Goal: Task Accomplishment & Management: Use online tool/utility

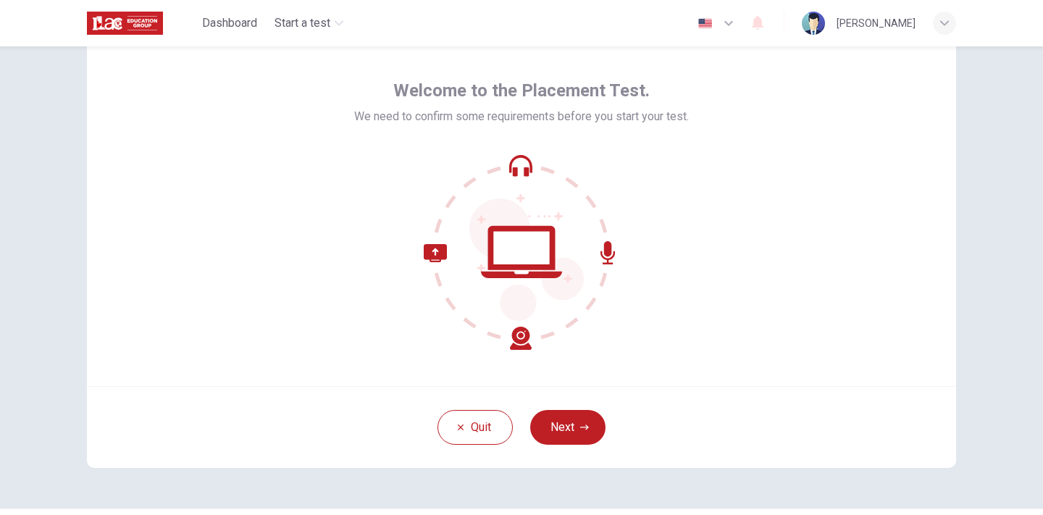
scroll to position [57, 0]
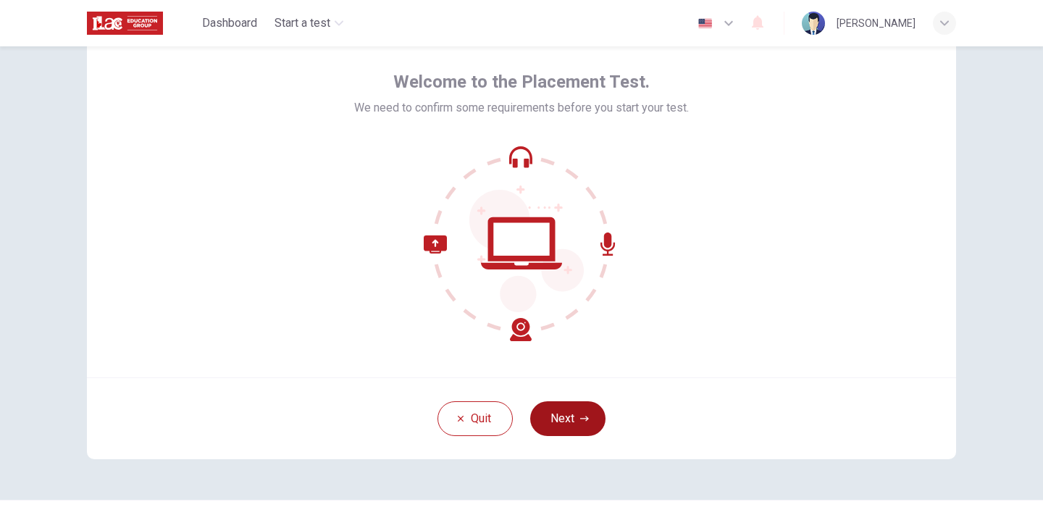
click at [549, 428] on button "Next" at bounding box center [567, 418] width 75 height 35
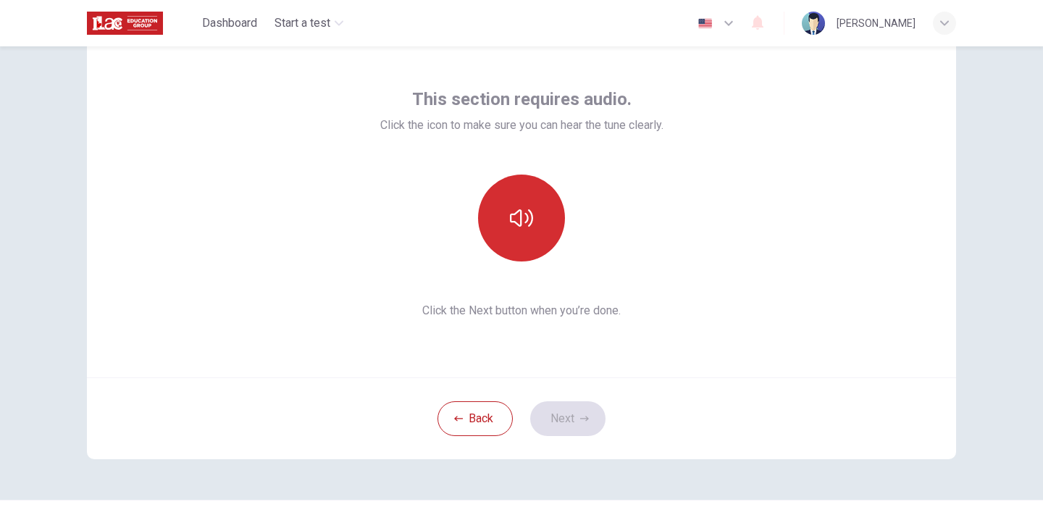
click at [517, 224] on icon "button" at bounding box center [521, 217] width 23 height 23
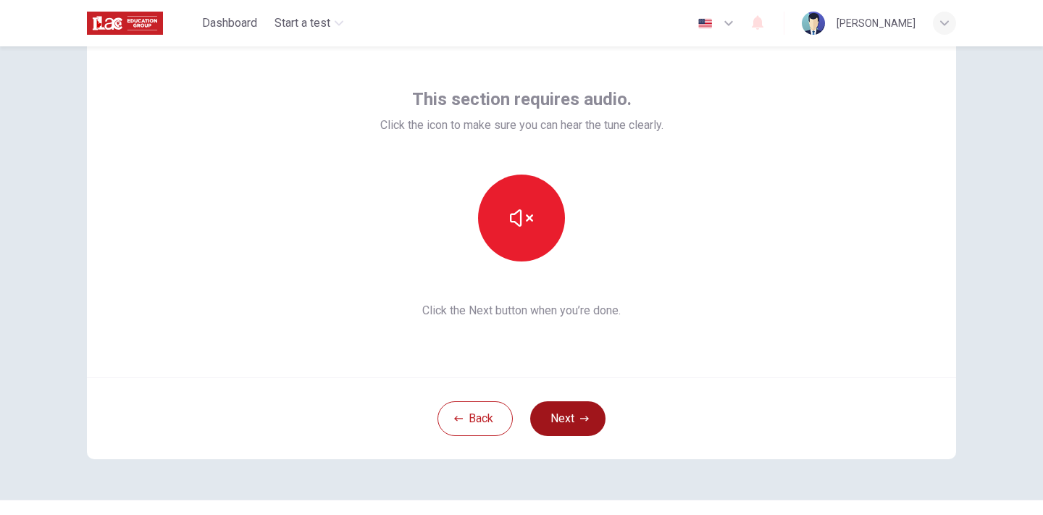
click at [547, 421] on button "Next" at bounding box center [567, 418] width 75 height 35
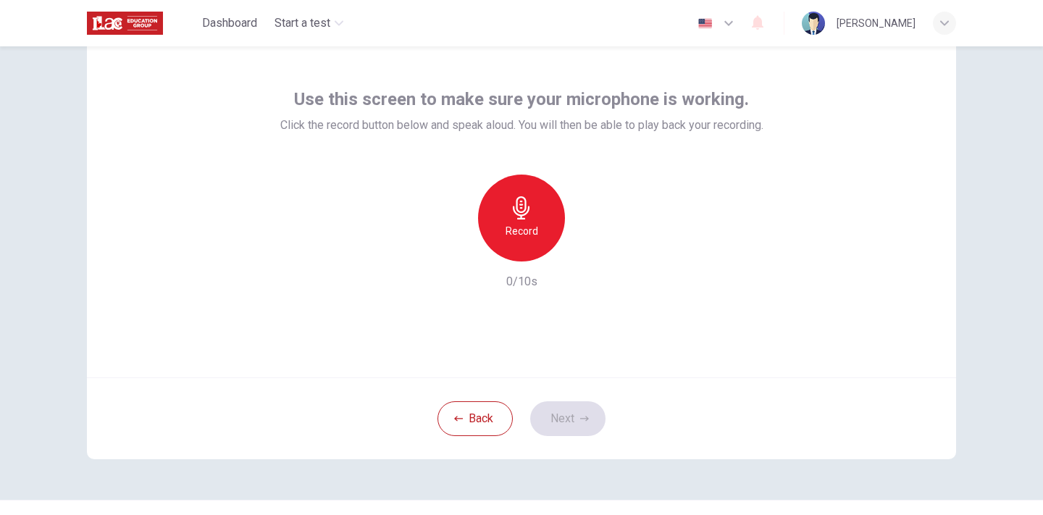
click at [528, 241] on div "Record" at bounding box center [521, 218] width 87 height 87
click at [581, 256] on icon "button" at bounding box center [588, 250] width 14 height 14
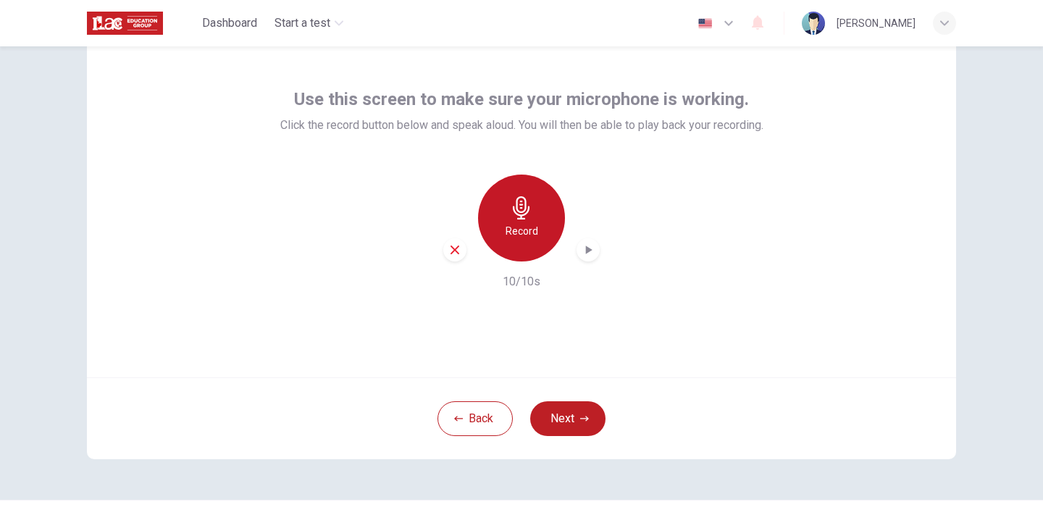
click at [531, 227] on h6 "Record" at bounding box center [521, 230] width 33 height 17
click at [583, 249] on icon "button" at bounding box center [588, 250] width 14 height 14
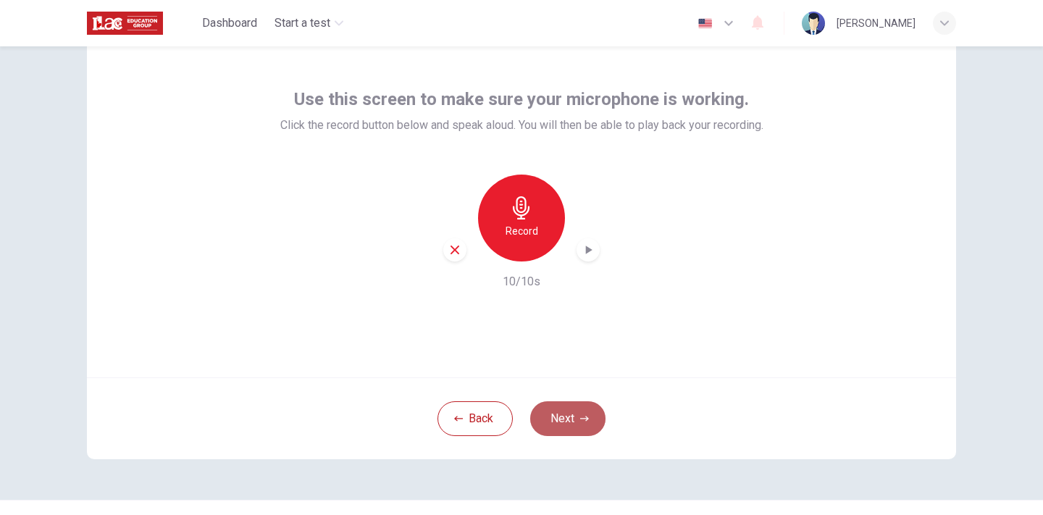
click at [576, 408] on button "Next" at bounding box center [567, 418] width 75 height 35
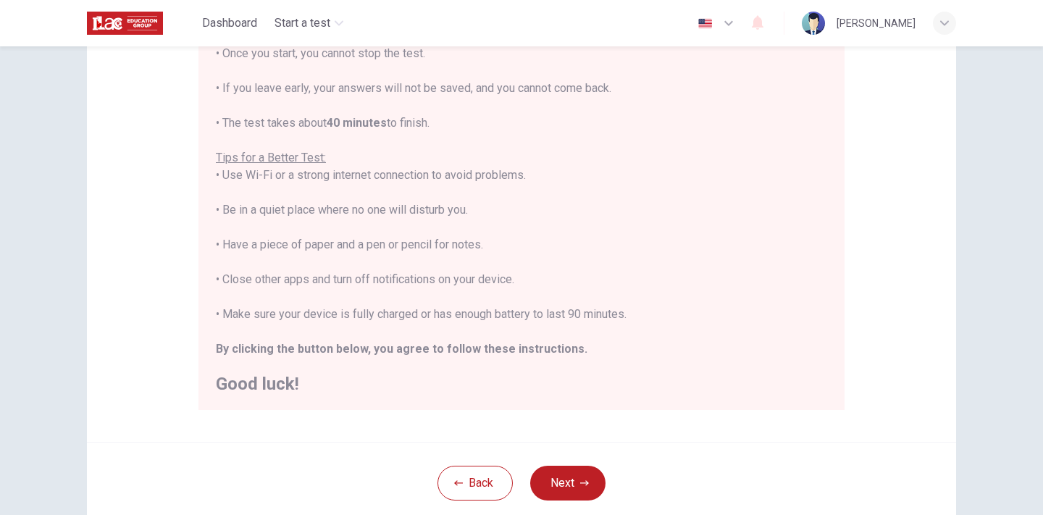
scroll to position [193, 0]
click at [576, 494] on button "Next" at bounding box center [567, 484] width 75 height 35
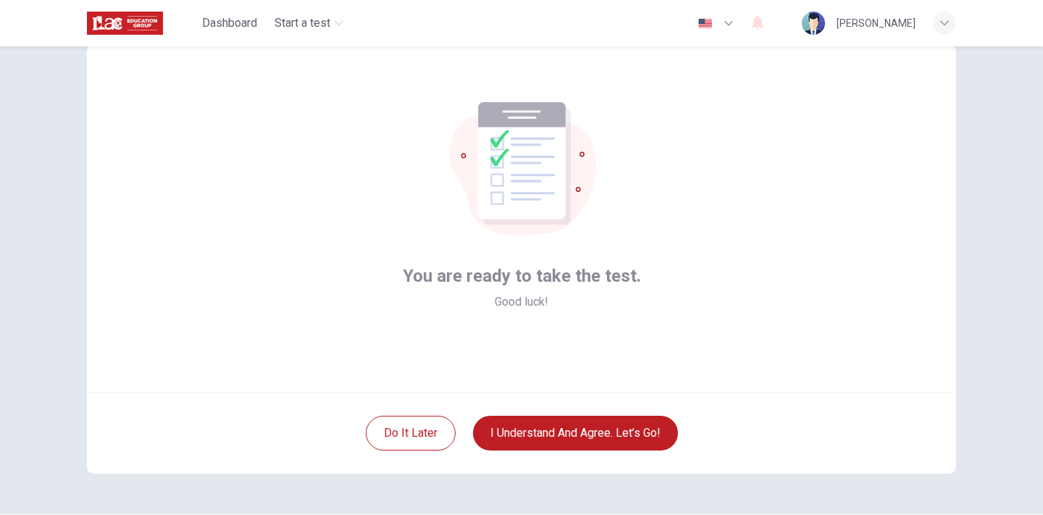
scroll to position [41, 0]
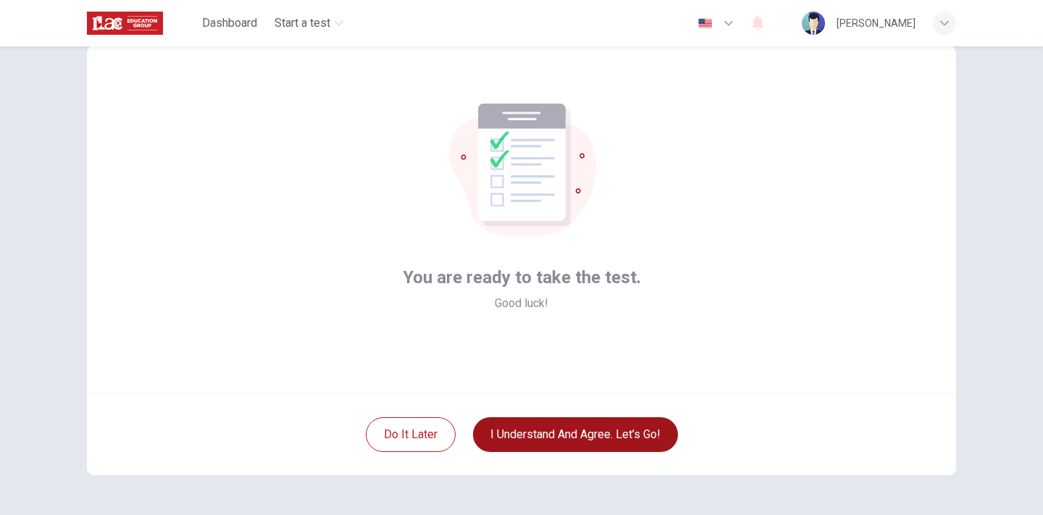
click at [573, 442] on button "I understand and agree. Let’s go!" at bounding box center [575, 434] width 205 height 35
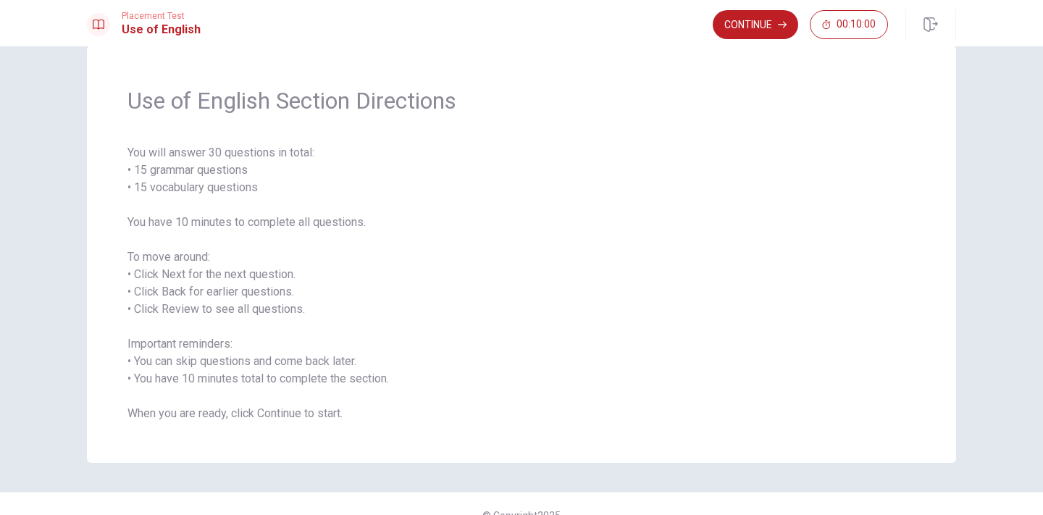
scroll to position [15, 0]
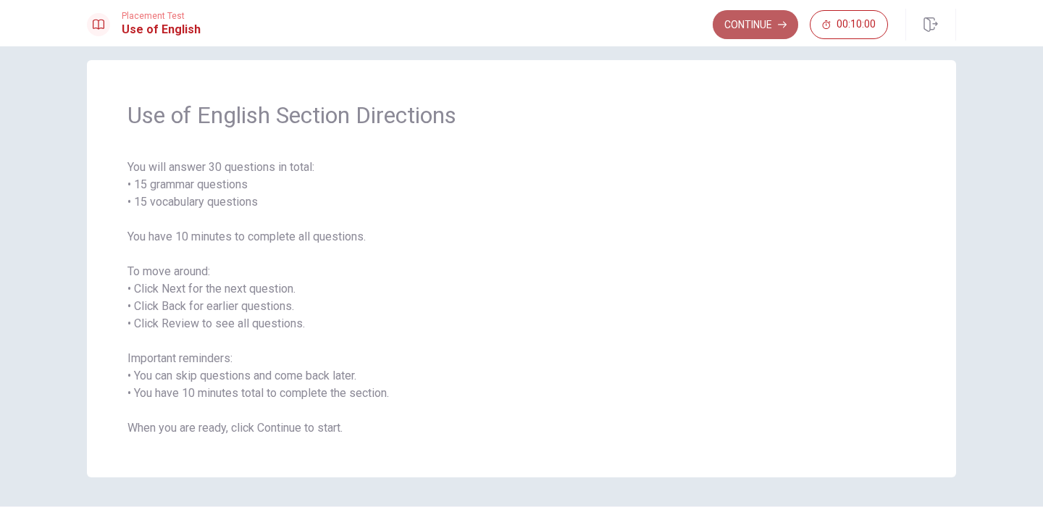
click at [735, 28] on button "Continue" at bounding box center [755, 24] width 85 height 29
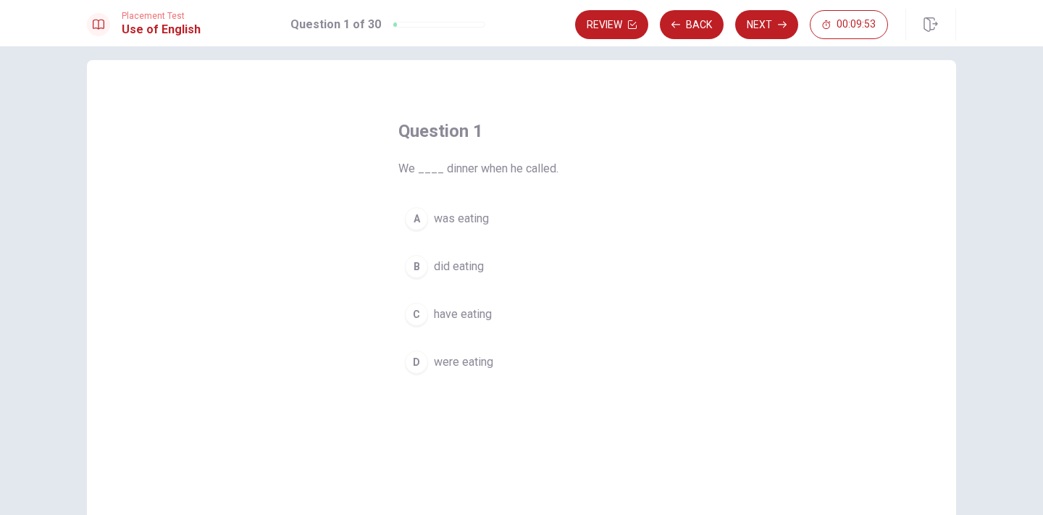
click at [417, 370] on div "D" at bounding box center [416, 361] width 23 height 23
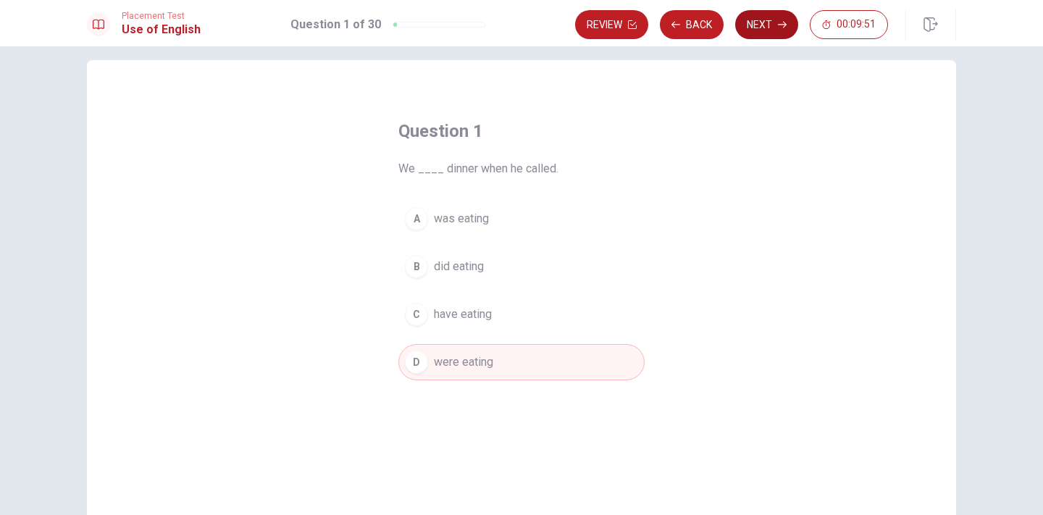
click at [763, 20] on button "Next" at bounding box center [766, 24] width 63 height 29
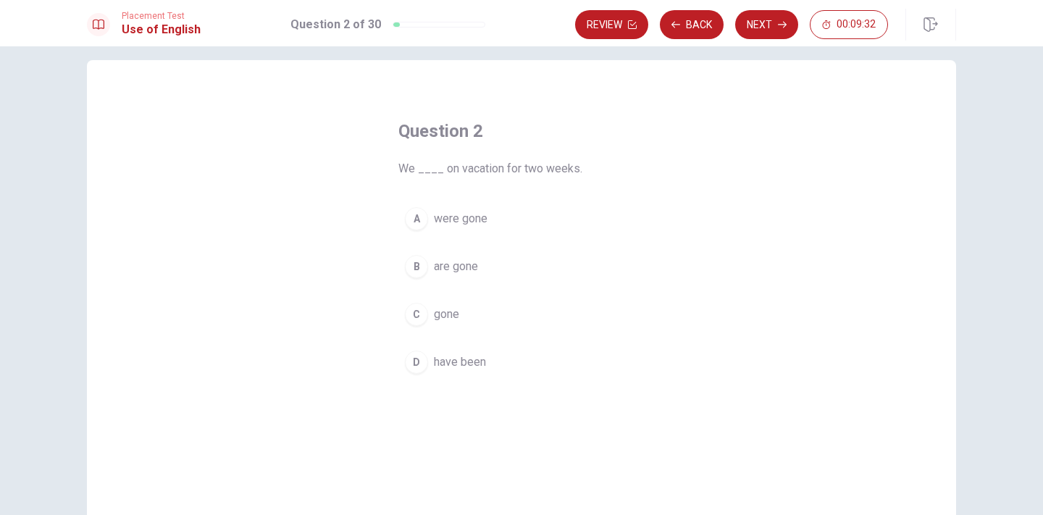
click at [412, 370] on div "D" at bounding box center [416, 361] width 23 height 23
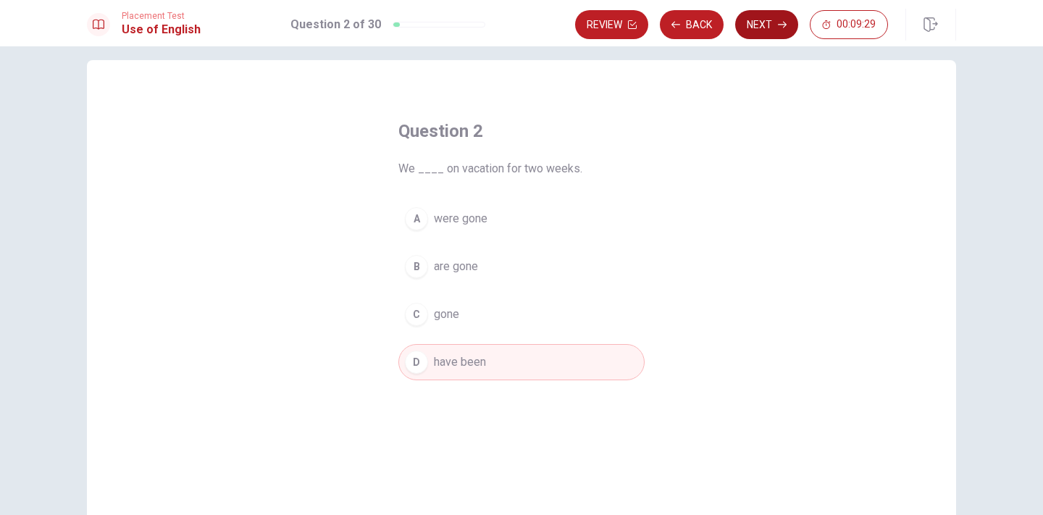
click at [768, 15] on button "Next" at bounding box center [766, 24] width 63 height 29
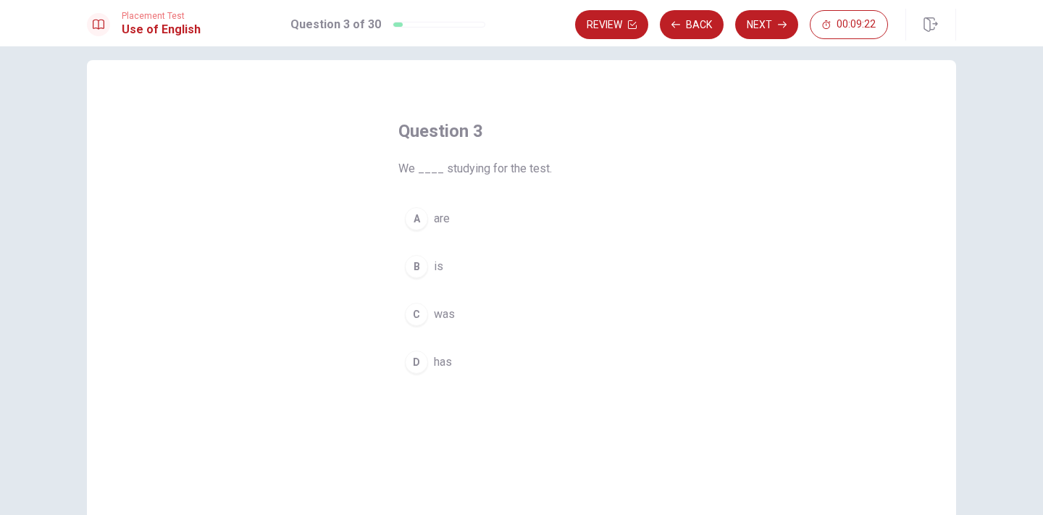
click at [421, 219] on div "A" at bounding box center [416, 218] width 23 height 23
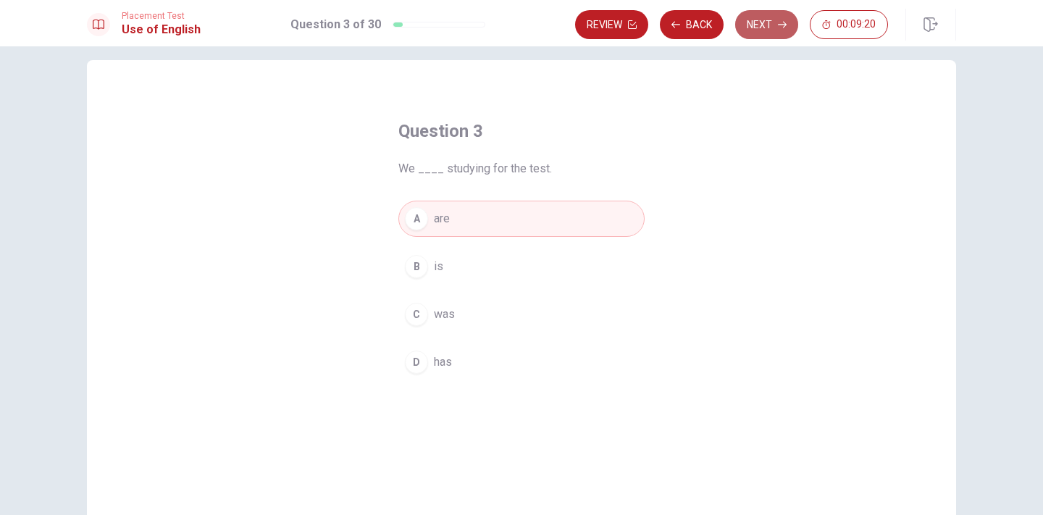
click at [773, 23] on button "Next" at bounding box center [766, 24] width 63 height 29
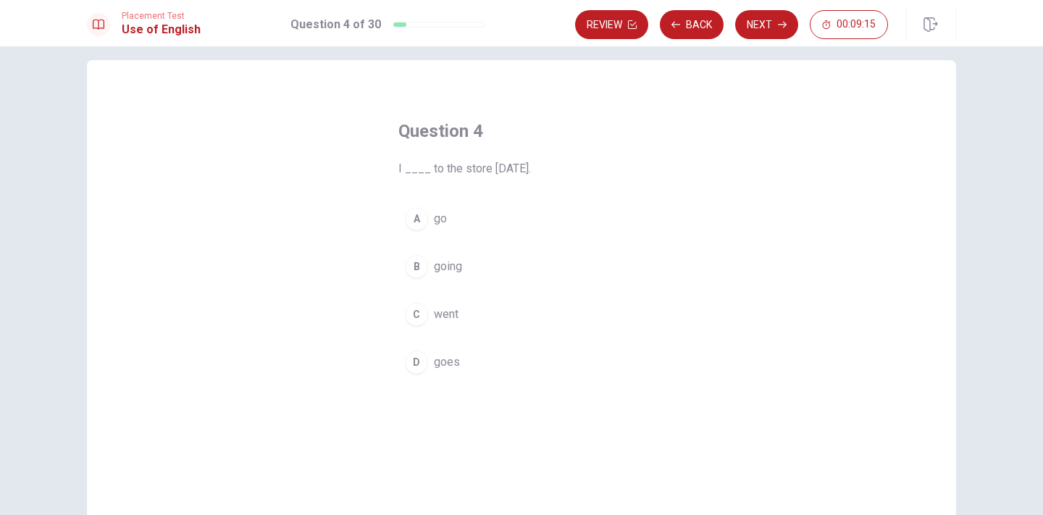
click at [424, 311] on div "C" at bounding box center [416, 314] width 23 height 23
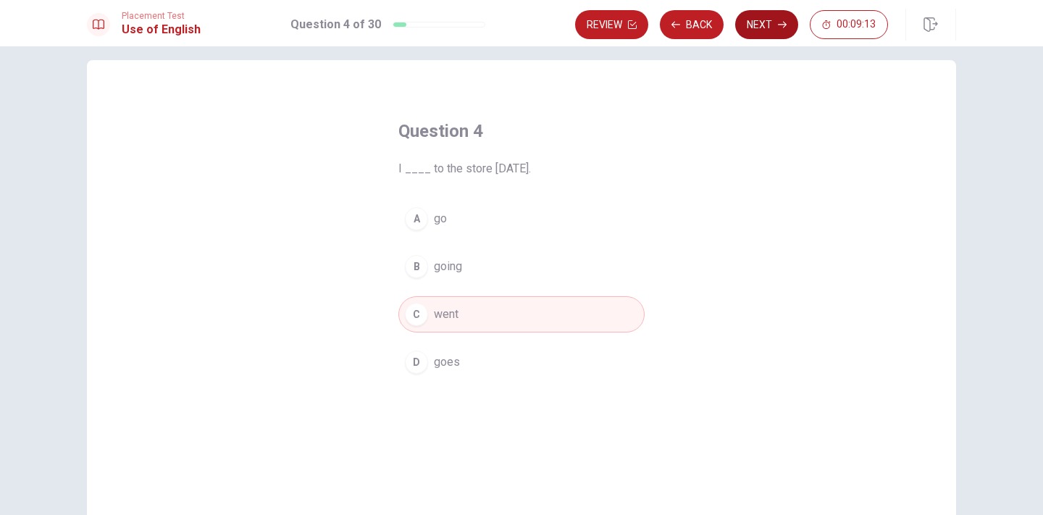
click at [752, 35] on button "Next" at bounding box center [766, 24] width 63 height 29
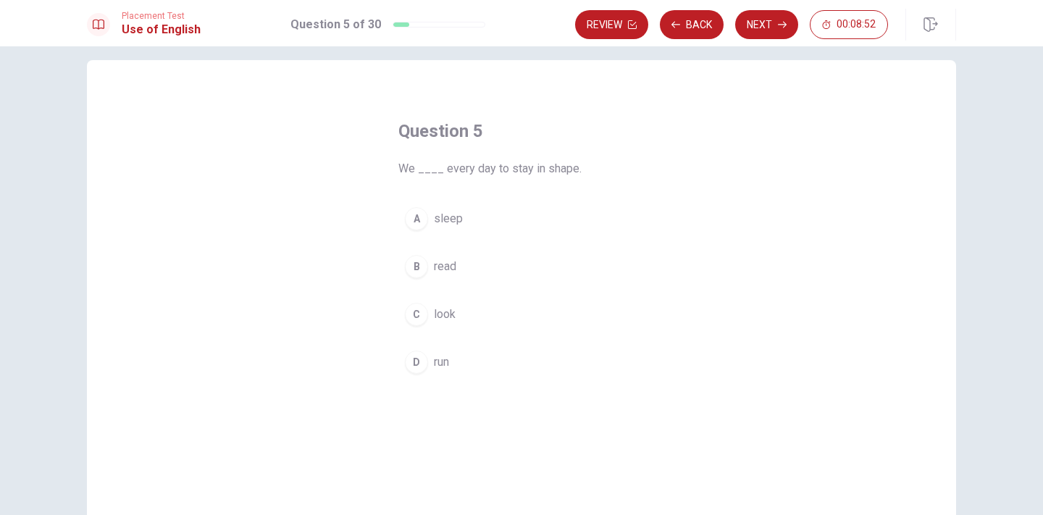
click at [425, 364] on div "D" at bounding box center [416, 361] width 23 height 23
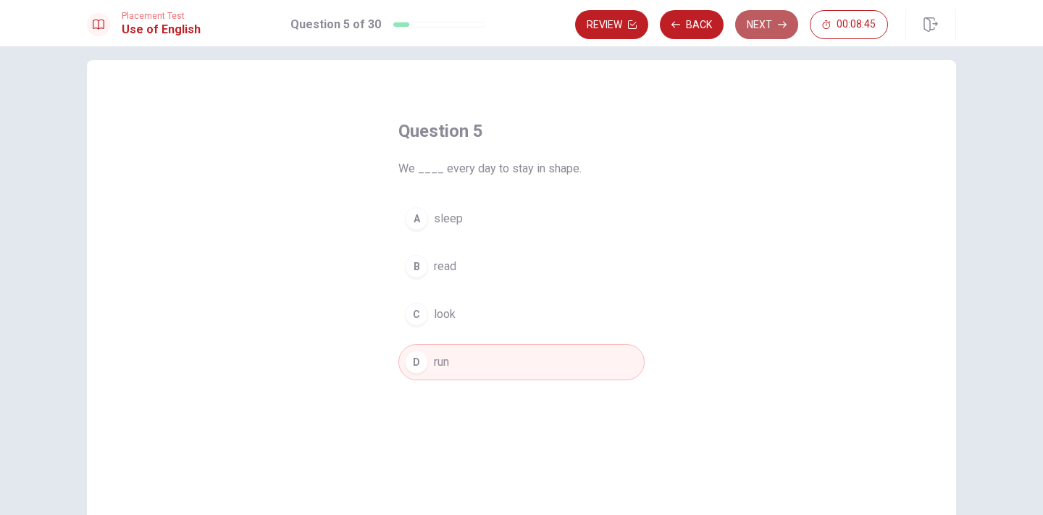
click at [769, 28] on button "Next" at bounding box center [766, 24] width 63 height 29
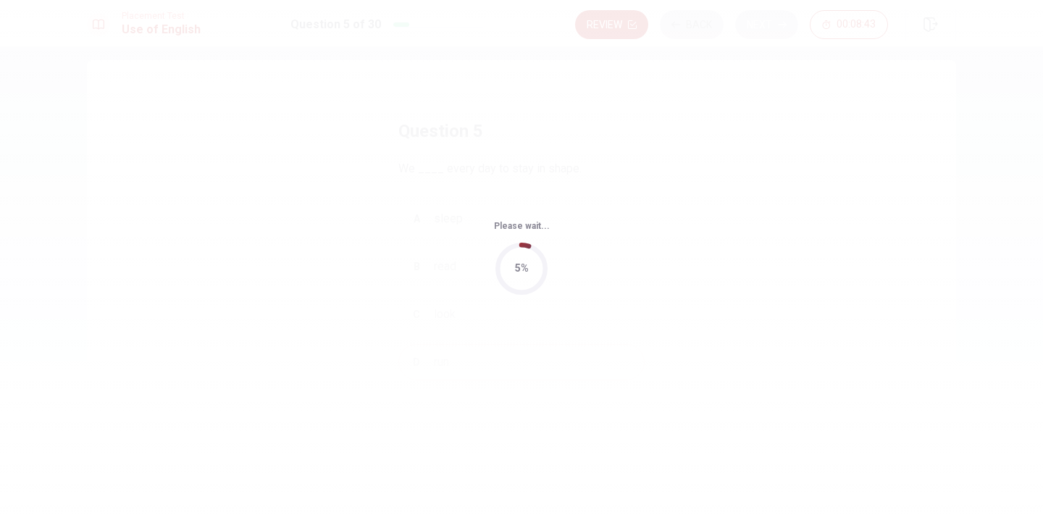
scroll to position [0, 0]
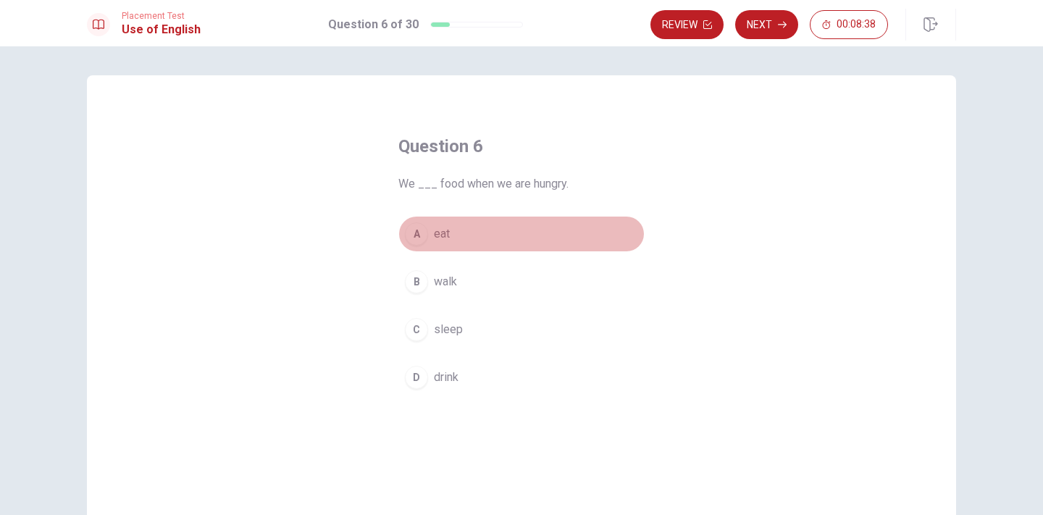
click at [420, 238] on div "A" at bounding box center [416, 233] width 23 height 23
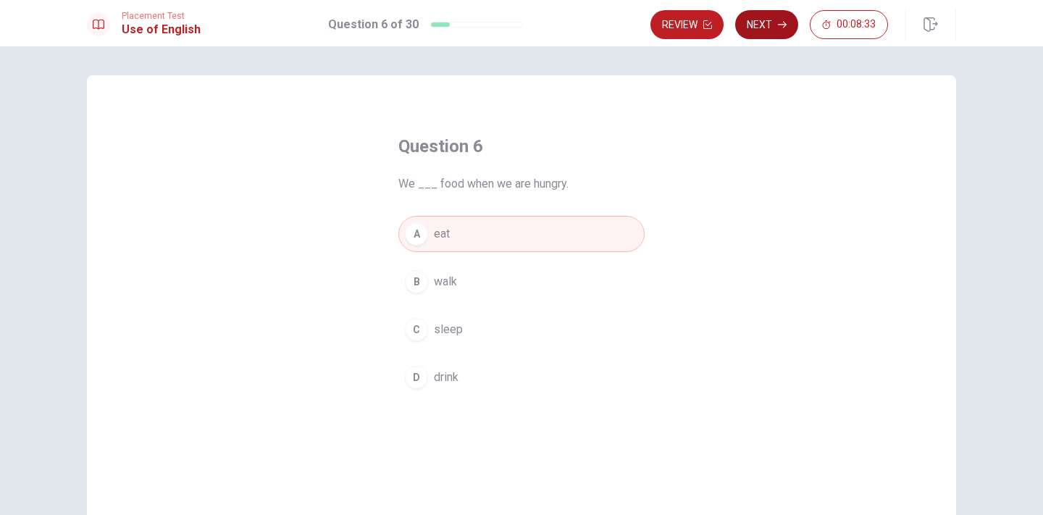
click at [770, 25] on button "Next" at bounding box center [766, 24] width 63 height 29
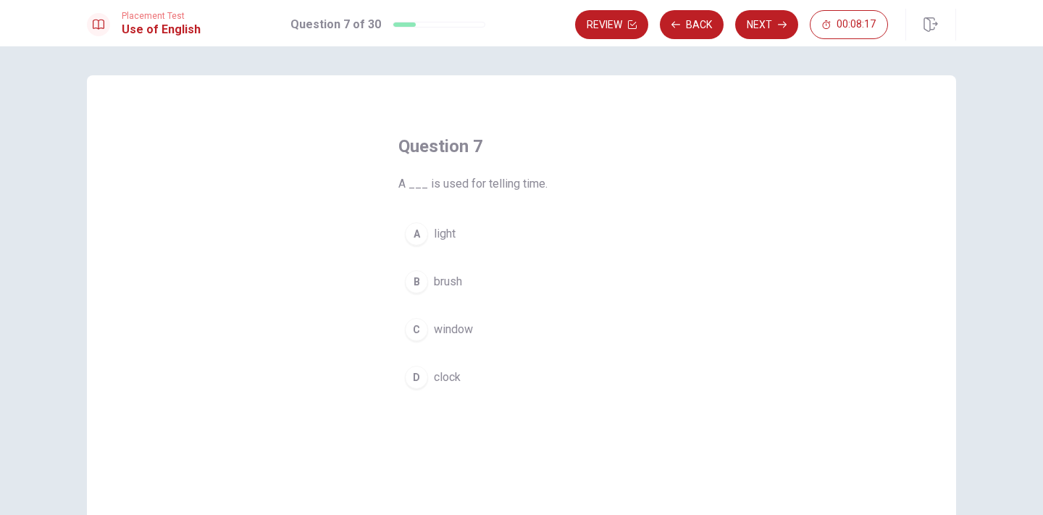
click at [443, 378] on span "clock" at bounding box center [447, 377] width 27 height 17
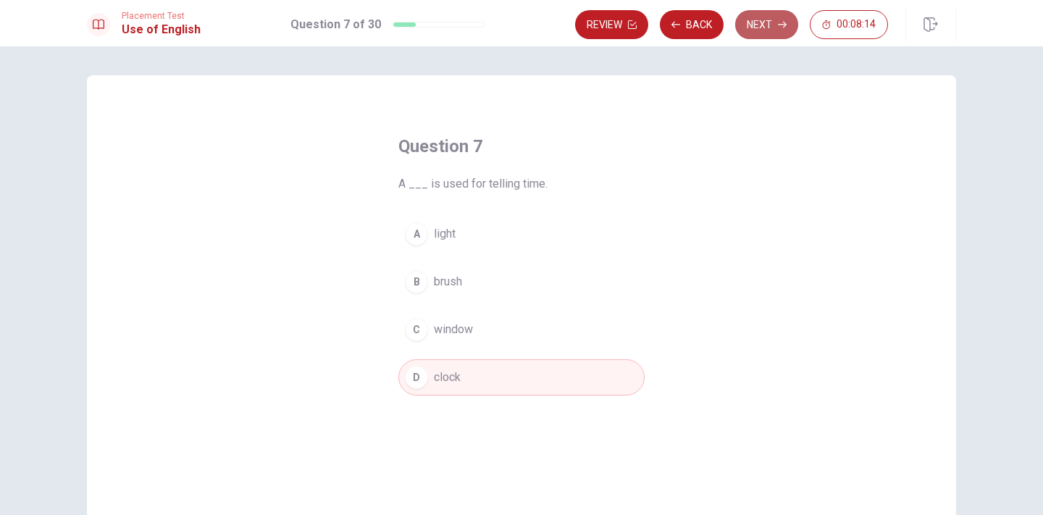
click at [768, 24] on button "Next" at bounding box center [766, 24] width 63 height 29
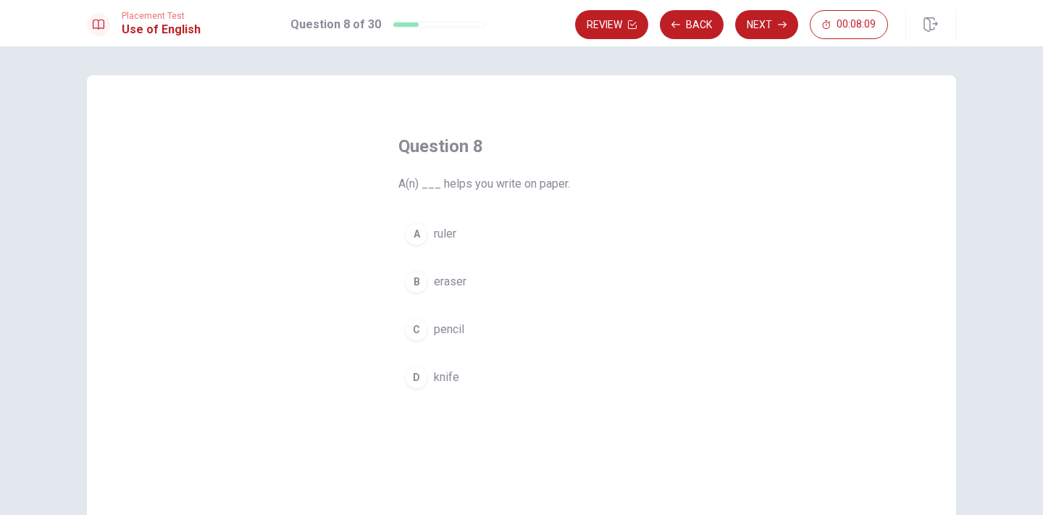
click at [457, 287] on span "eraser" at bounding box center [450, 281] width 33 height 17
click at [453, 326] on span "pencil" at bounding box center [449, 329] width 30 height 17
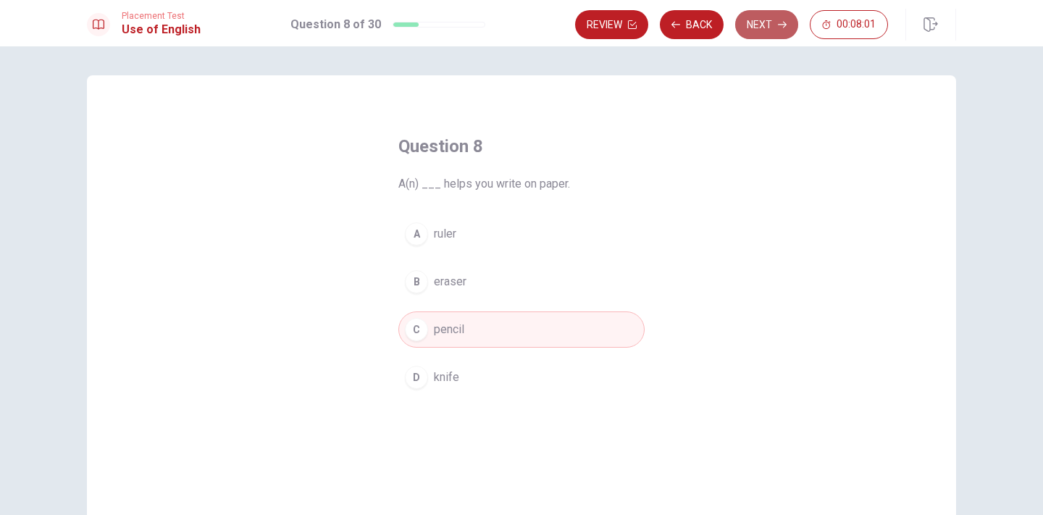
click at [755, 33] on button "Next" at bounding box center [766, 24] width 63 height 29
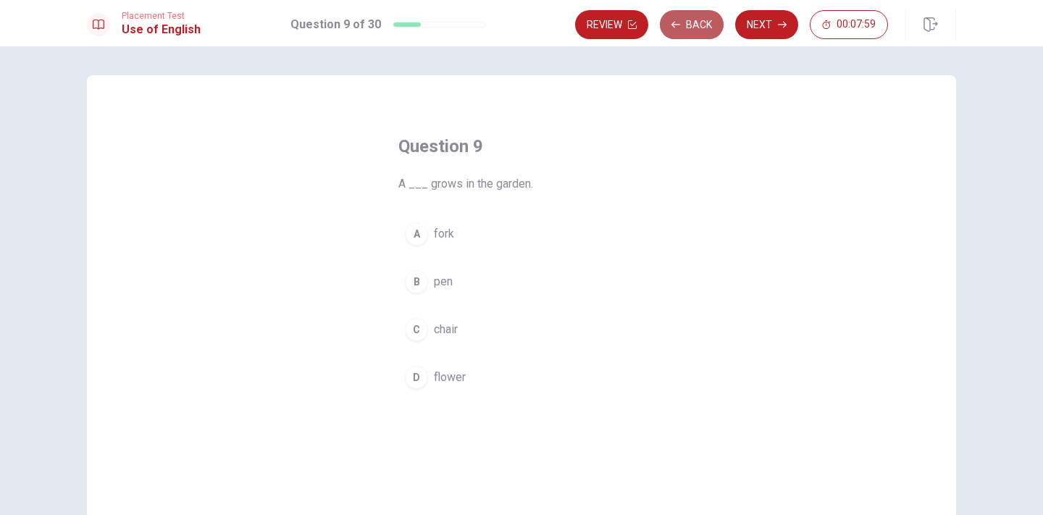
click at [709, 27] on button "Back" at bounding box center [692, 24] width 64 height 29
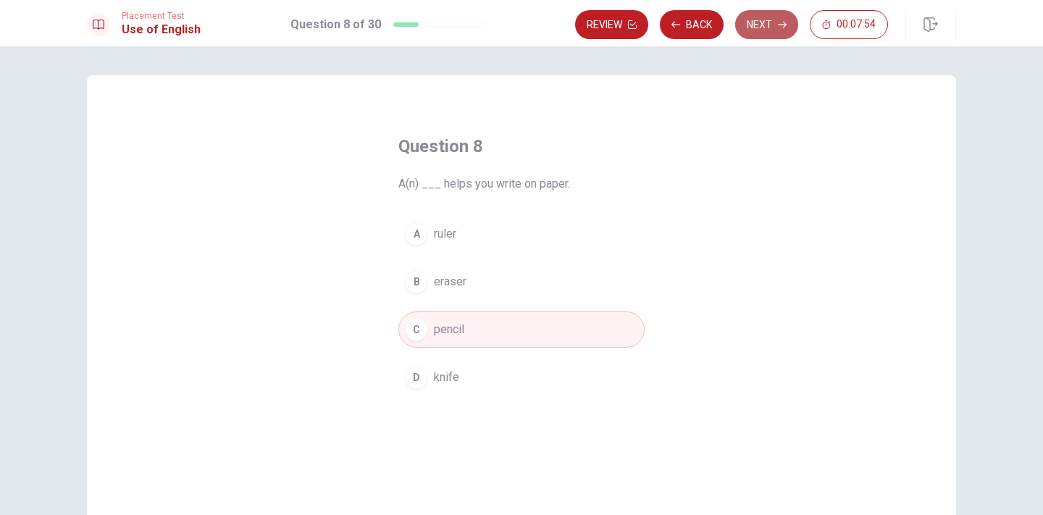
click at [756, 25] on button "Next" at bounding box center [766, 24] width 63 height 29
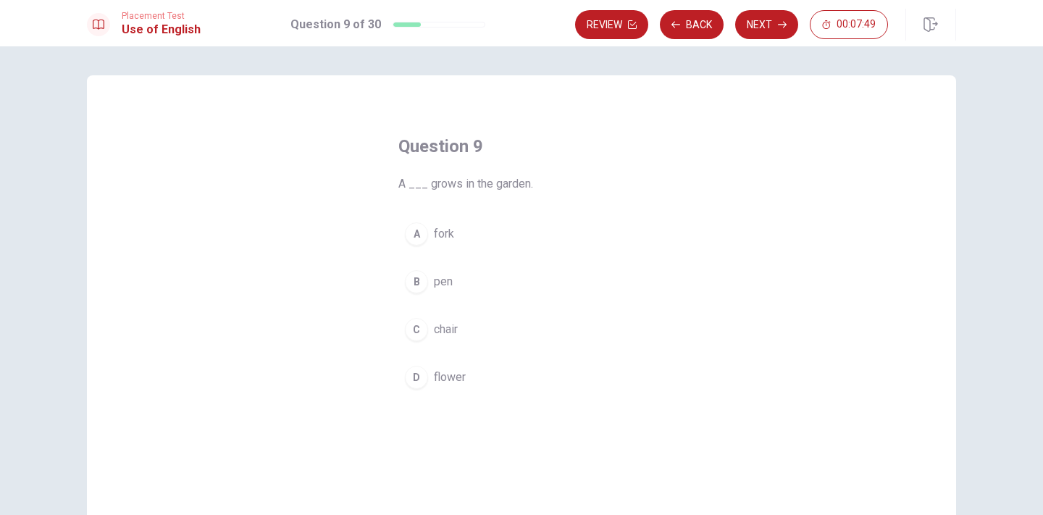
click at [447, 382] on span "flower" at bounding box center [450, 377] width 32 height 17
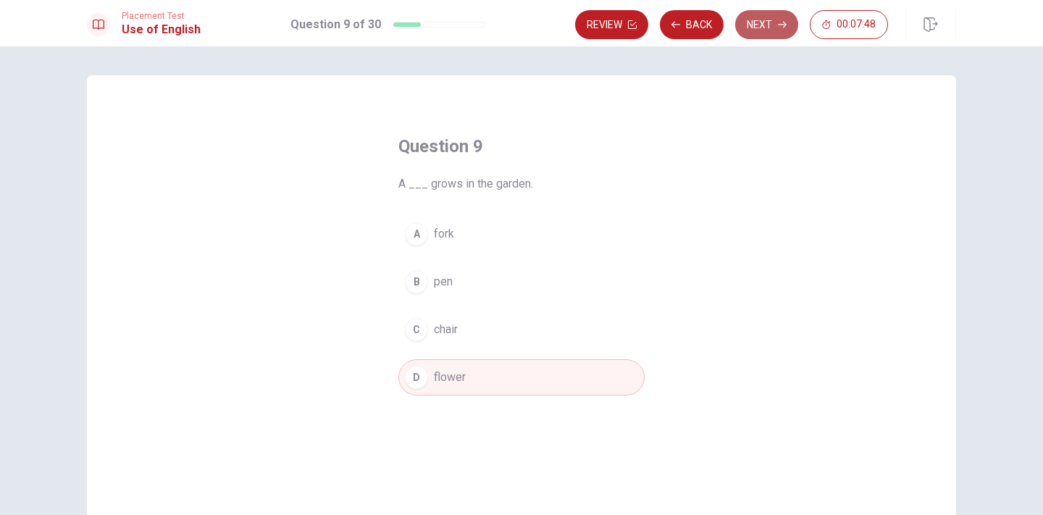
click at [758, 22] on button "Next" at bounding box center [766, 24] width 63 height 29
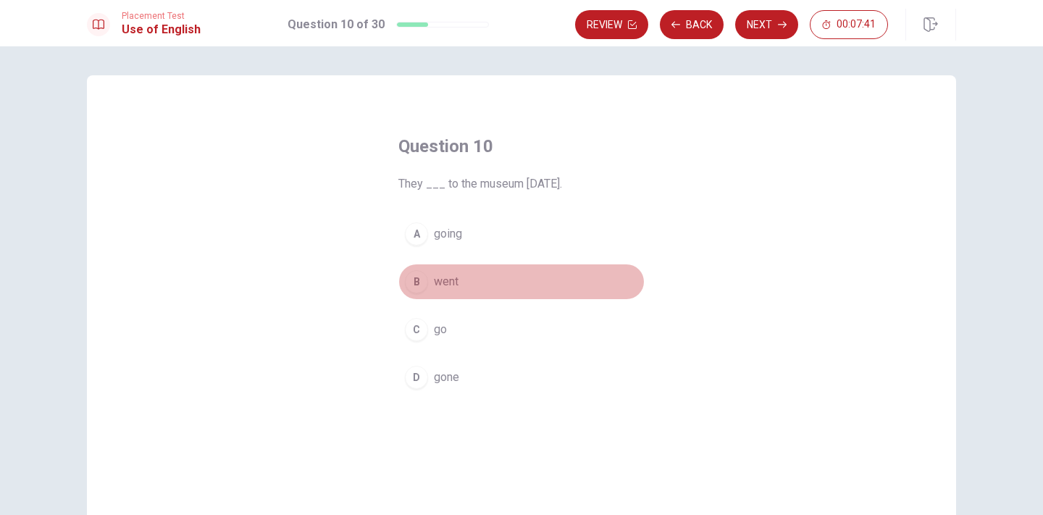
click at [458, 286] on button "B went" at bounding box center [521, 282] width 246 height 36
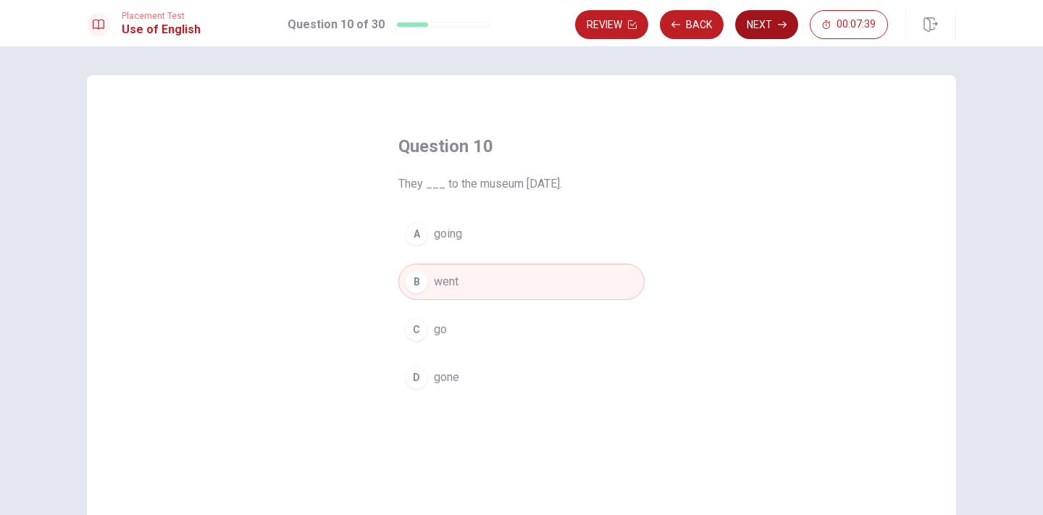
click at [757, 29] on button "Next" at bounding box center [766, 24] width 63 height 29
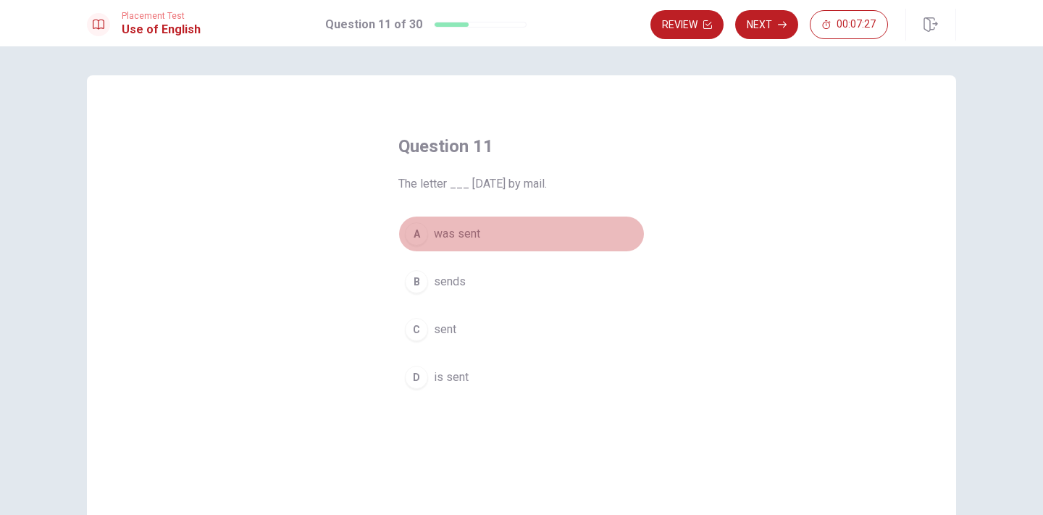
click at [461, 238] on span "was sent" at bounding box center [457, 233] width 46 height 17
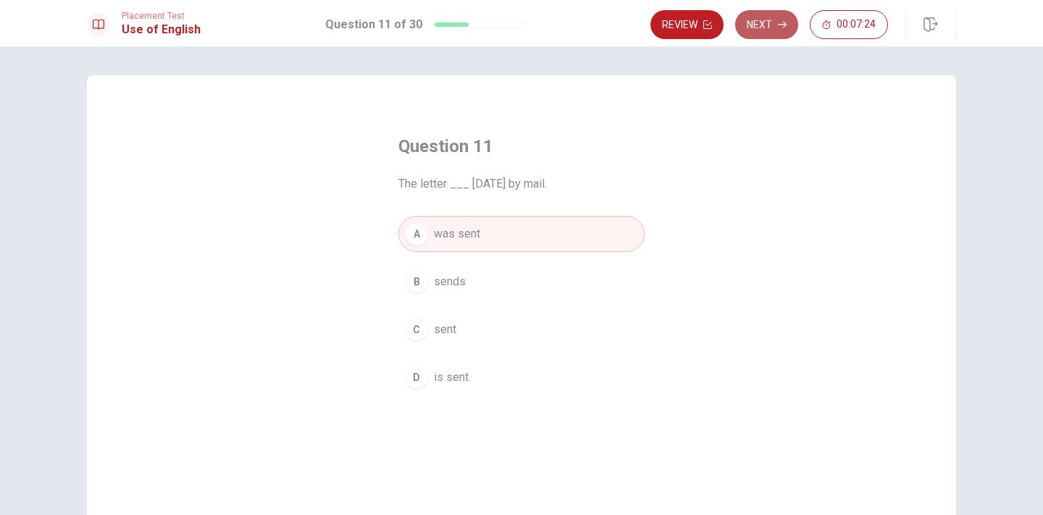
click at [778, 24] on icon "button" at bounding box center [782, 24] width 9 height 9
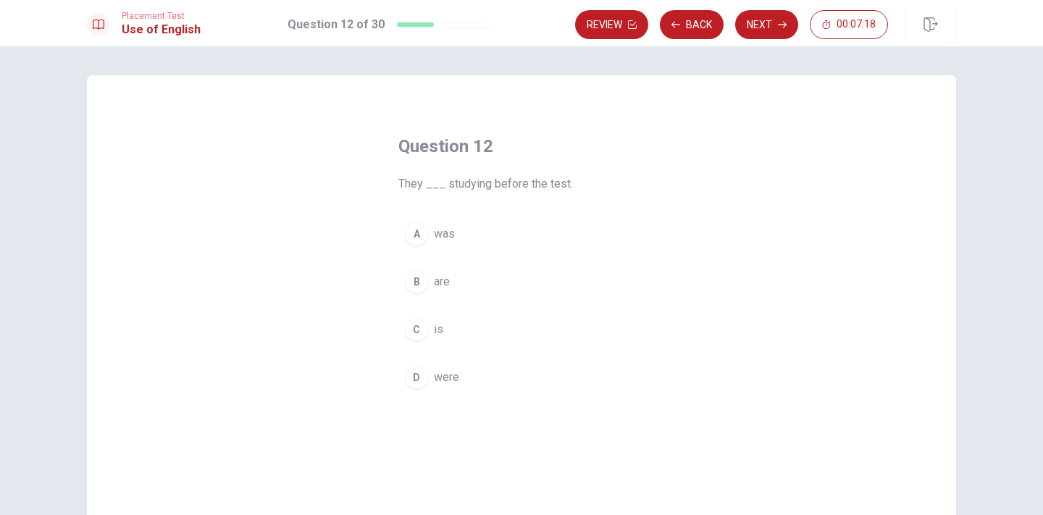
click at [463, 377] on button "D were" at bounding box center [521, 377] width 246 height 36
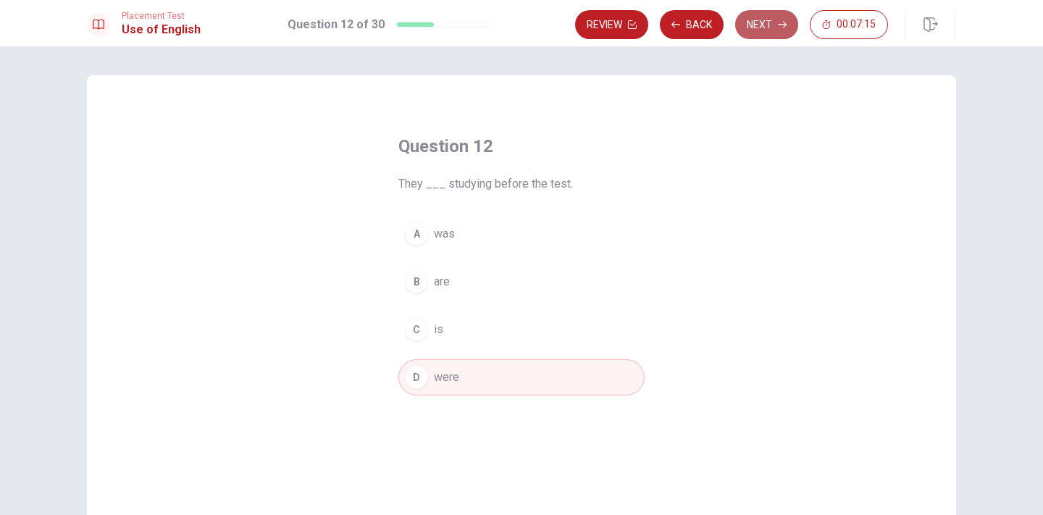
click at [768, 26] on button "Next" at bounding box center [766, 24] width 63 height 29
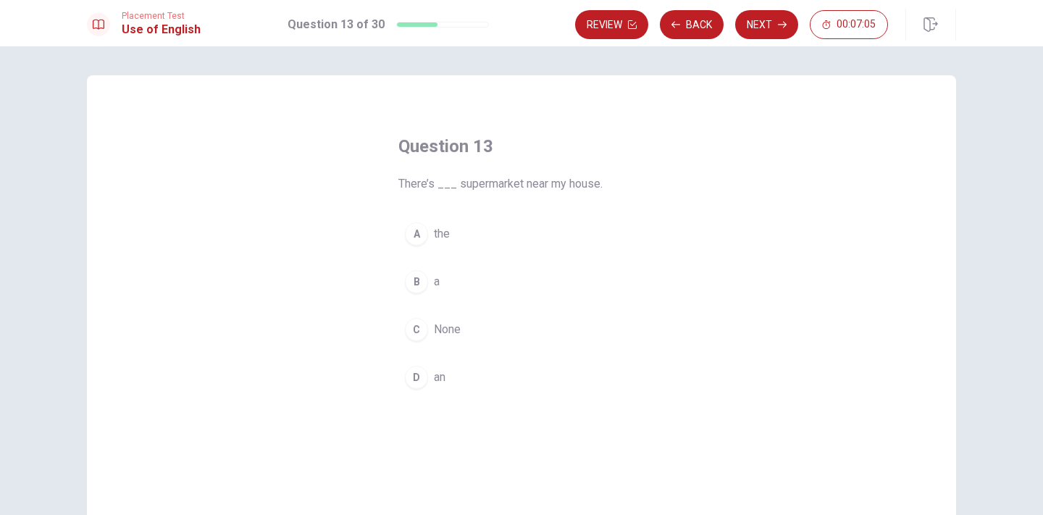
click at [461, 283] on button "B a" at bounding box center [521, 282] width 246 height 36
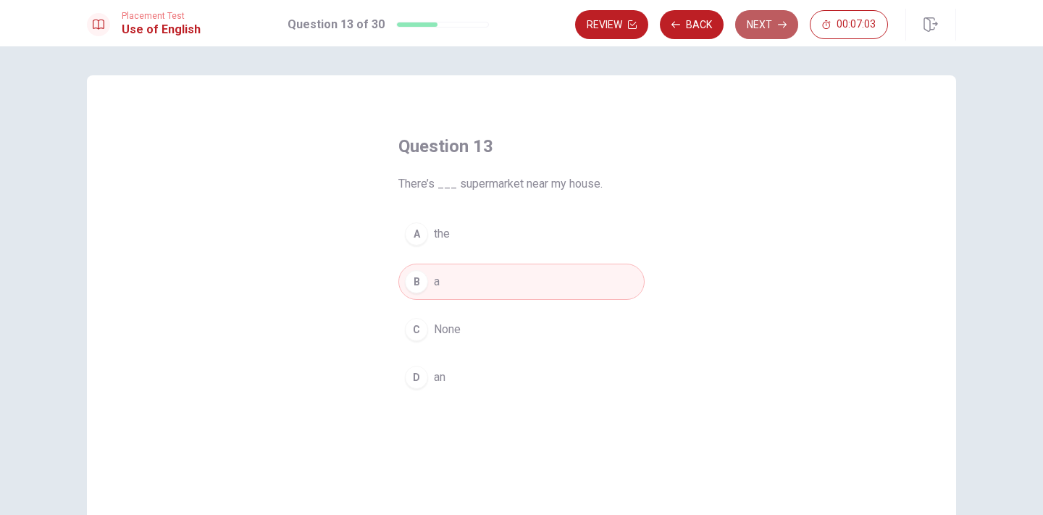
click at [751, 28] on button "Next" at bounding box center [766, 24] width 63 height 29
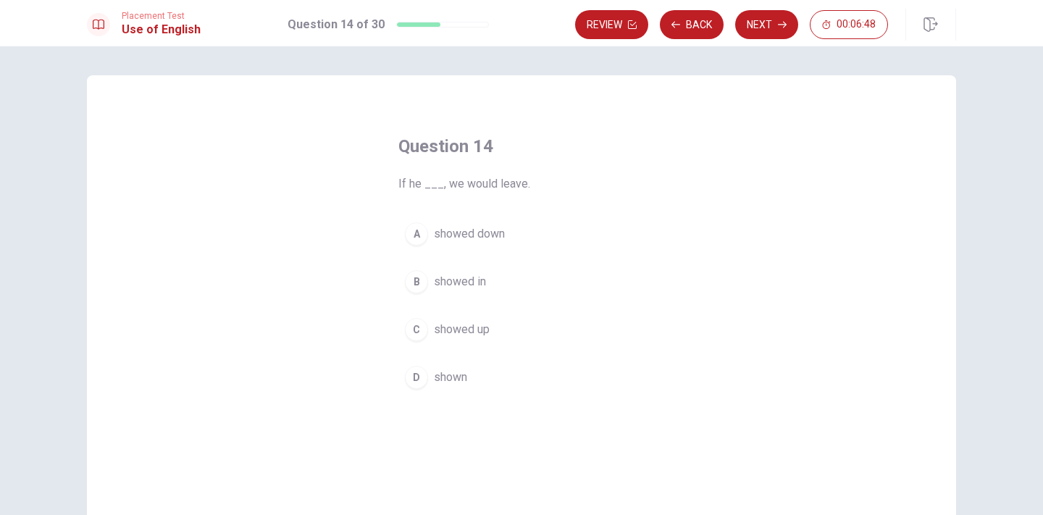
click at [484, 326] on span "showed up" at bounding box center [462, 329] width 56 height 17
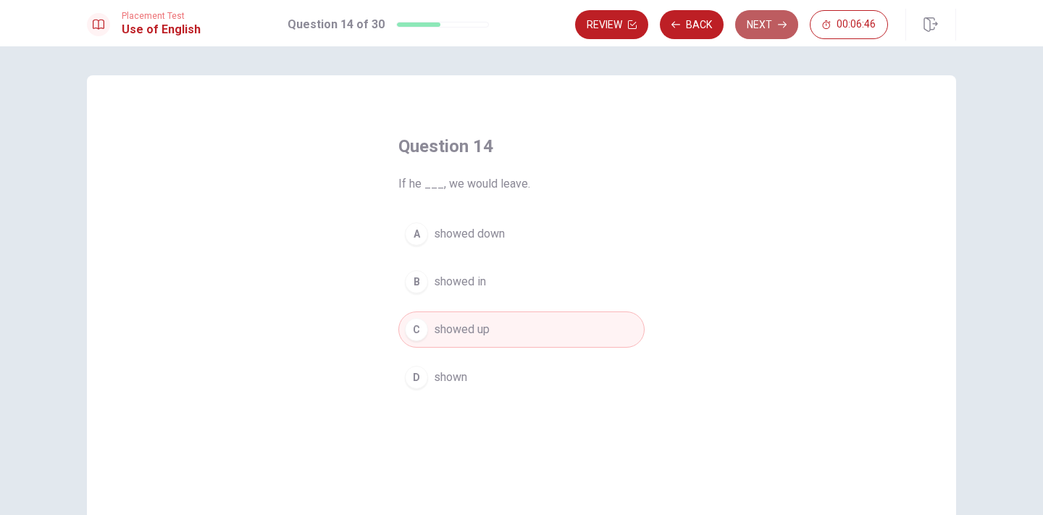
click at [765, 29] on button "Next" at bounding box center [766, 24] width 63 height 29
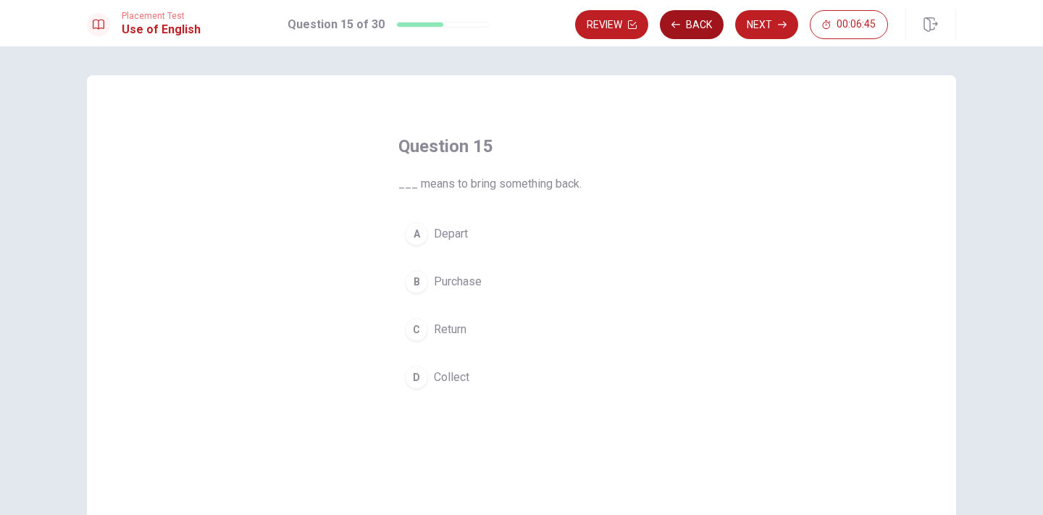
click at [705, 33] on button "Back" at bounding box center [692, 24] width 64 height 29
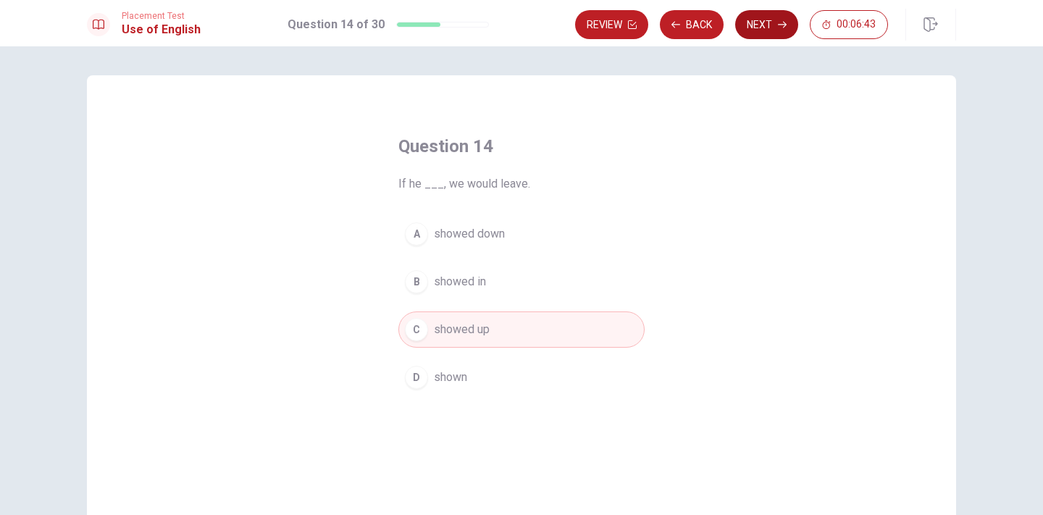
click at [774, 22] on button "Next" at bounding box center [766, 24] width 63 height 29
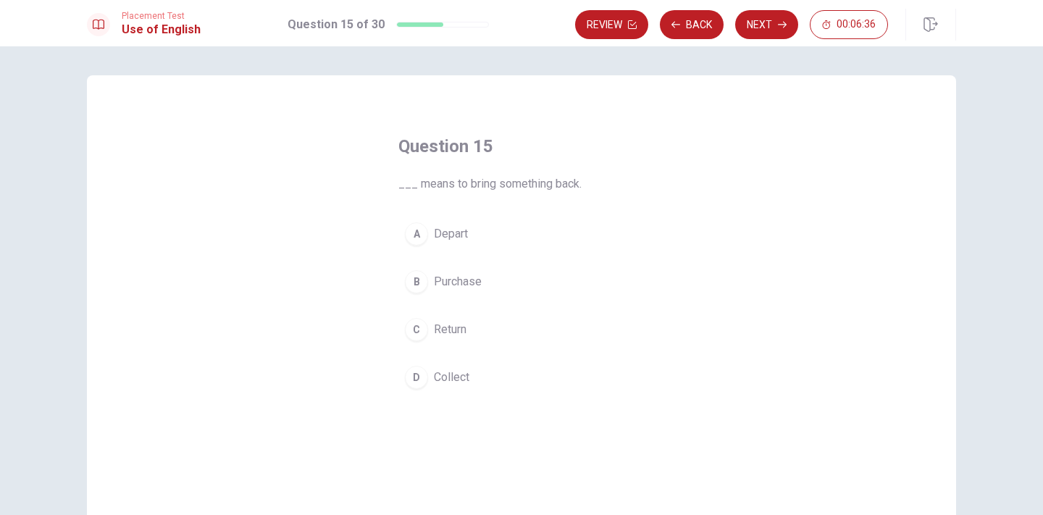
click at [466, 328] on button "C Return" at bounding box center [521, 329] width 246 height 36
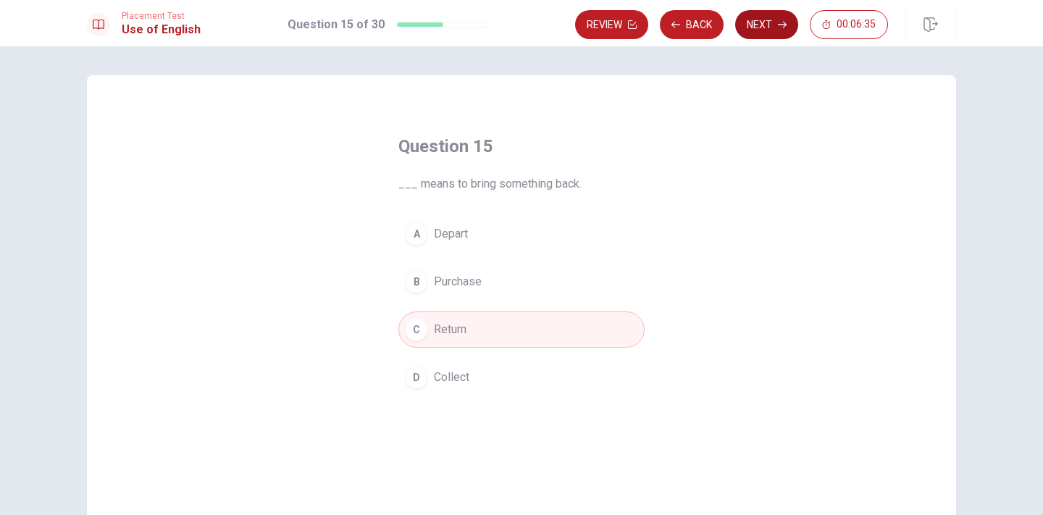
click at [752, 15] on button "Next" at bounding box center [766, 24] width 63 height 29
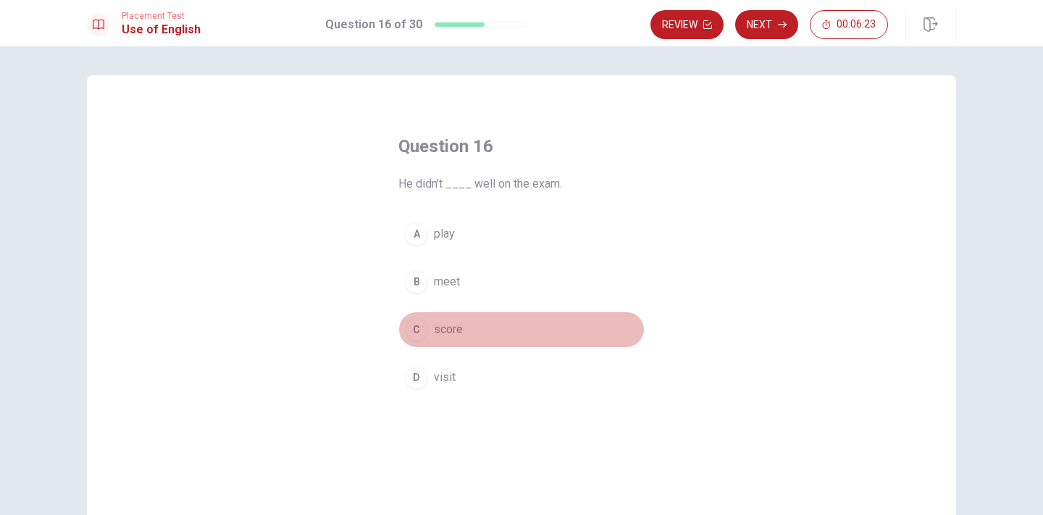
click at [449, 322] on span "score" at bounding box center [448, 329] width 29 height 17
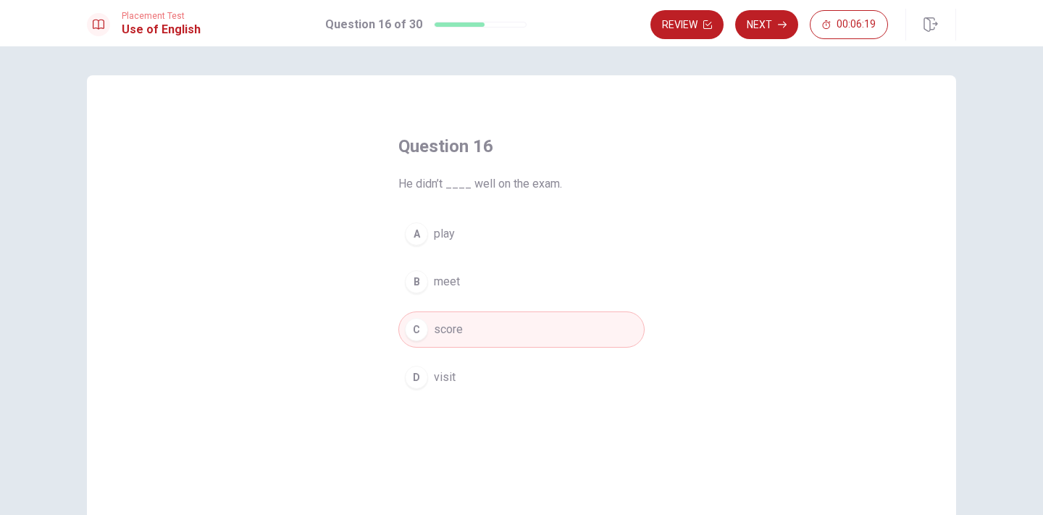
click at [463, 236] on button "A play" at bounding box center [521, 234] width 246 height 36
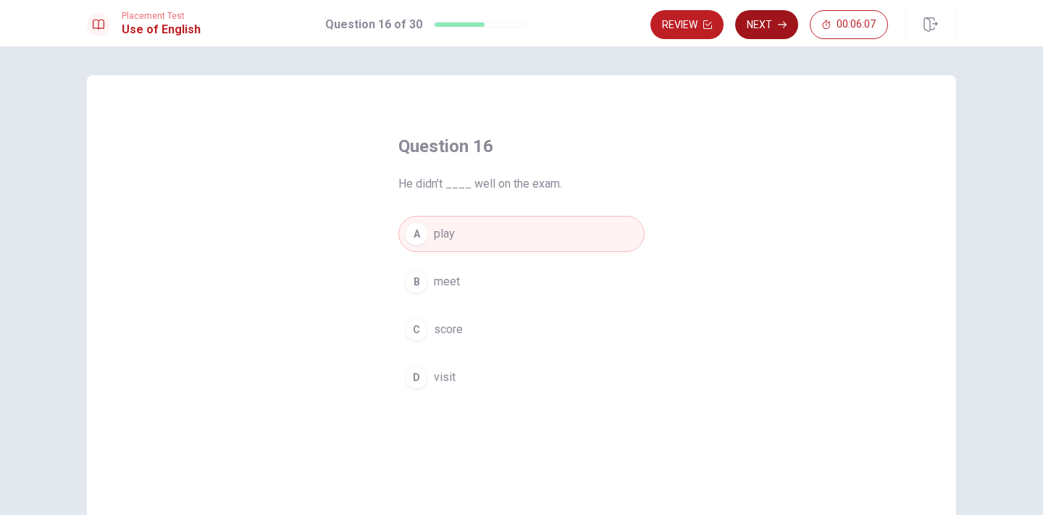
click at [759, 22] on button "Next" at bounding box center [766, 24] width 63 height 29
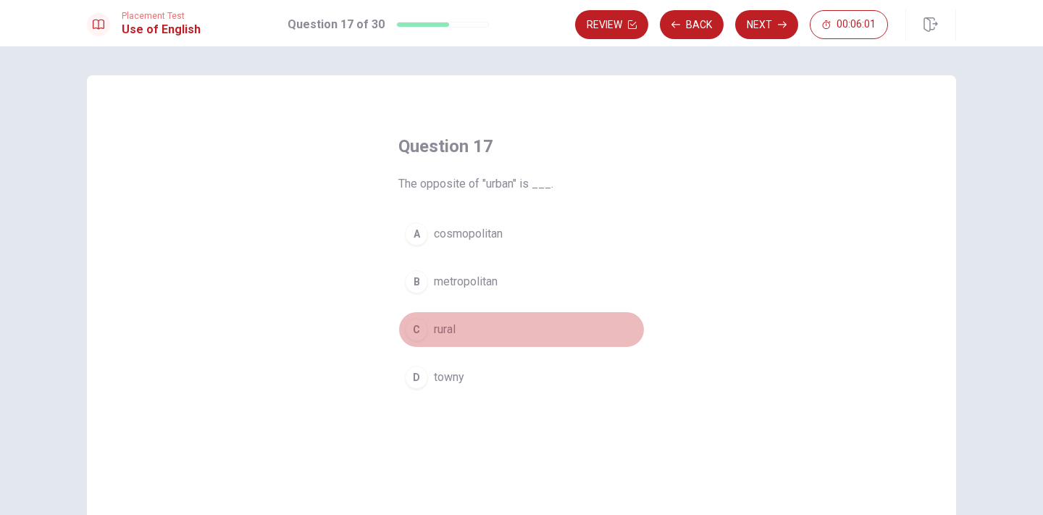
click at [466, 329] on button "C rural" at bounding box center [521, 329] width 246 height 36
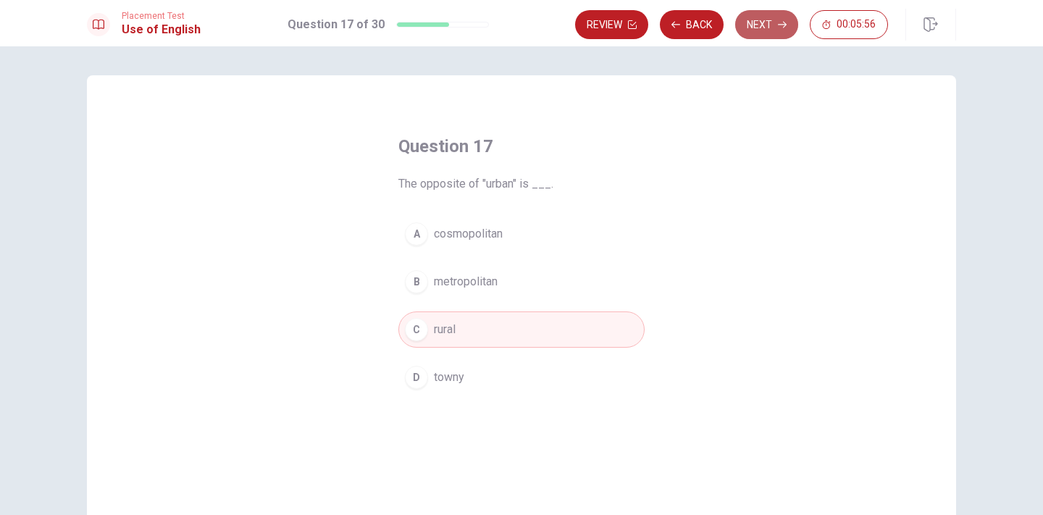
click at [778, 25] on icon "button" at bounding box center [782, 24] width 9 height 9
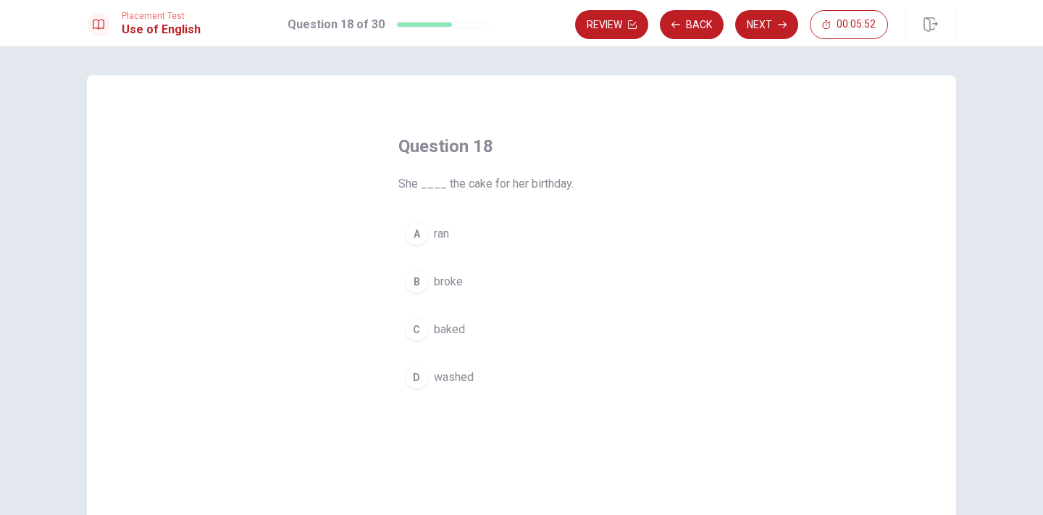
click at [458, 329] on span "baked" at bounding box center [449, 329] width 31 height 17
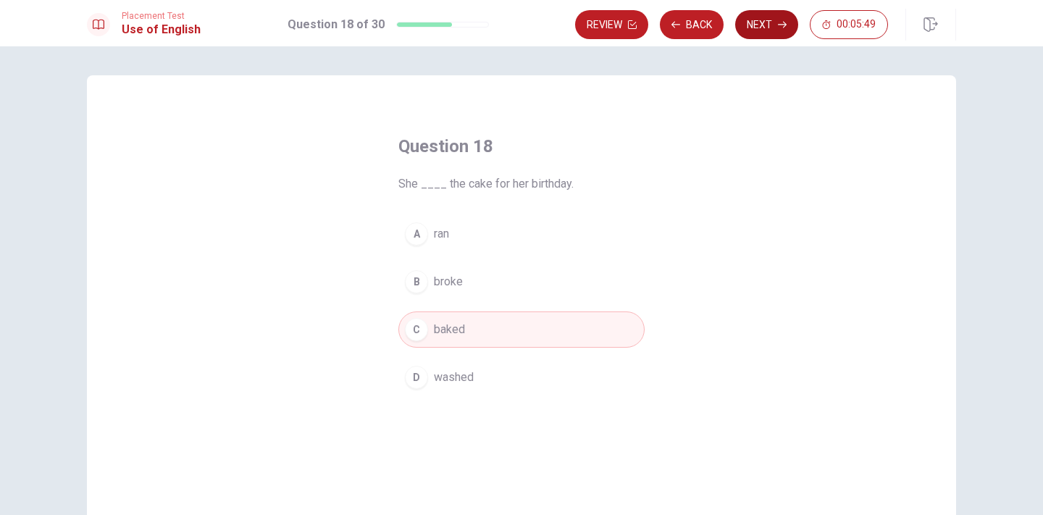
click at [757, 31] on button "Next" at bounding box center [766, 24] width 63 height 29
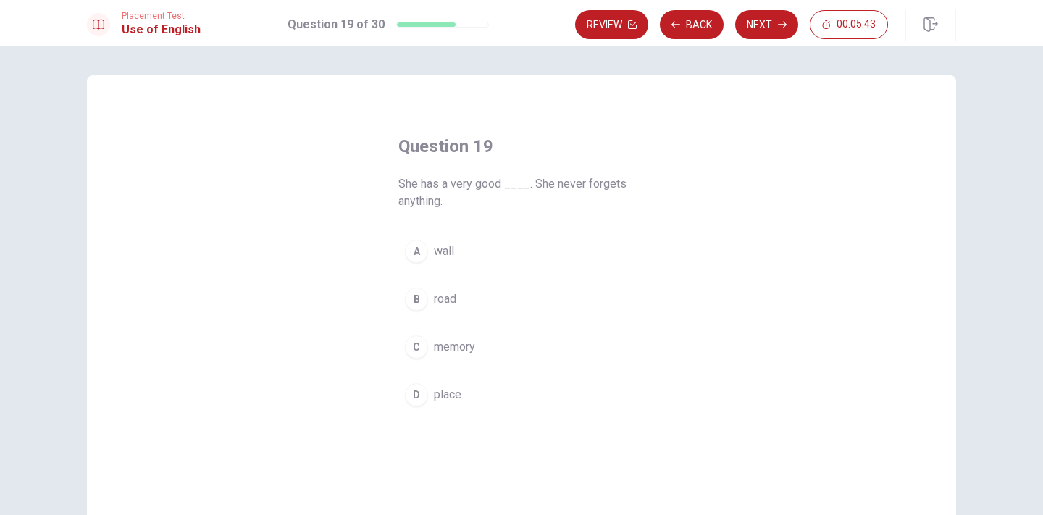
click at [460, 345] on span "memory" at bounding box center [454, 346] width 41 height 17
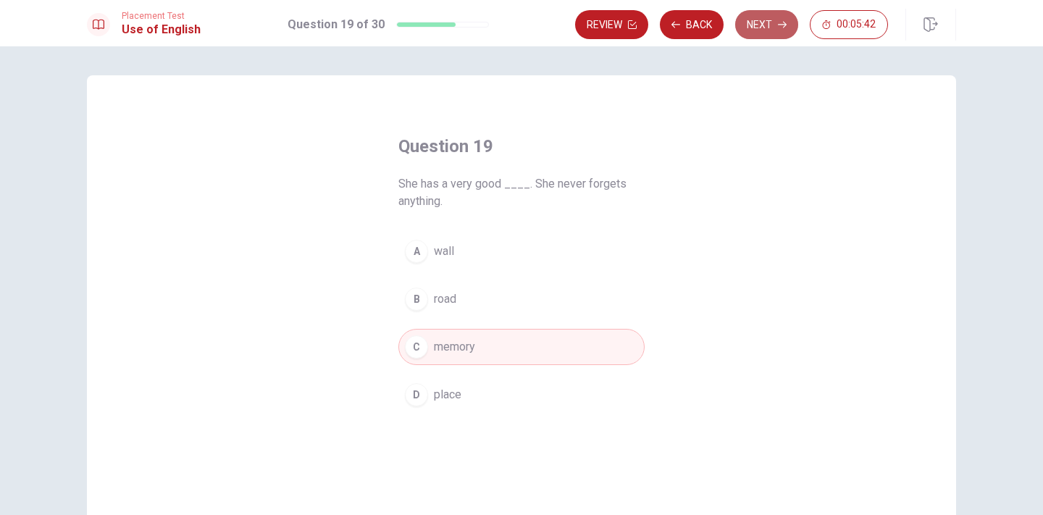
click at [765, 21] on button "Next" at bounding box center [766, 24] width 63 height 29
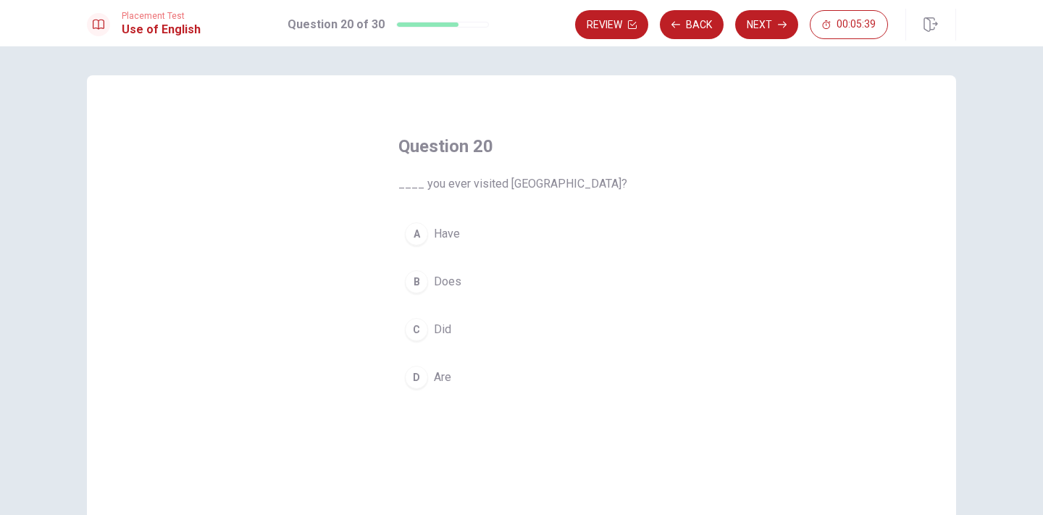
click at [457, 223] on button "A Have" at bounding box center [521, 234] width 246 height 36
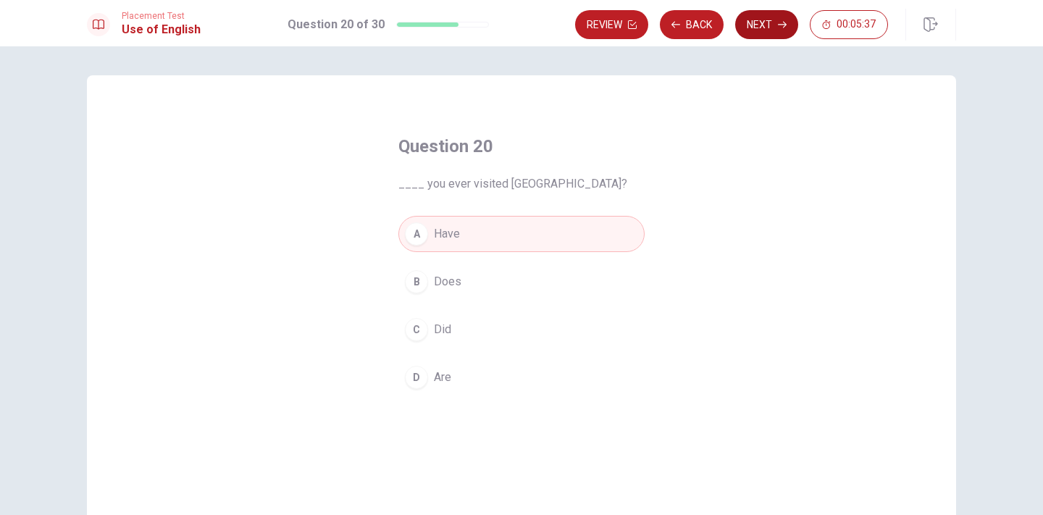
click at [757, 30] on button "Next" at bounding box center [766, 24] width 63 height 29
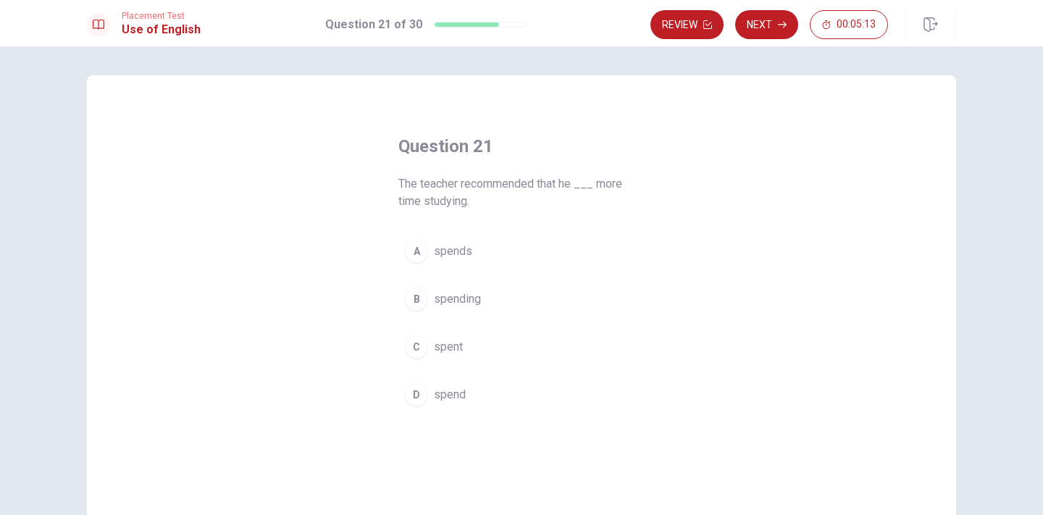
click at [463, 308] on button "B spending" at bounding box center [521, 299] width 246 height 36
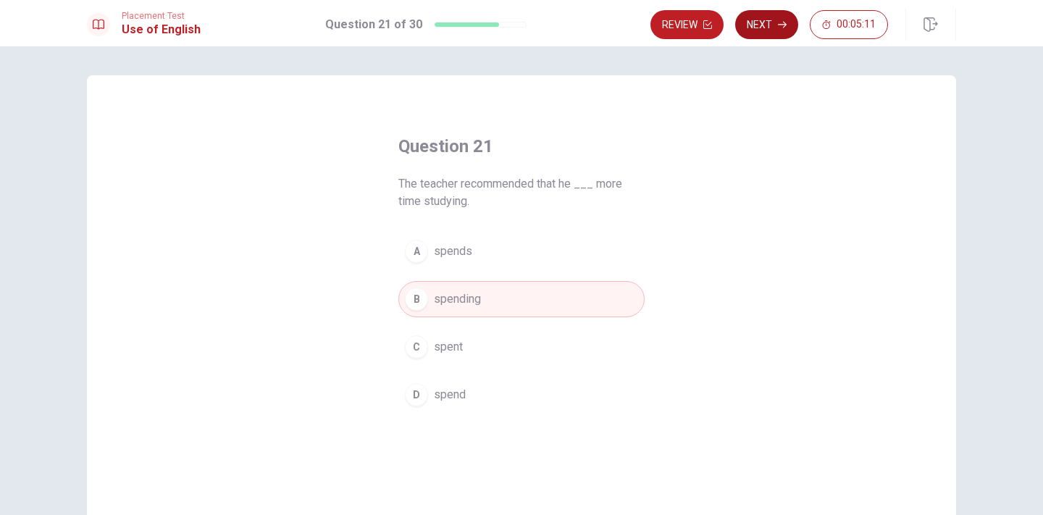
click at [771, 30] on button "Next" at bounding box center [766, 24] width 63 height 29
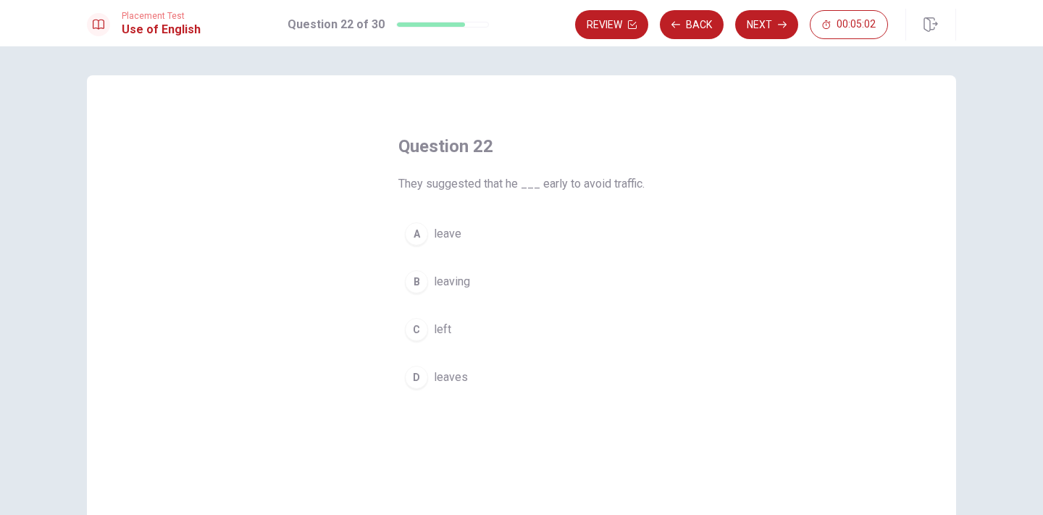
click at [450, 241] on span "leave" at bounding box center [448, 233] width 28 height 17
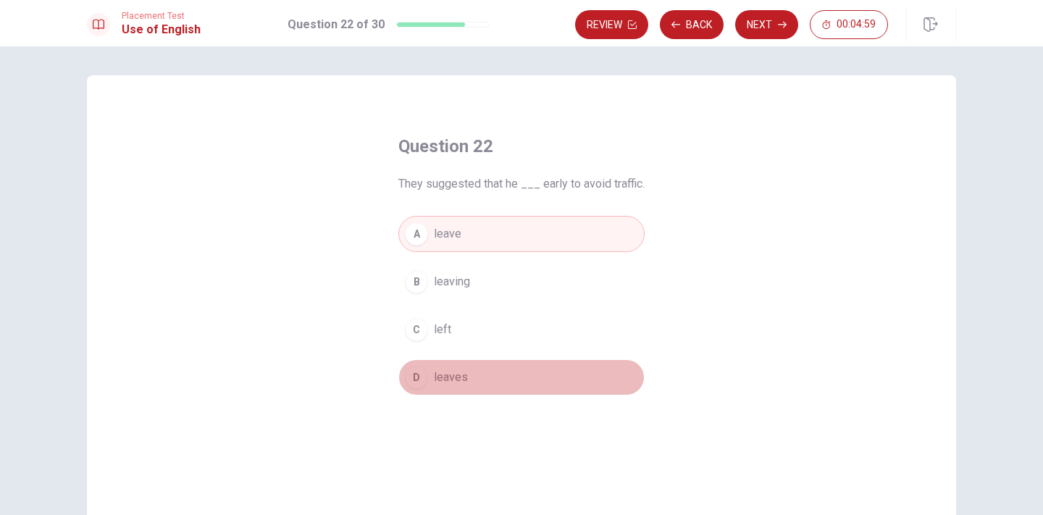
click at [448, 377] on span "leaves" at bounding box center [451, 377] width 34 height 17
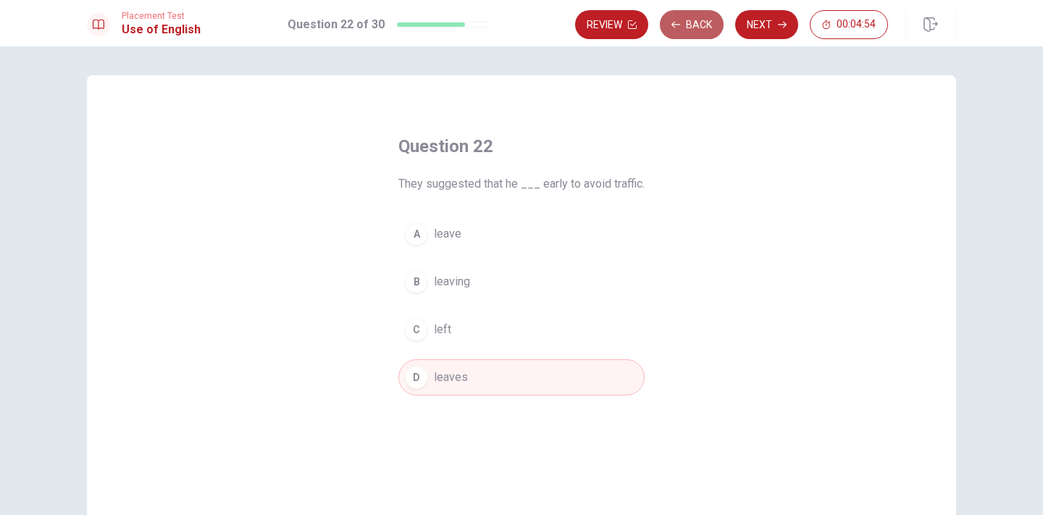
click at [704, 30] on button "Back" at bounding box center [692, 24] width 64 height 29
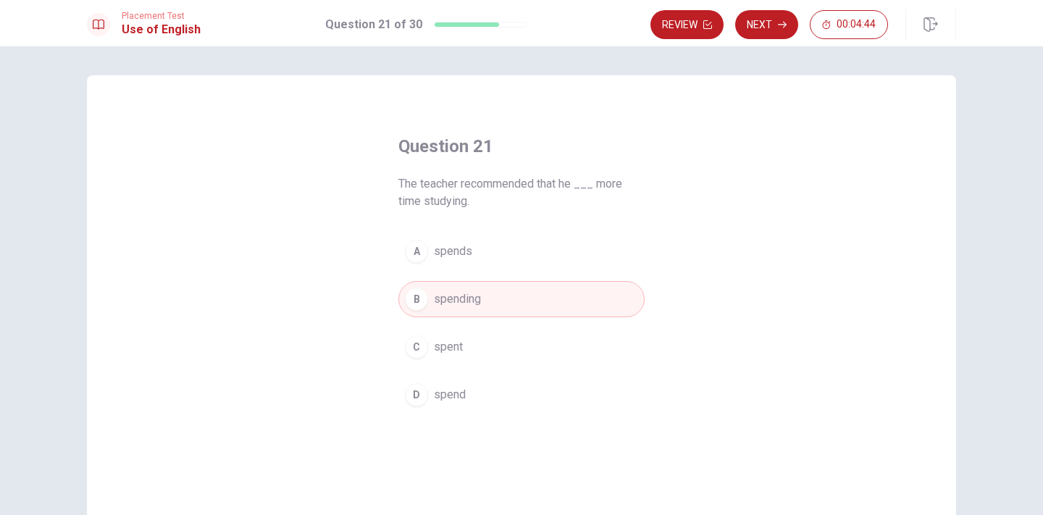
click at [445, 251] on span "spends" at bounding box center [453, 251] width 38 height 17
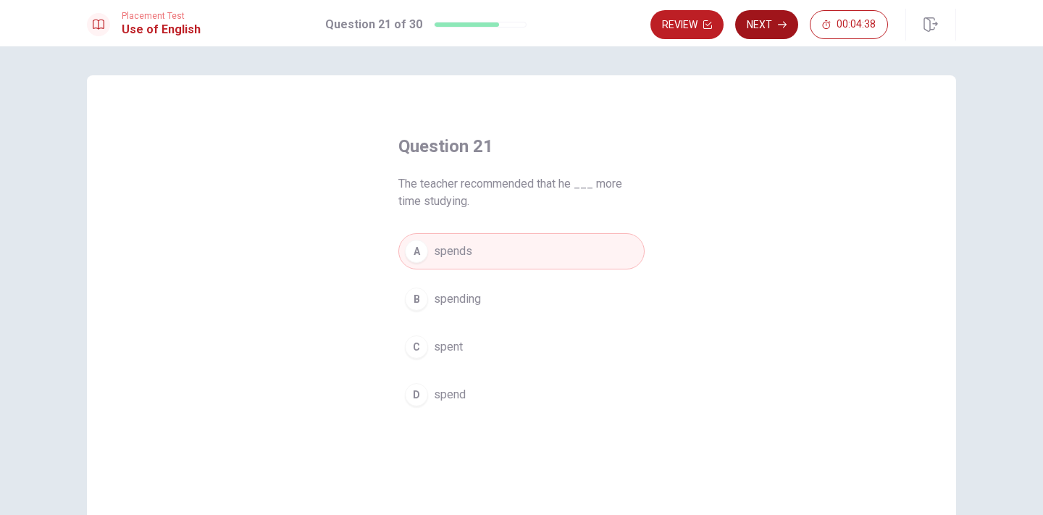
click at [767, 27] on button "Next" at bounding box center [766, 24] width 63 height 29
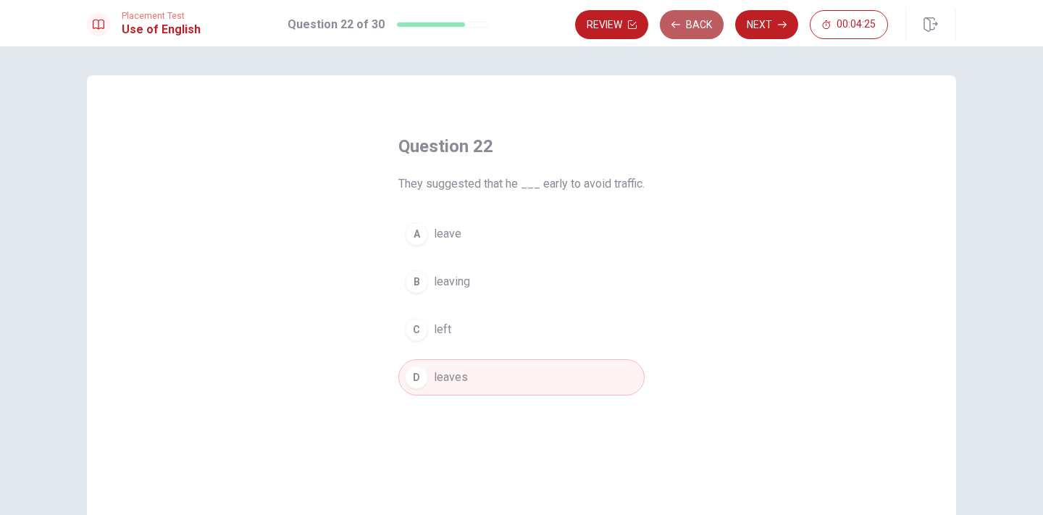
click at [704, 22] on button "Back" at bounding box center [692, 24] width 64 height 29
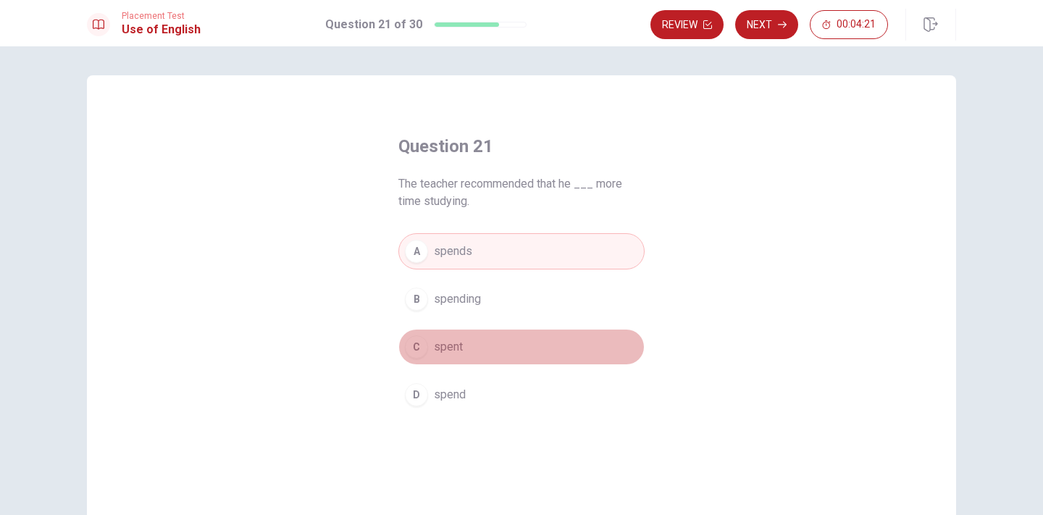
click at [484, 344] on button "C spent" at bounding box center [521, 347] width 246 height 36
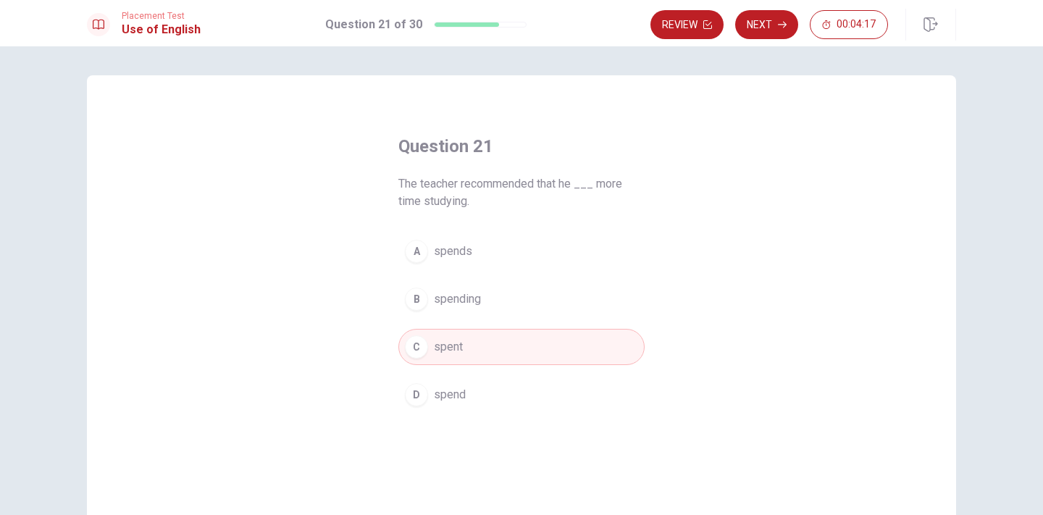
click at [476, 262] on button "A spends" at bounding box center [521, 251] width 246 height 36
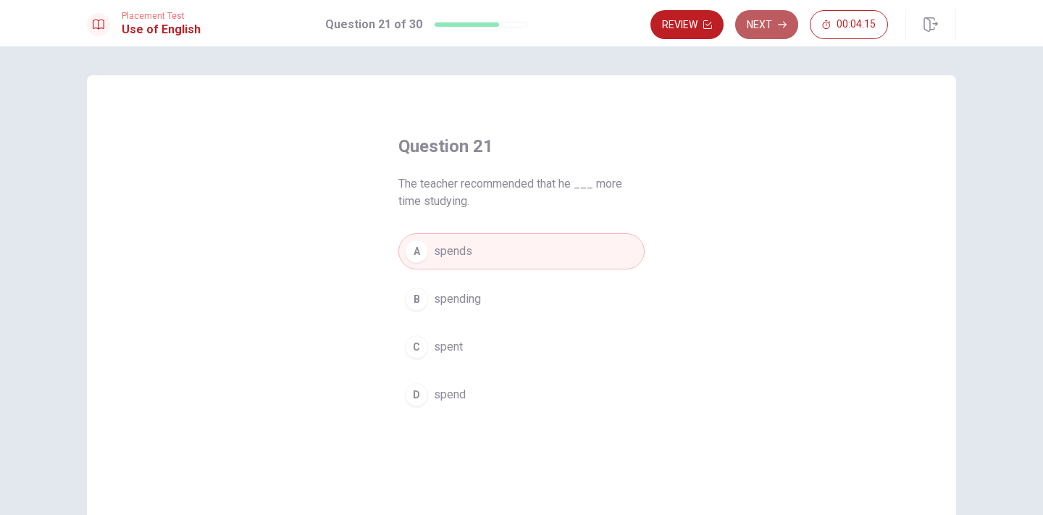
click at [781, 18] on button "Next" at bounding box center [766, 24] width 63 height 29
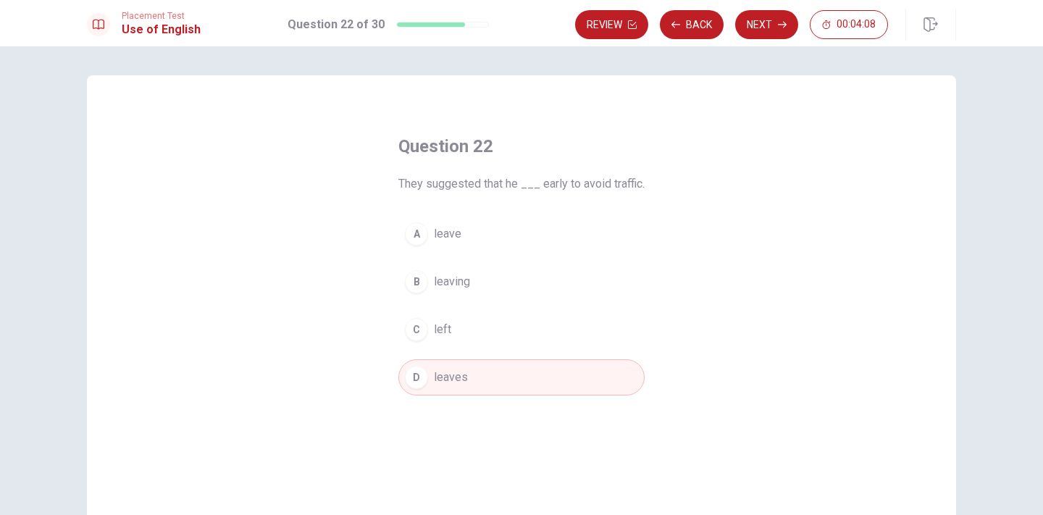
click at [452, 334] on button "C left" at bounding box center [521, 329] width 246 height 36
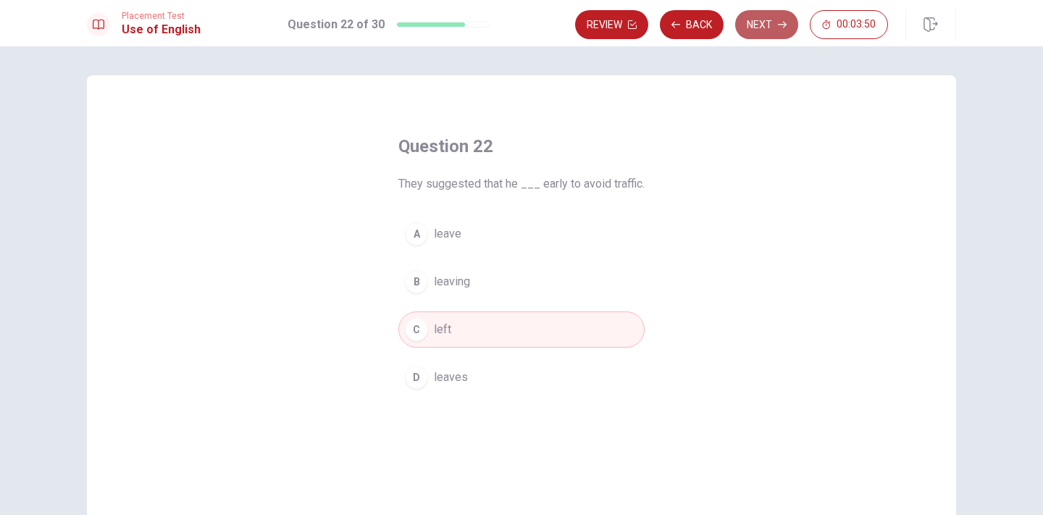
click at [771, 25] on button "Next" at bounding box center [766, 24] width 63 height 29
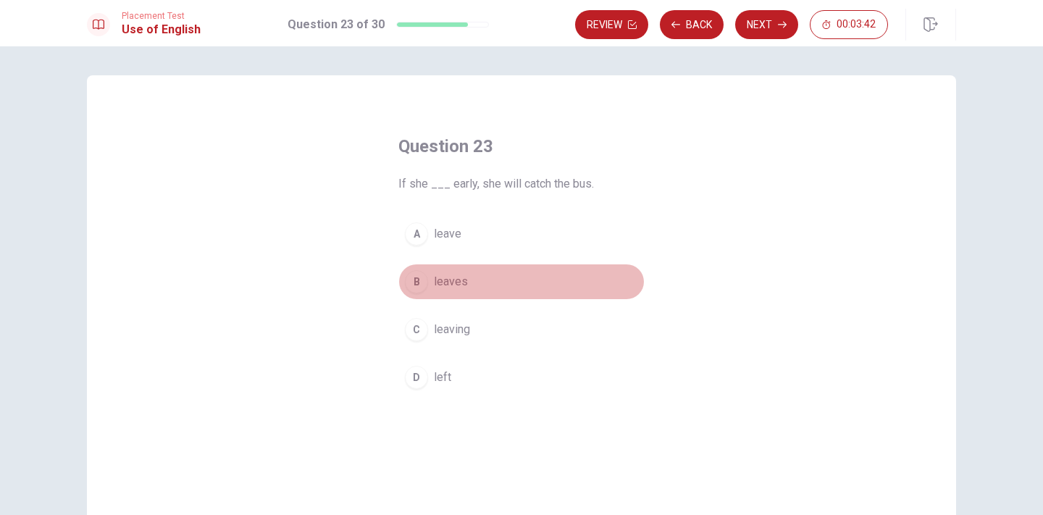
click at [448, 285] on span "leaves" at bounding box center [451, 281] width 34 height 17
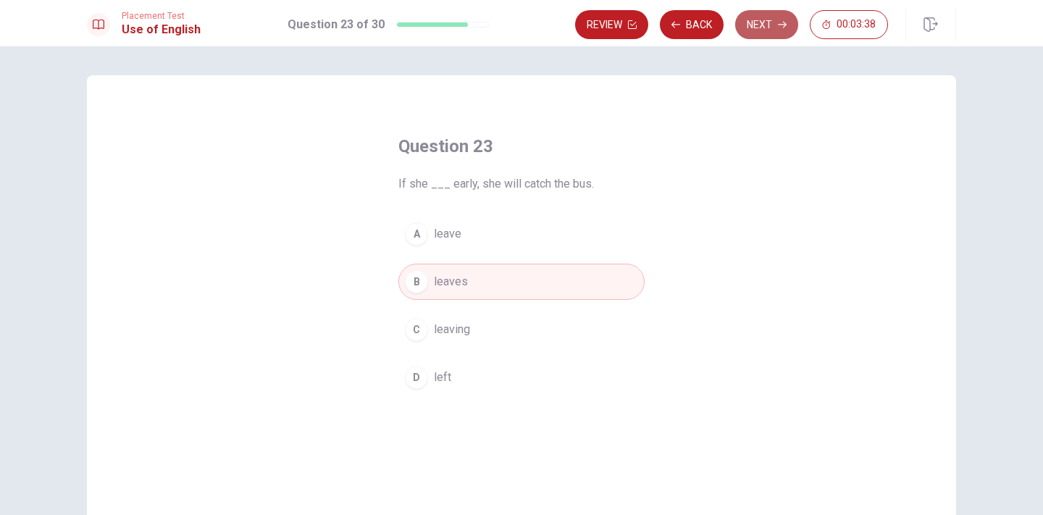
click at [781, 24] on icon "button" at bounding box center [782, 24] width 9 height 9
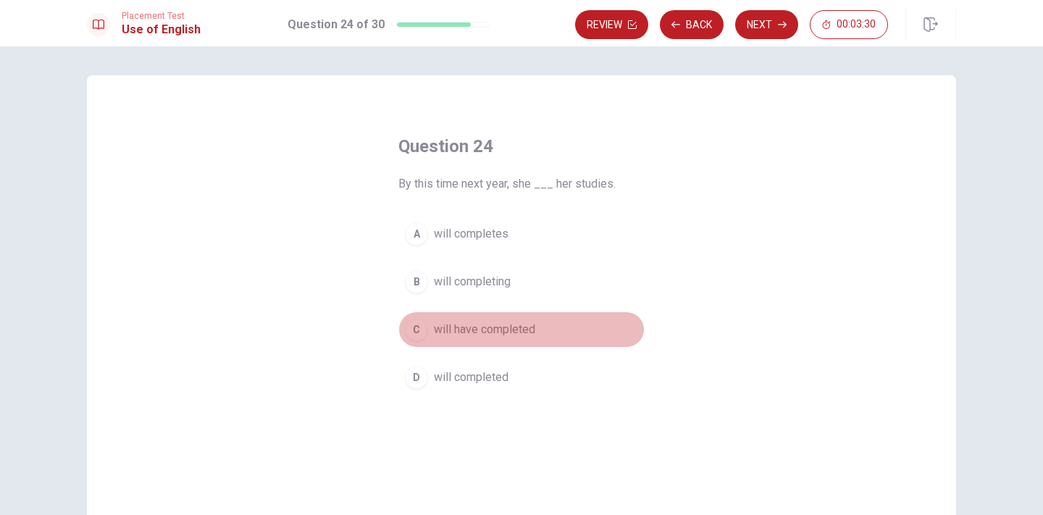
click at [474, 335] on span "will have completed" at bounding box center [484, 329] width 101 height 17
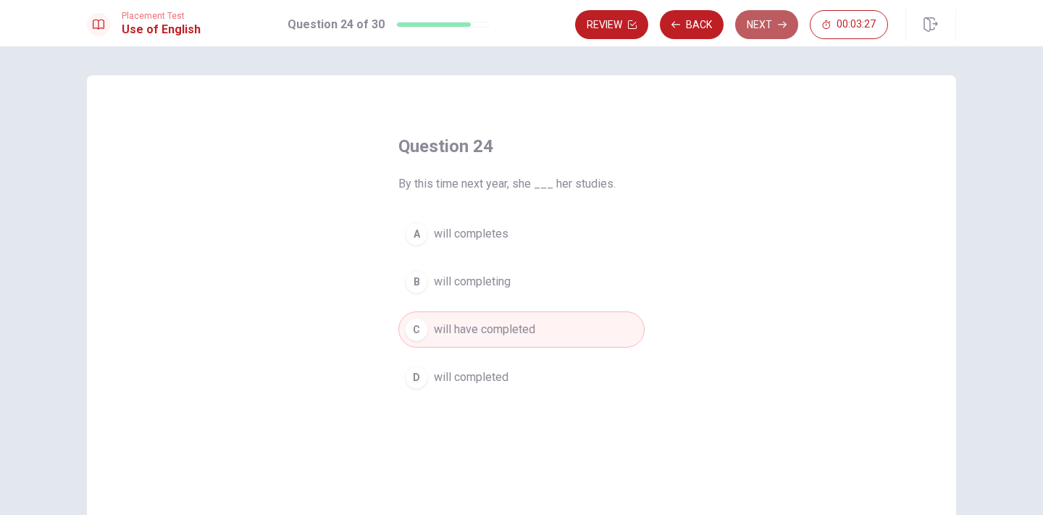
click at [763, 30] on button "Next" at bounding box center [766, 24] width 63 height 29
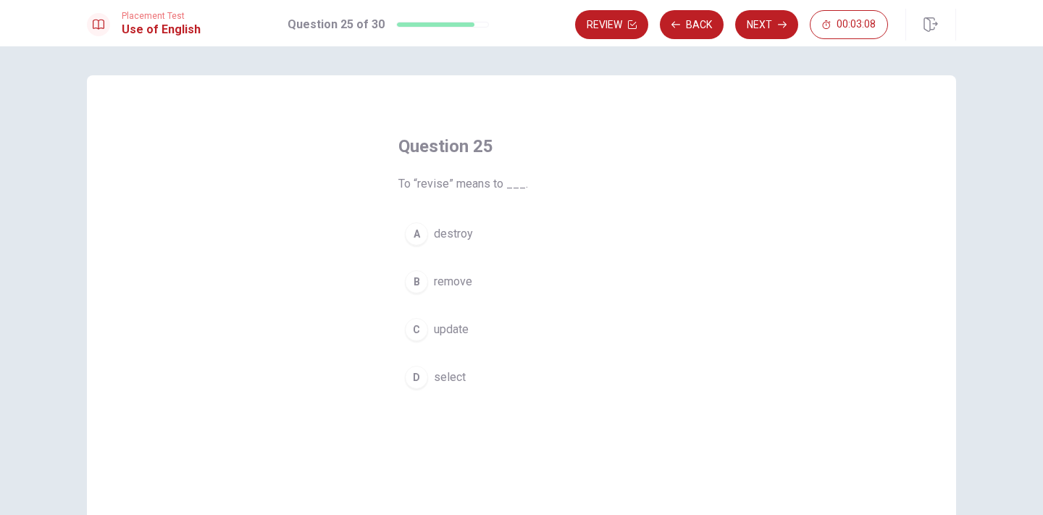
click at [453, 281] on span "remove" at bounding box center [453, 281] width 38 height 17
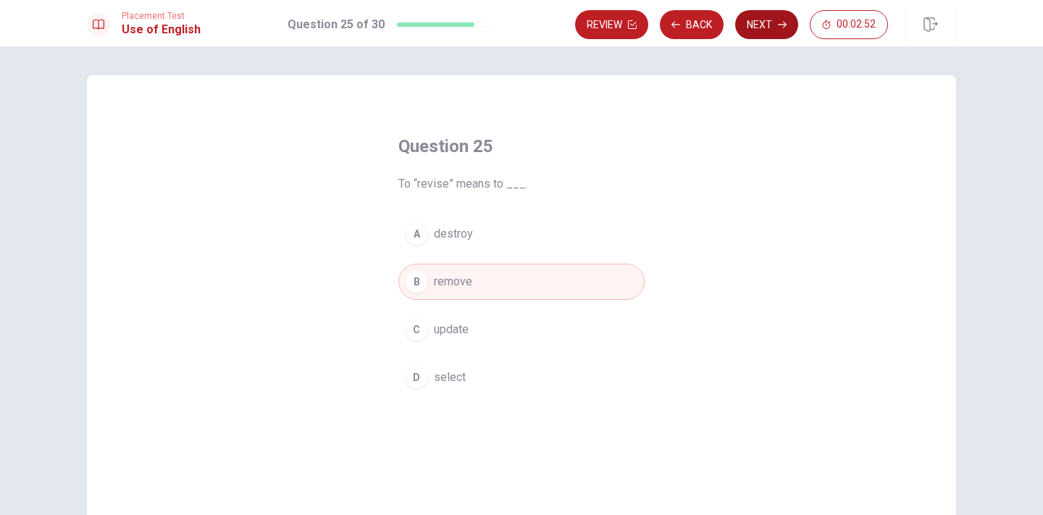
click at [755, 28] on button "Next" at bounding box center [766, 24] width 63 height 29
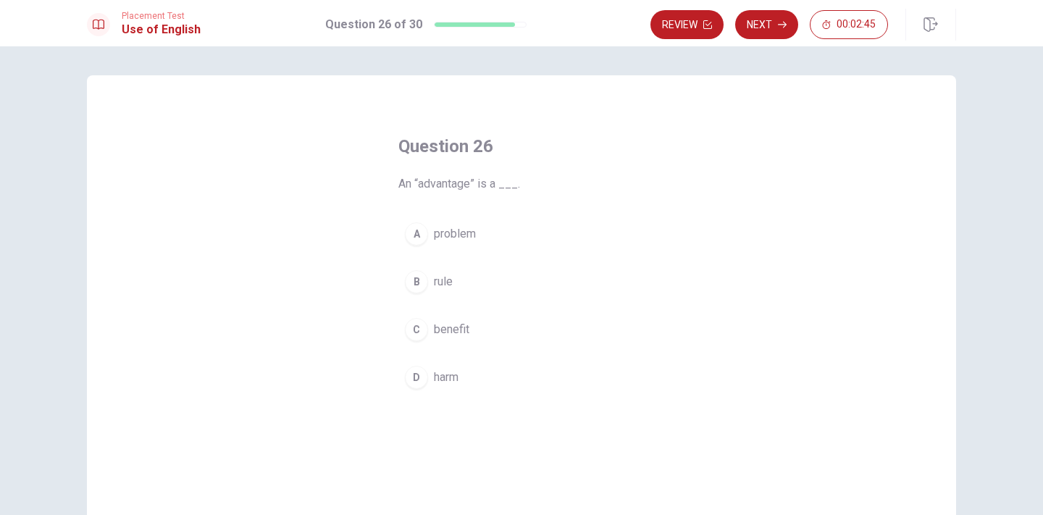
click at [469, 328] on button "C benefit" at bounding box center [521, 329] width 246 height 36
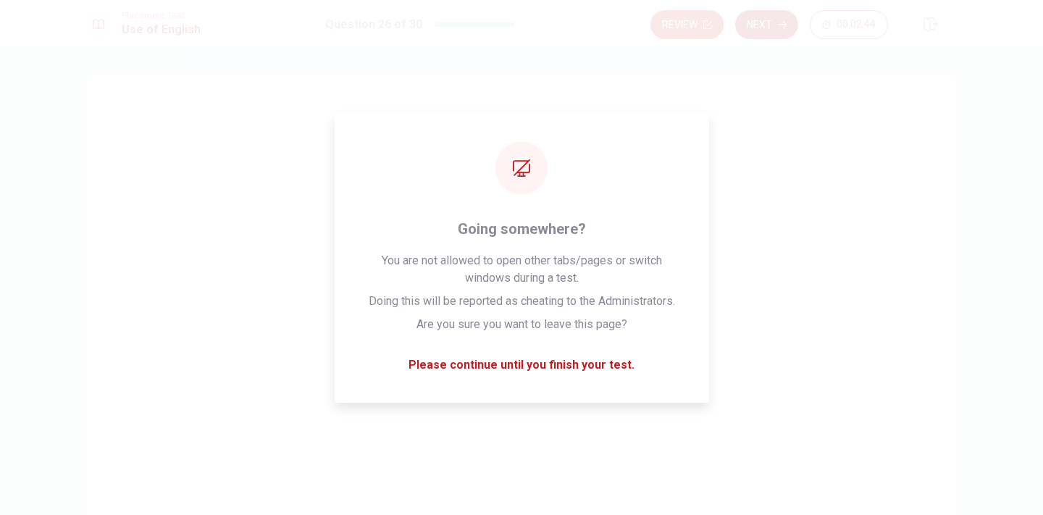
click at [762, 21] on button "Next" at bounding box center [766, 24] width 63 height 29
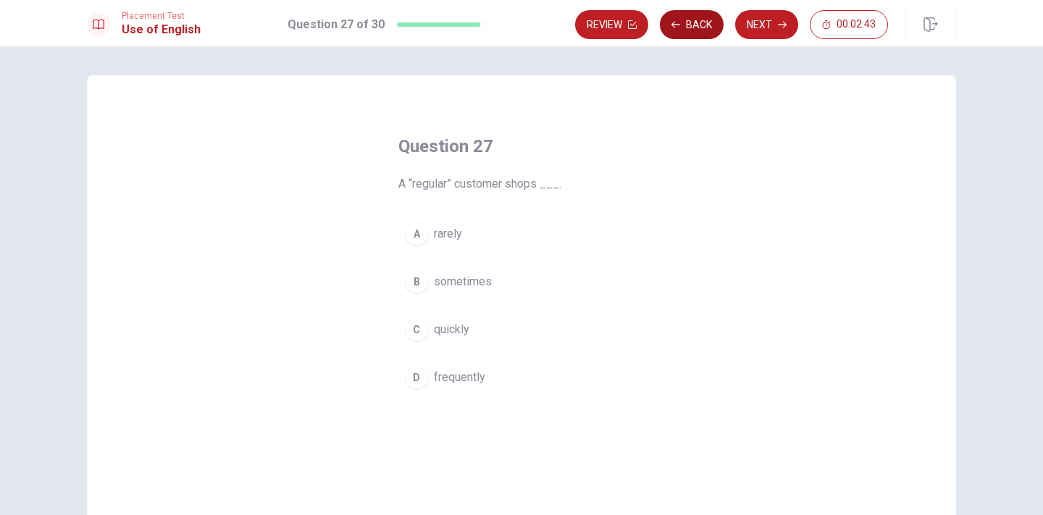
click at [691, 25] on button "Back" at bounding box center [692, 24] width 64 height 29
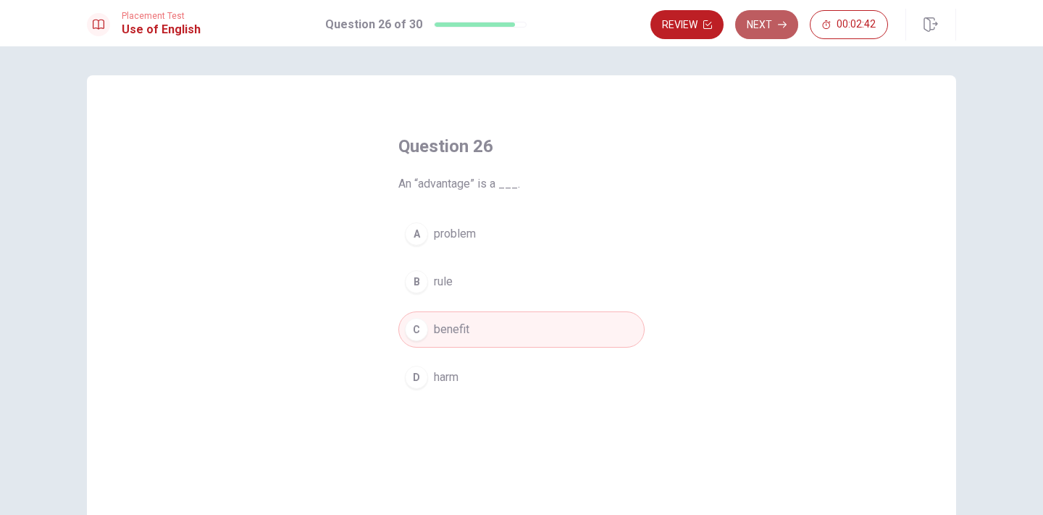
click at [755, 25] on button "Next" at bounding box center [766, 24] width 63 height 29
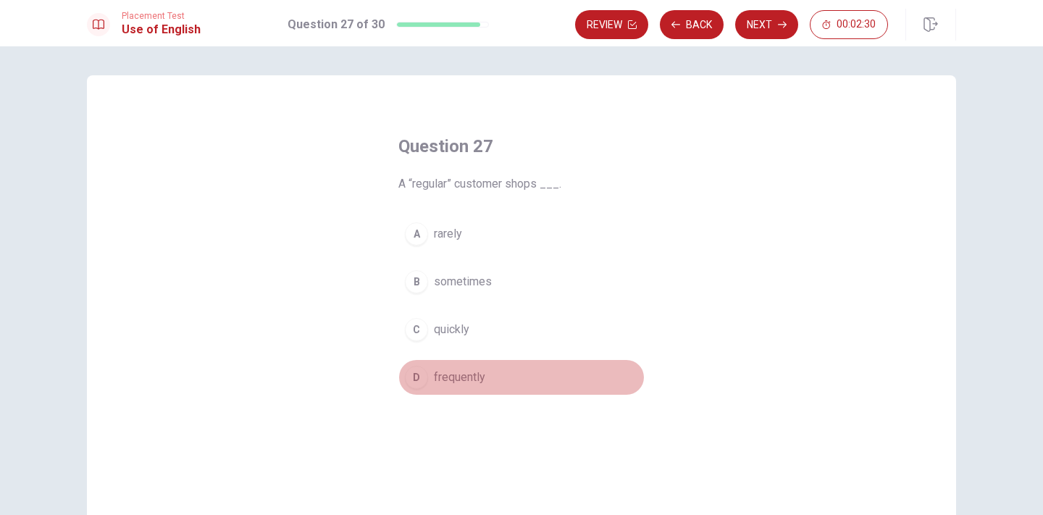
click at [469, 369] on span "frequently" at bounding box center [459, 377] width 51 height 17
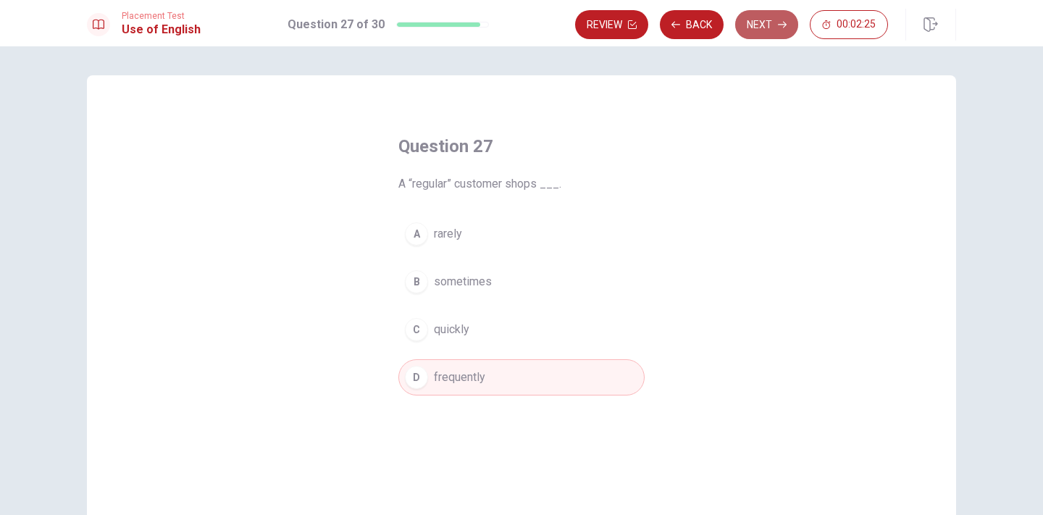
click at [779, 28] on icon "button" at bounding box center [782, 24] width 9 height 9
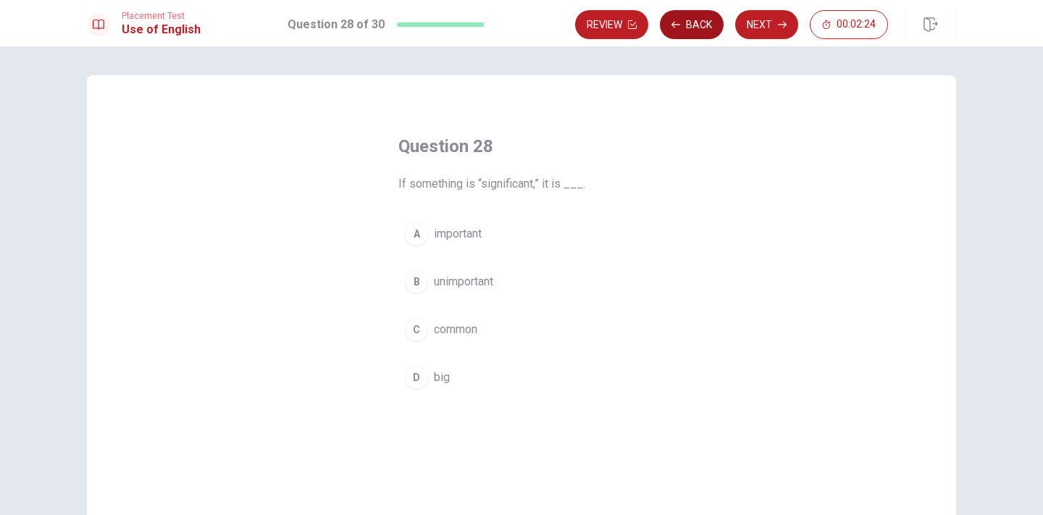
click at [684, 34] on button "Back" at bounding box center [692, 24] width 64 height 29
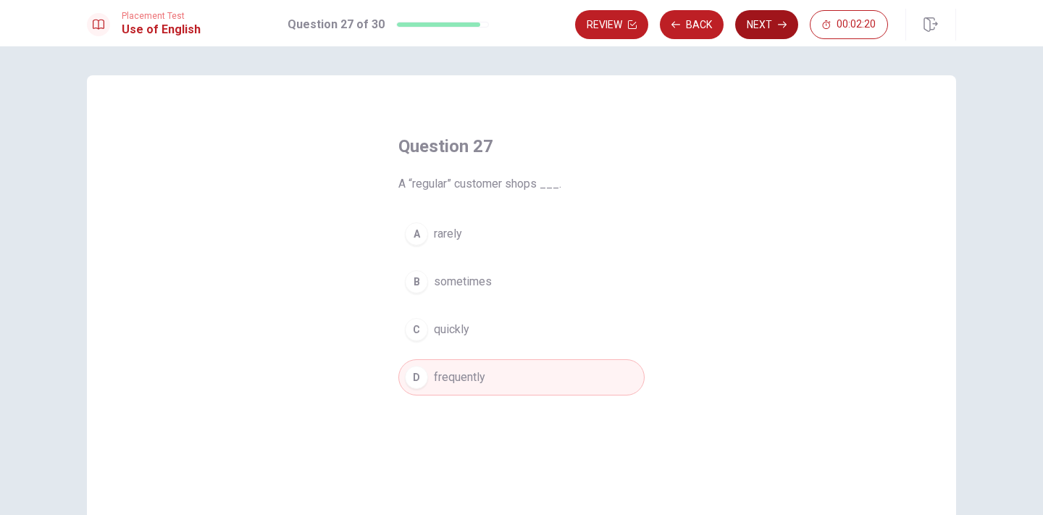
click at [760, 21] on button "Next" at bounding box center [766, 24] width 63 height 29
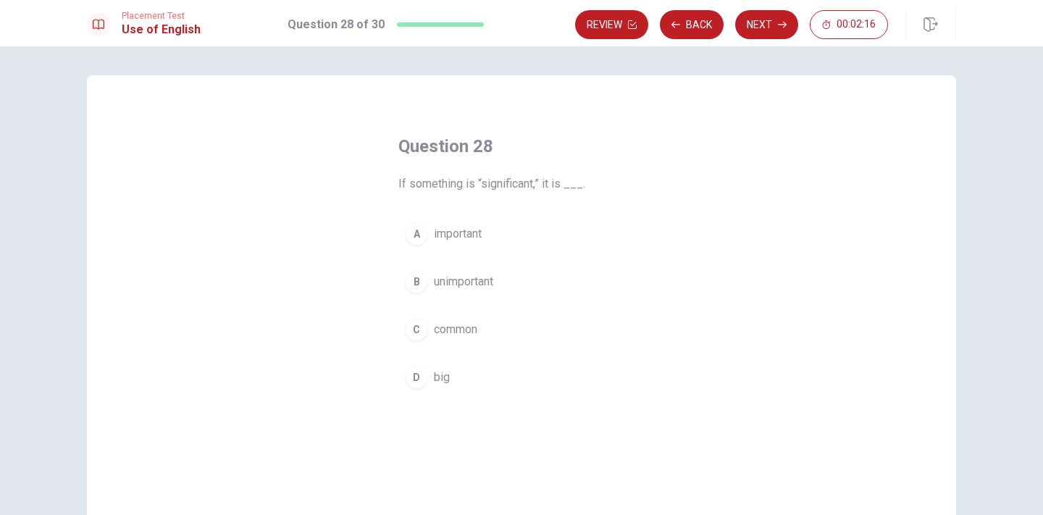
click at [456, 237] on span "important" at bounding box center [458, 233] width 48 height 17
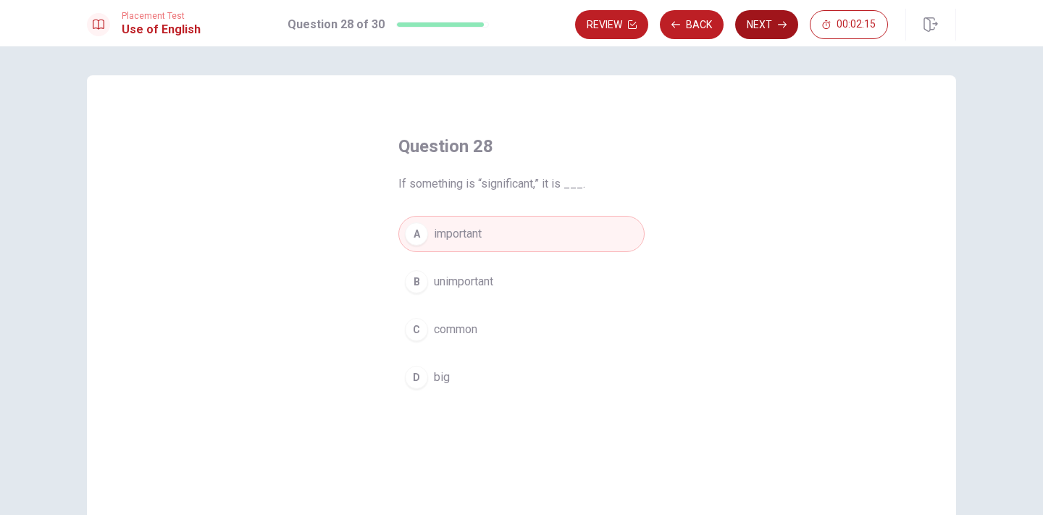
click at [776, 17] on button "Next" at bounding box center [766, 24] width 63 height 29
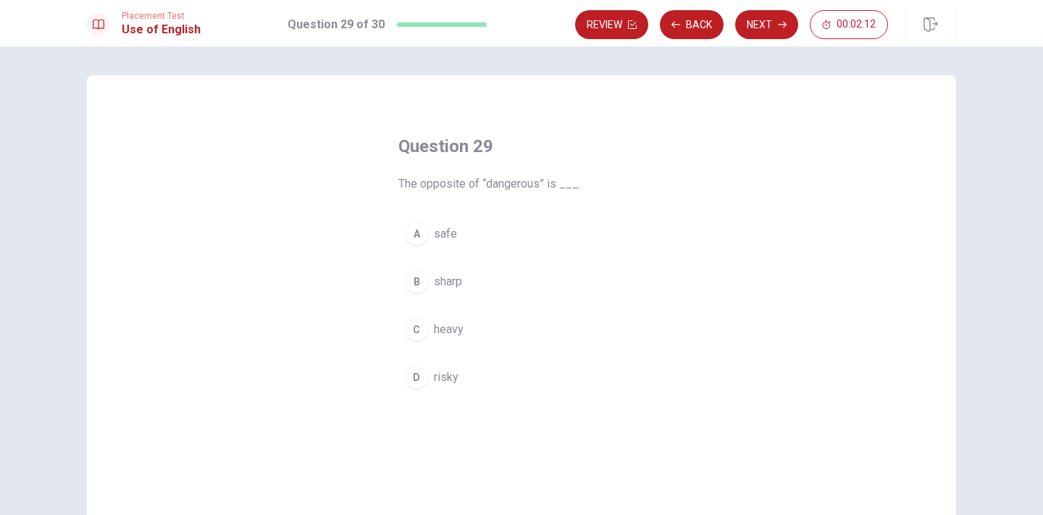
click at [434, 230] on span "safe" at bounding box center [445, 233] width 23 height 17
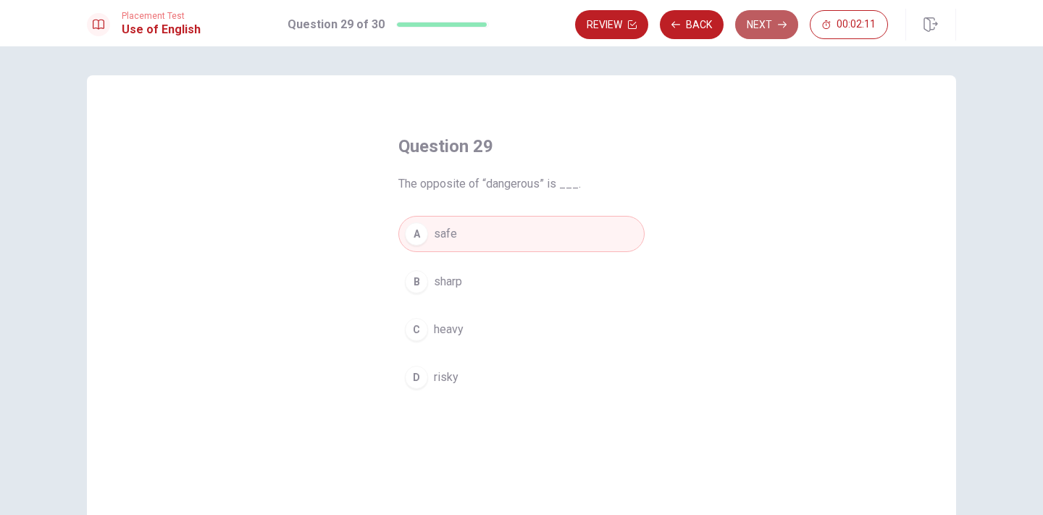
click at [757, 33] on button "Next" at bounding box center [766, 24] width 63 height 29
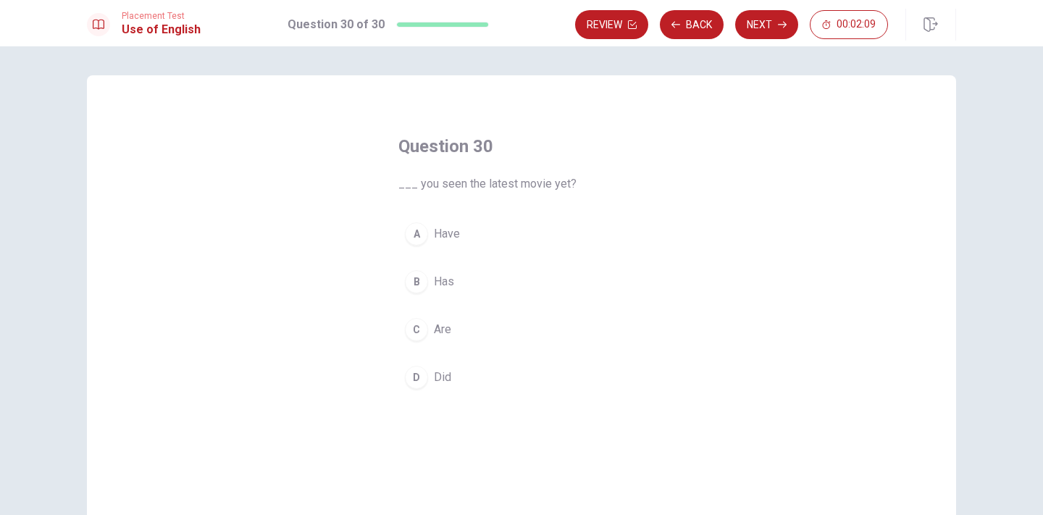
click at [449, 236] on span "Have" at bounding box center [447, 233] width 26 height 17
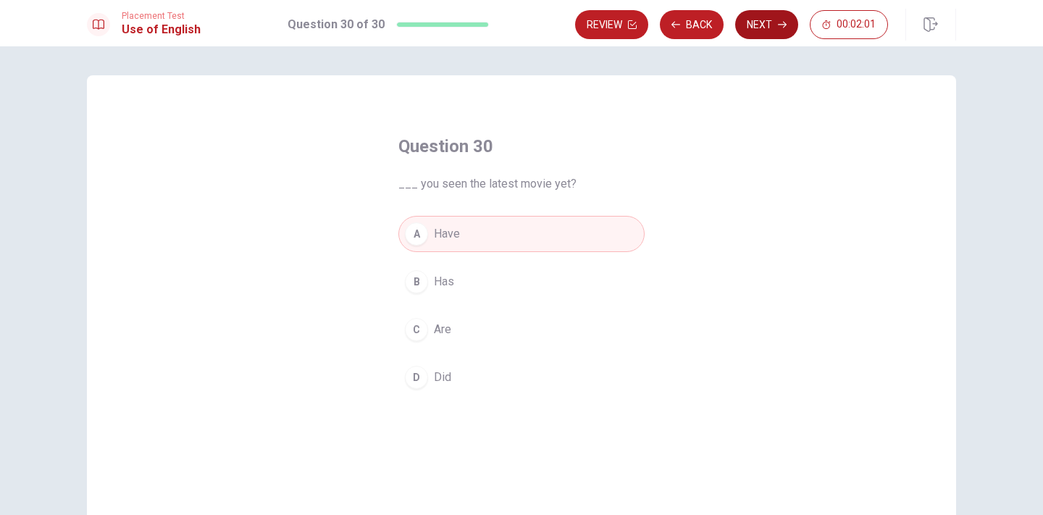
click at [773, 25] on button "Next" at bounding box center [766, 24] width 63 height 29
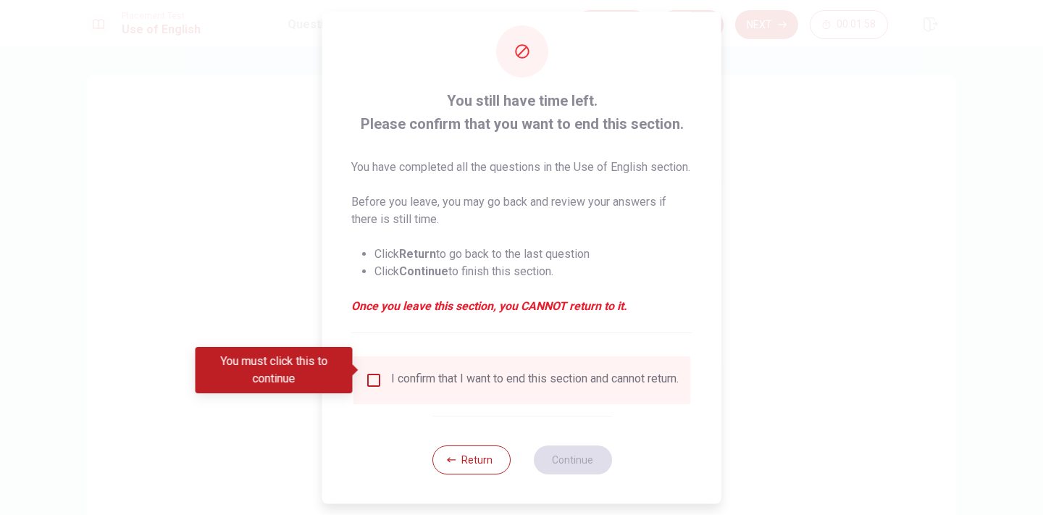
scroll to position [43, 0]
click at [479, 461] on button "Return" at bounding box center [471, 459] width 78 height 29
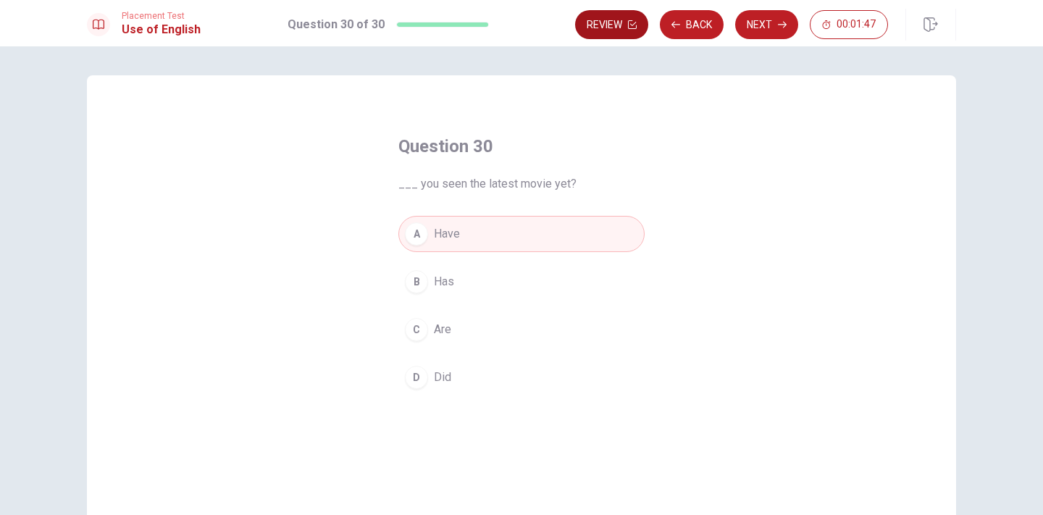
click at [621, 18] on button "Review" at bounding box center [611, 24] width 73 height 29
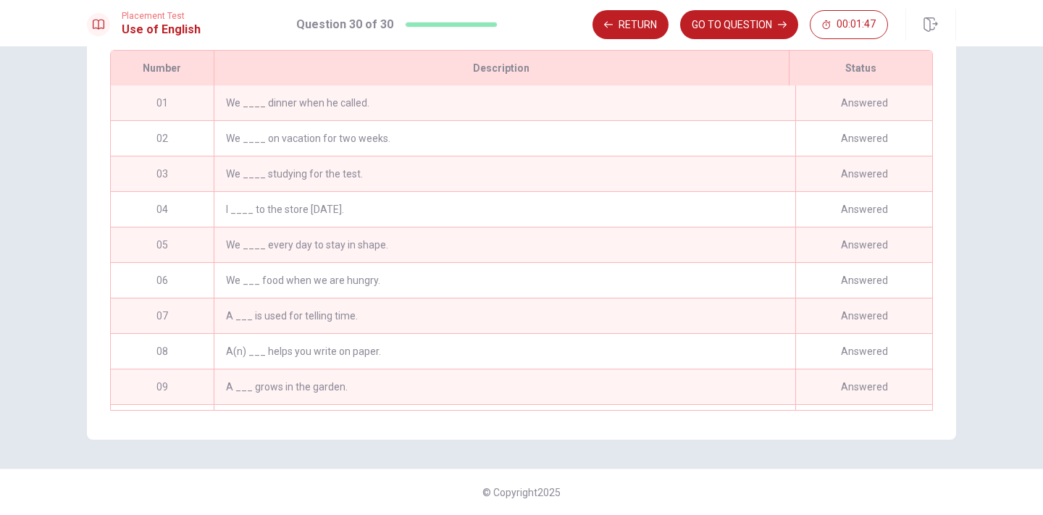
scroll to position [743, 0]
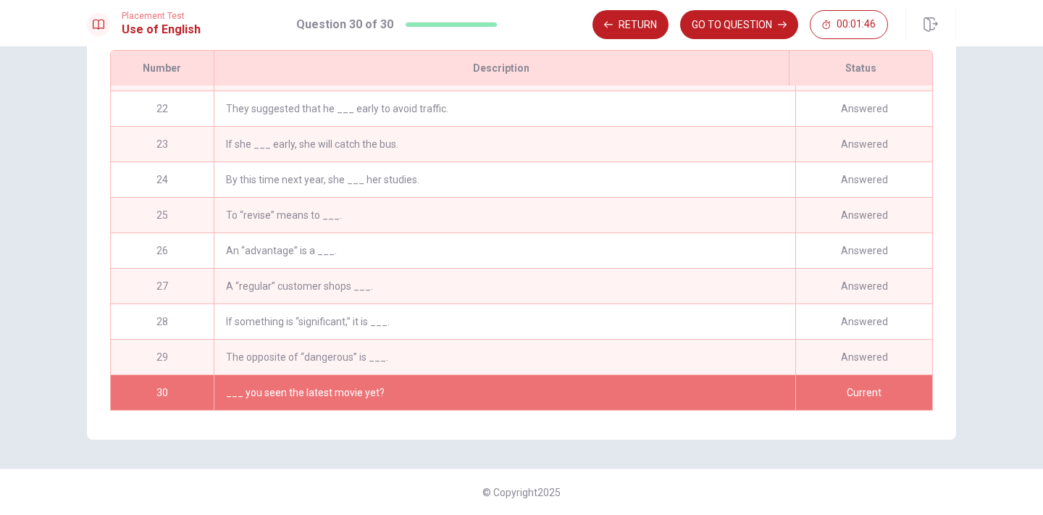
click at [592, 209] on div "To “revise” means to ___." at bounding box center [504, 215] width 581 height 35
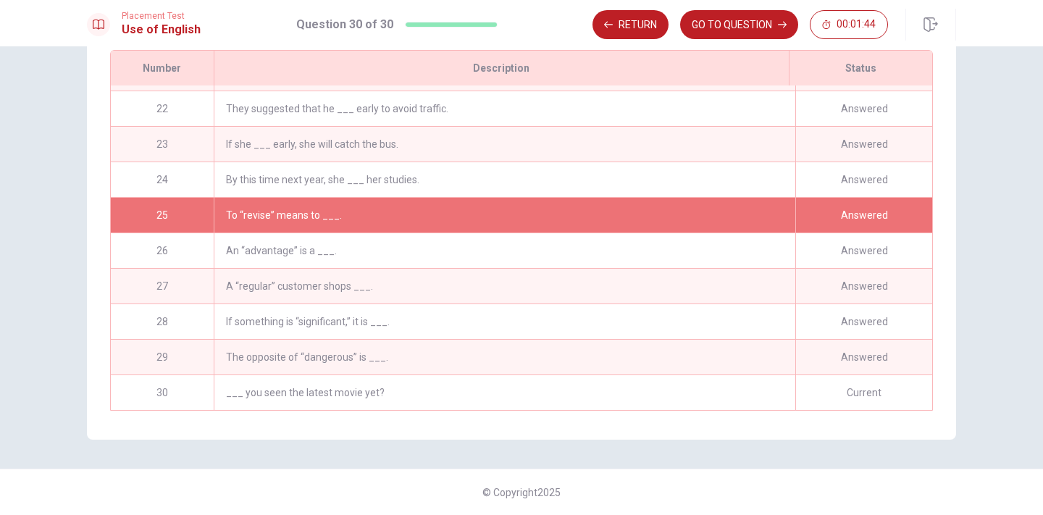
click at [304, 214] on div "To “revise” means to ___." at bounding box center [504, 215] width 581 height 35
click at [860, 211] on div "Answered" at bounding box center [863, 215] width 137 height 35
click at [161, 211] on div "25" at bounding box center [162, 215] width 103 height 35
click at [243, 208] on div "To “revise” means to ___." at bounding box center [504, 215] width 581 height 35
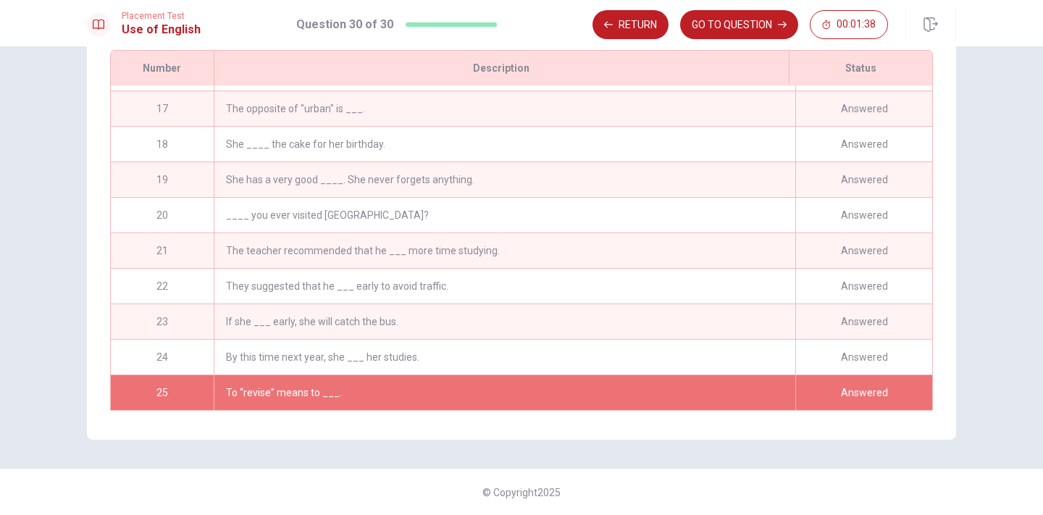
scroll to position [555, 0]
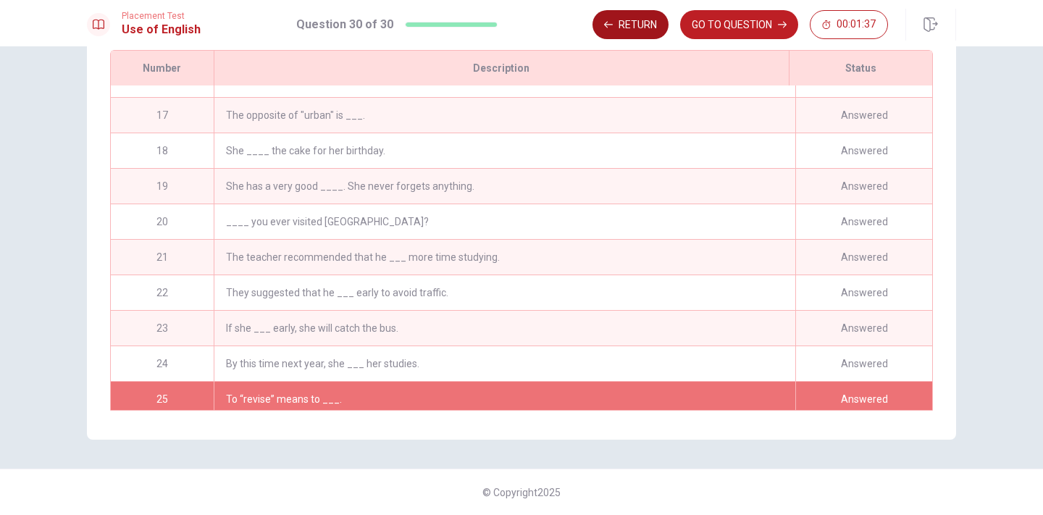
click at [632, 22] on button "Return" at bounding box center [630, 24] width 76 height 29
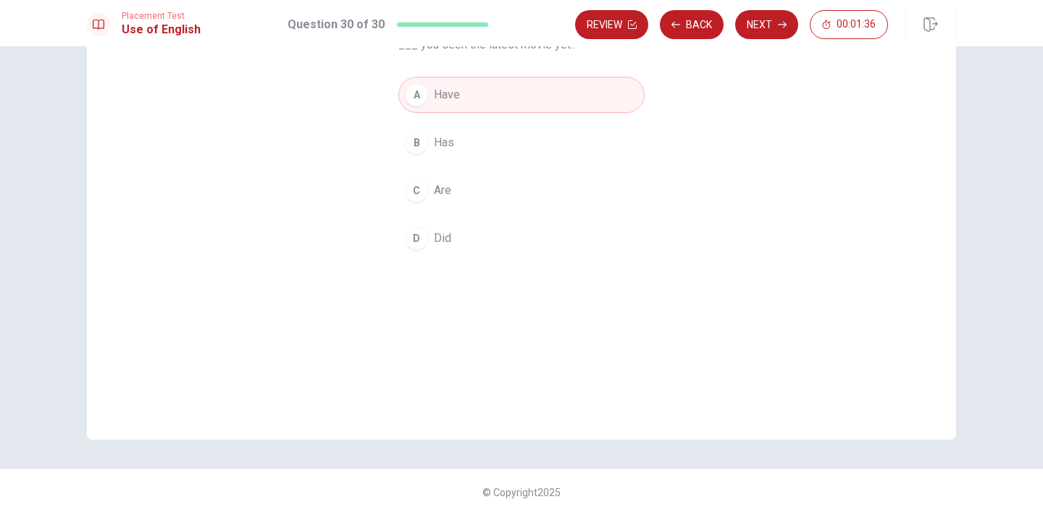
scroll to position [139, 0]
click at [681, 22] on button "Back" at bounding box center [692, 24] width 64 height 29
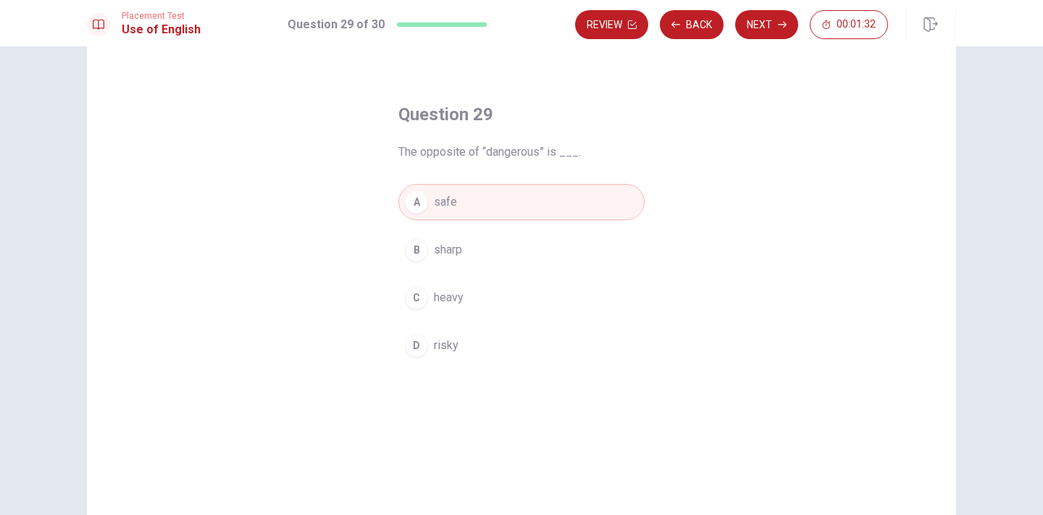
scroll to position [19, 0]
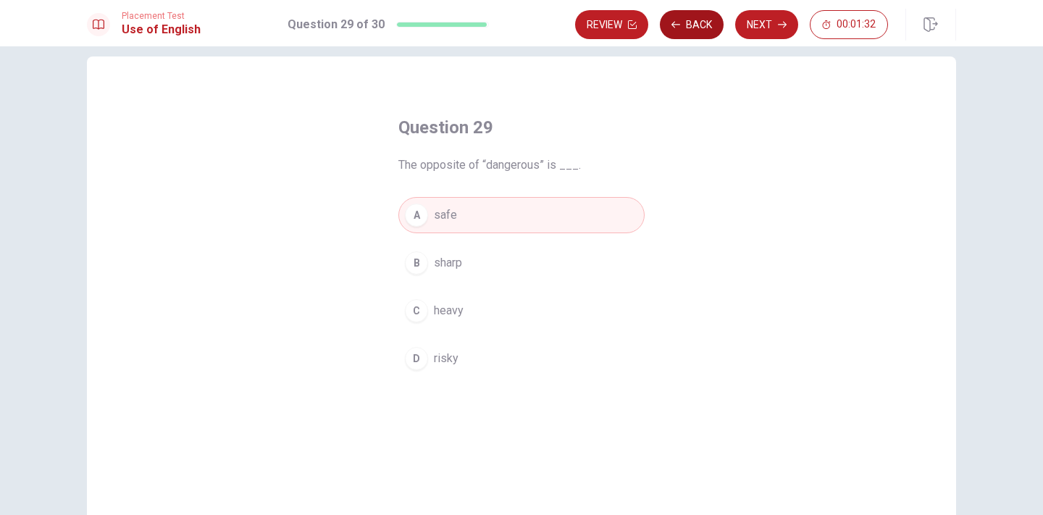
click at [712, 22] on button "Back" at bounding box center [692, 24] width 64 height 29
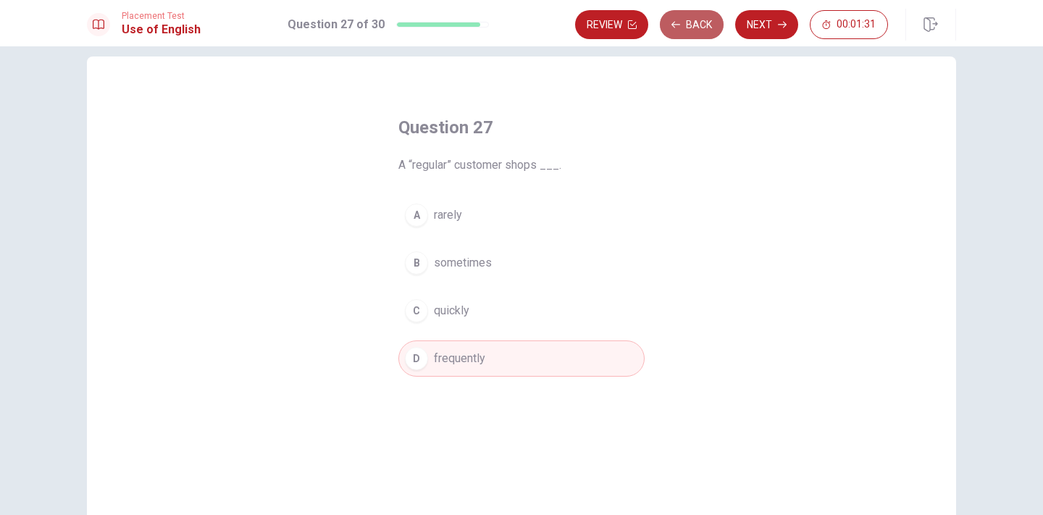
click at [712, 22] on button "Back" at bounding box center [692, 24] width 64 height 29
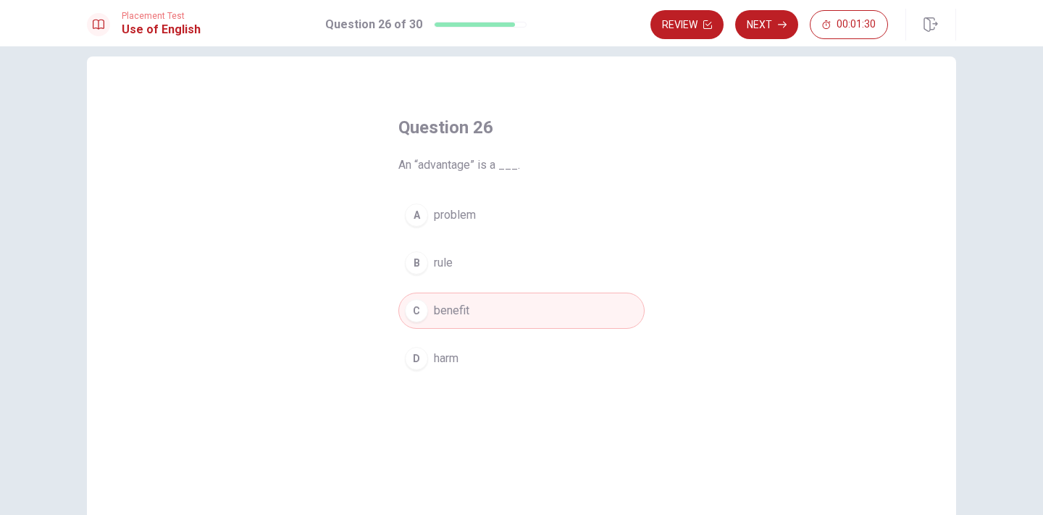
click at [712, 22] on button "Review" at bounding box center [686, 24] width 73 height 29
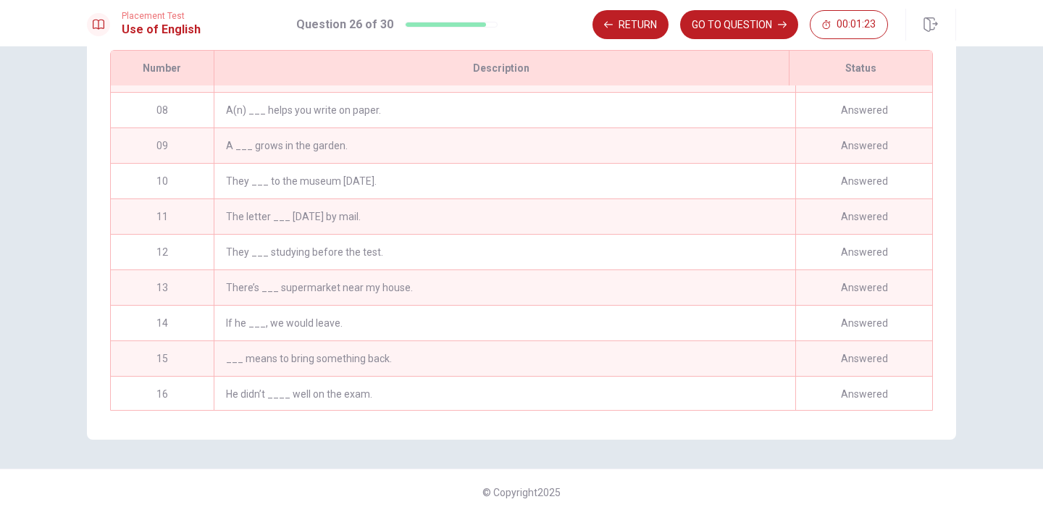
scroll to position [154, 0]
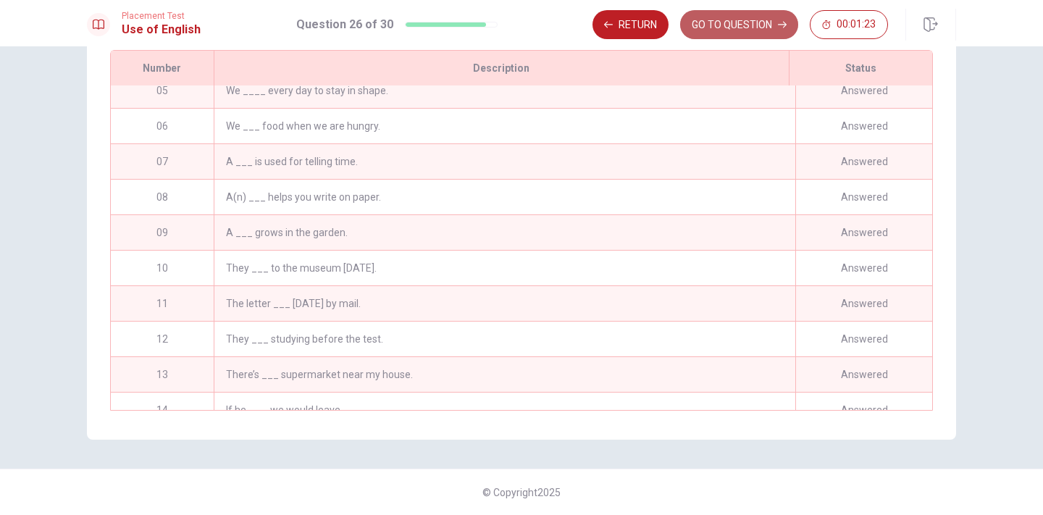
click at [717, 28] on button "GO TO QUESTION" at bounding box center [739, 24] width 118 height 29
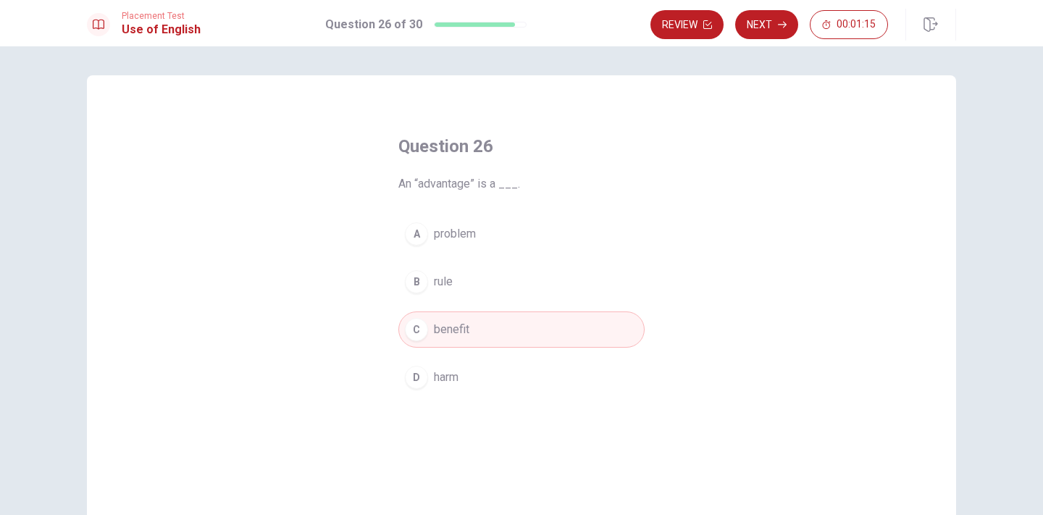
scroll to position [0, 0]
click at [689, 24] on button "Review" at bounding box center [686, 24] width 73 height 29
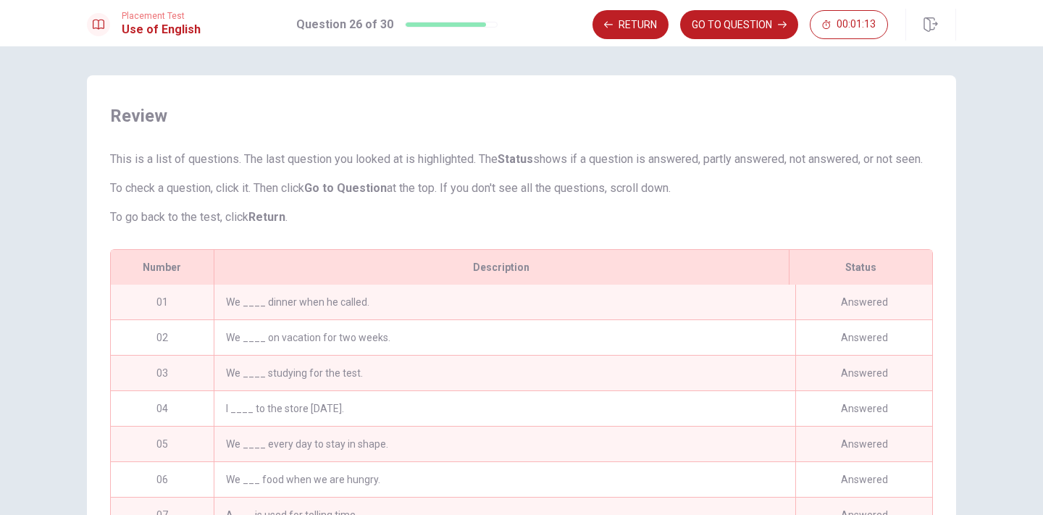
scroll to position [743, 0]
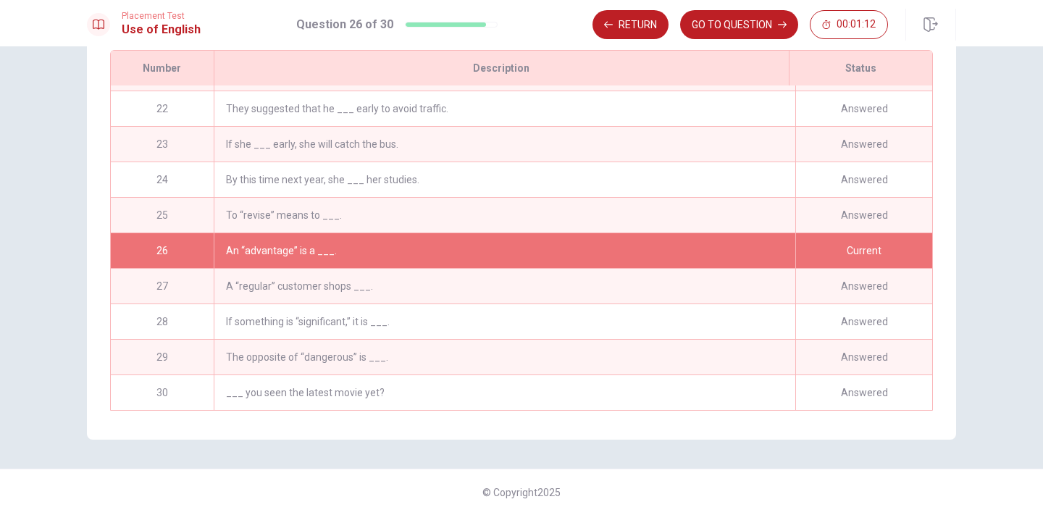
click at [257, 207] on div "To “revise” means to ___." at bounding box center [504, 215] width 581 height 35
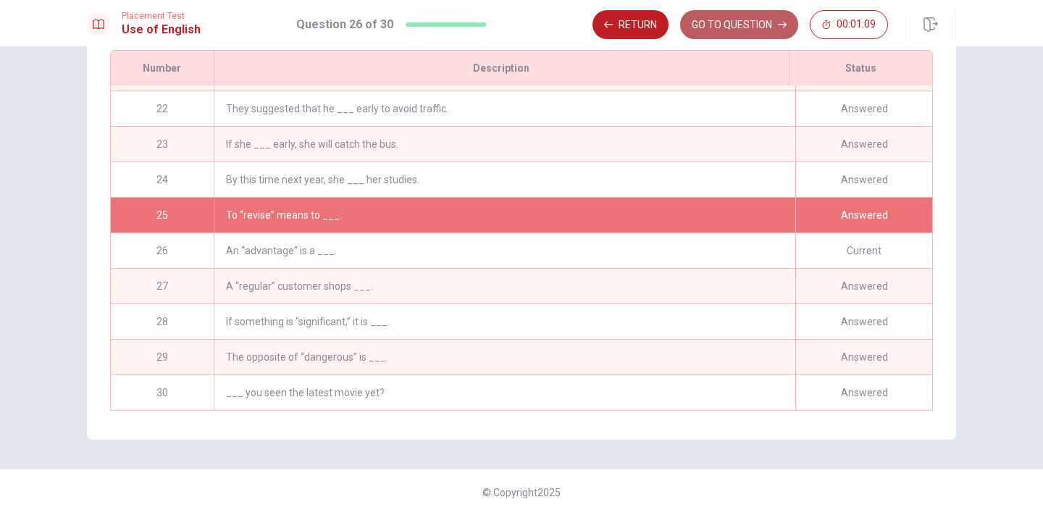
click at [723, 21] on button "GO TO QUESTION" at bounding box center [739, 24] width 118 height 29
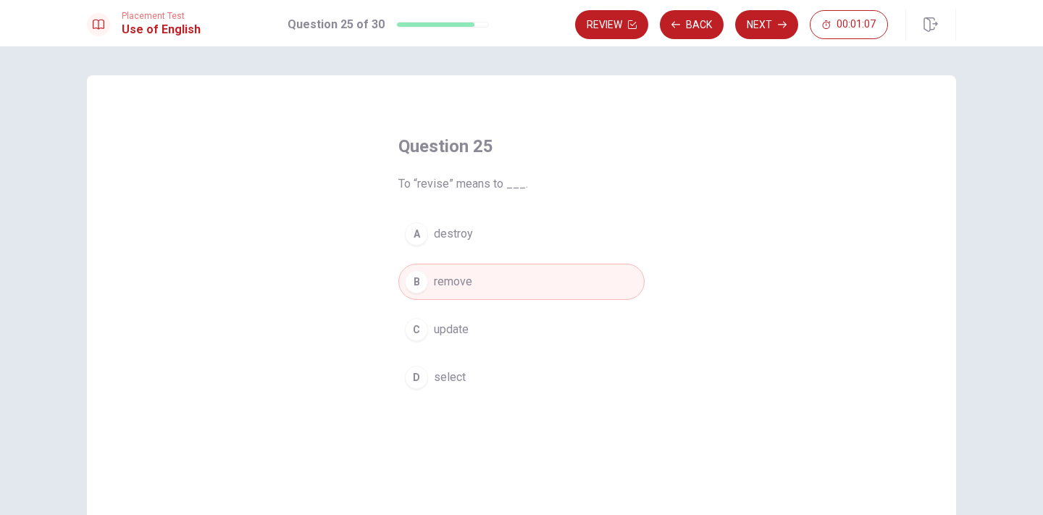
scroll to position [0, 0]
click at [696, 25] on button "Back" at bounding box center [692, 24] width 64 height 29
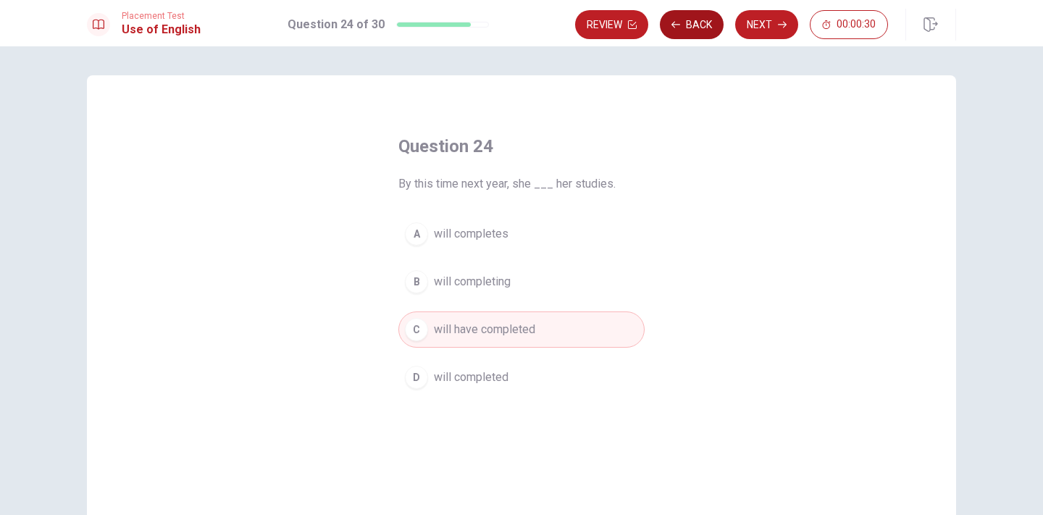
click at [696, 25] on button "Back" at bounding box center [692, 24] width 64 height 29
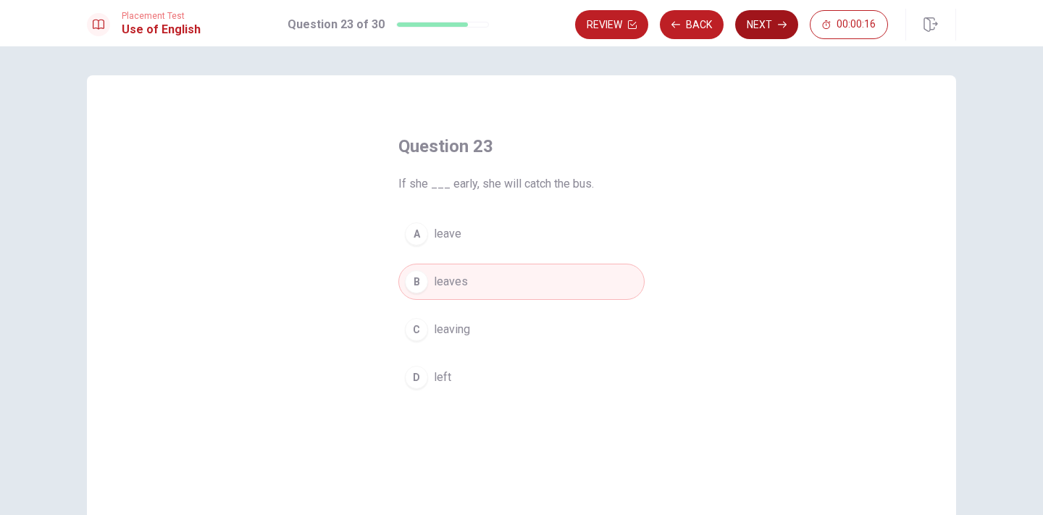
click at [774, 23] on button "Next" at bounding box center [766, 24] width 63 height 29
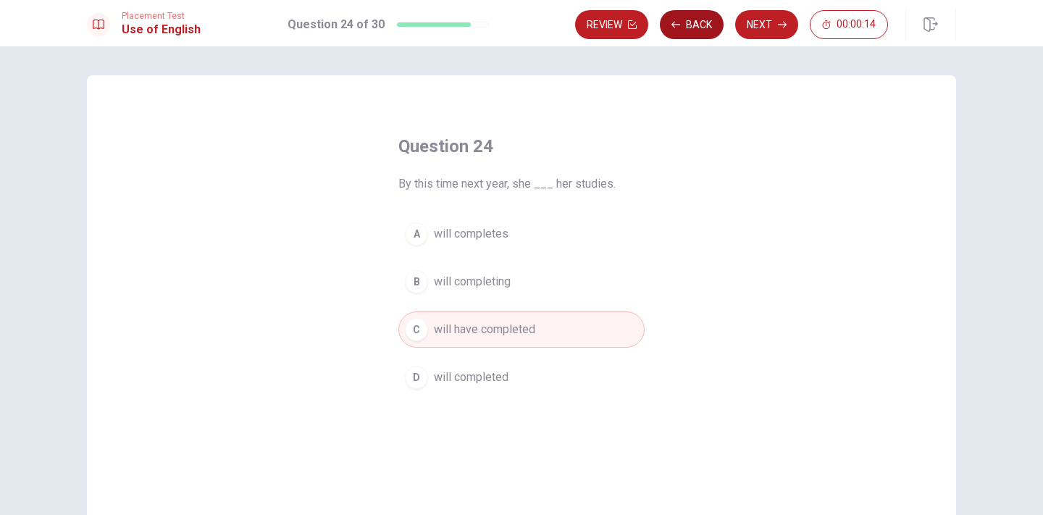
click at [686, 23] on button "Back" at bounding box center [692, 24] width 64 height 29
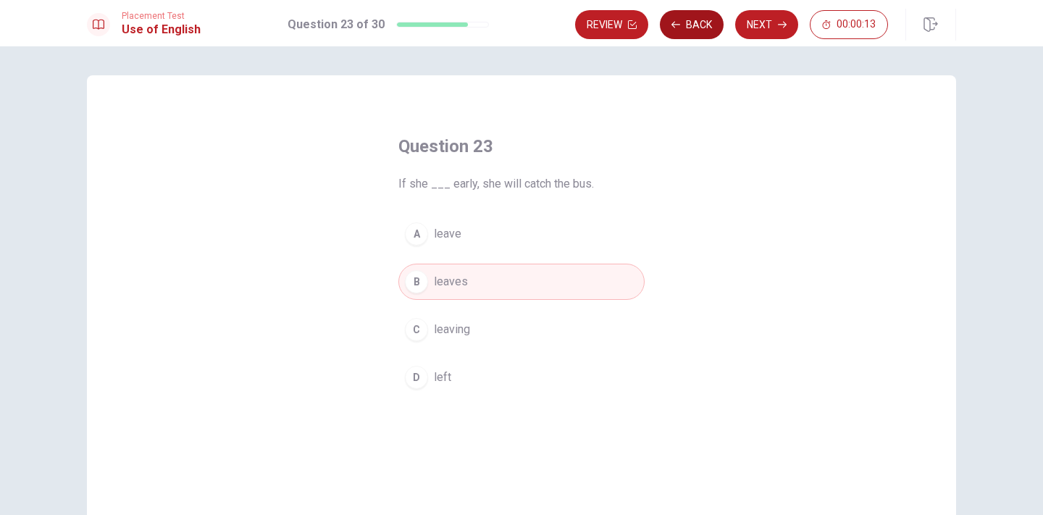
click at [686, 23] on button "Back" at bounding box center [692, 24] width 64 height 29
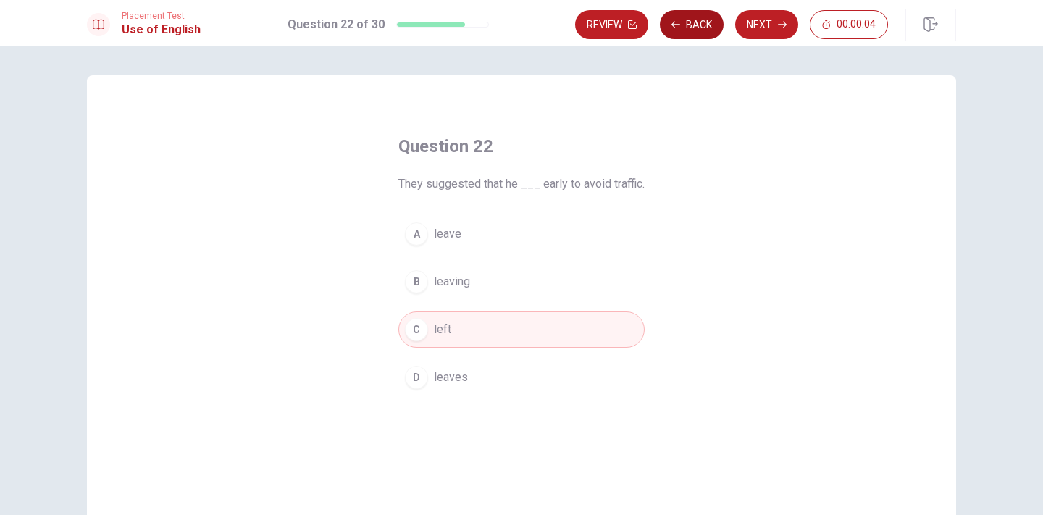
click at [698, 25] on button "Back" at bounding box center [692, 24] width 64 height 29
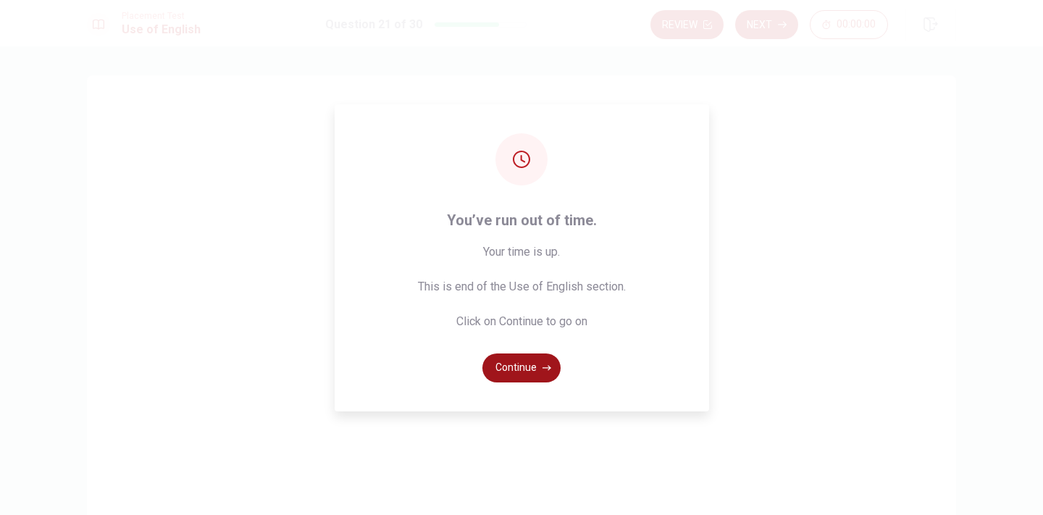
click at [503, 368] on button "Continue" at bounding box center [521, 367] width 78 height 29
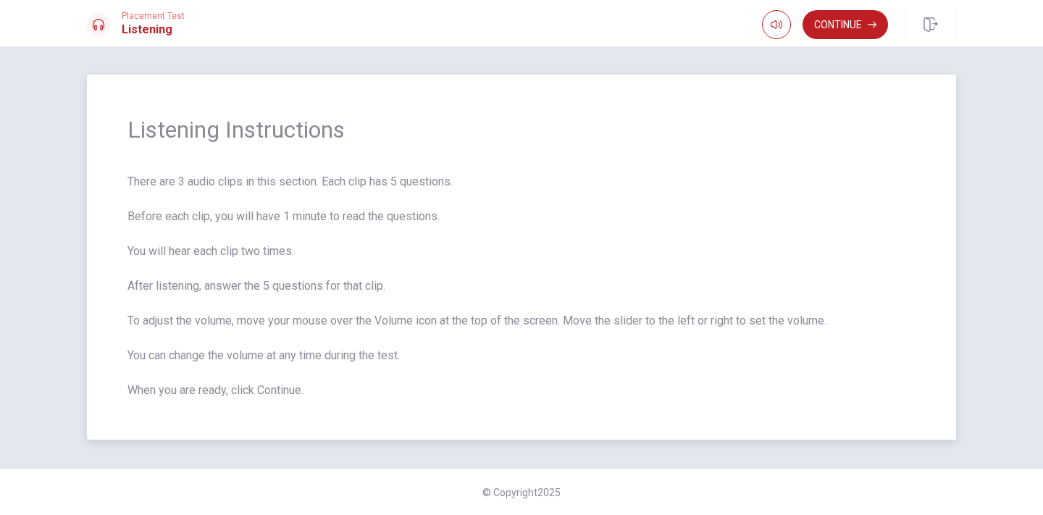
scroll to position [1, 0]
click at [827, 29] on button "Continue" at bounding box center [844, 24] width 85 height 29
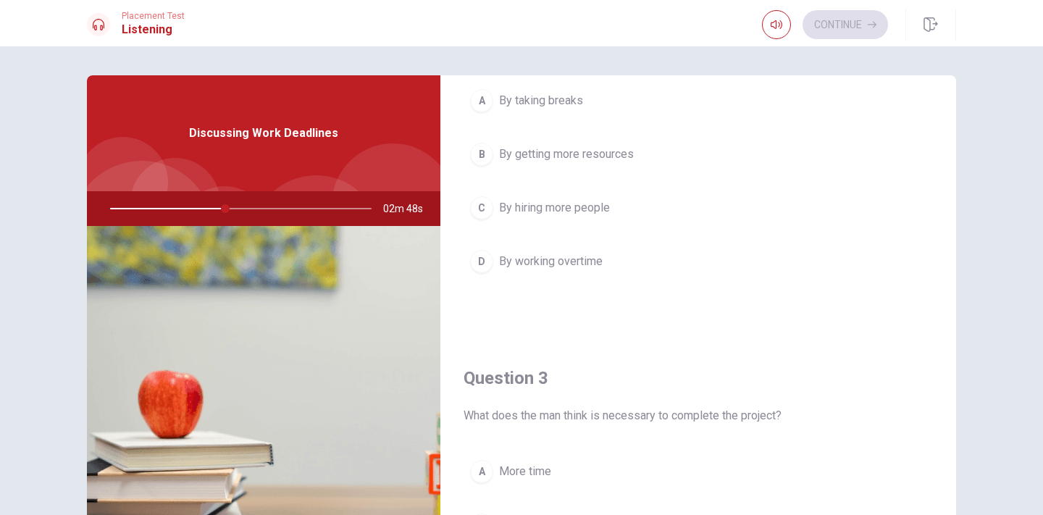
scroll to position [480, 0]
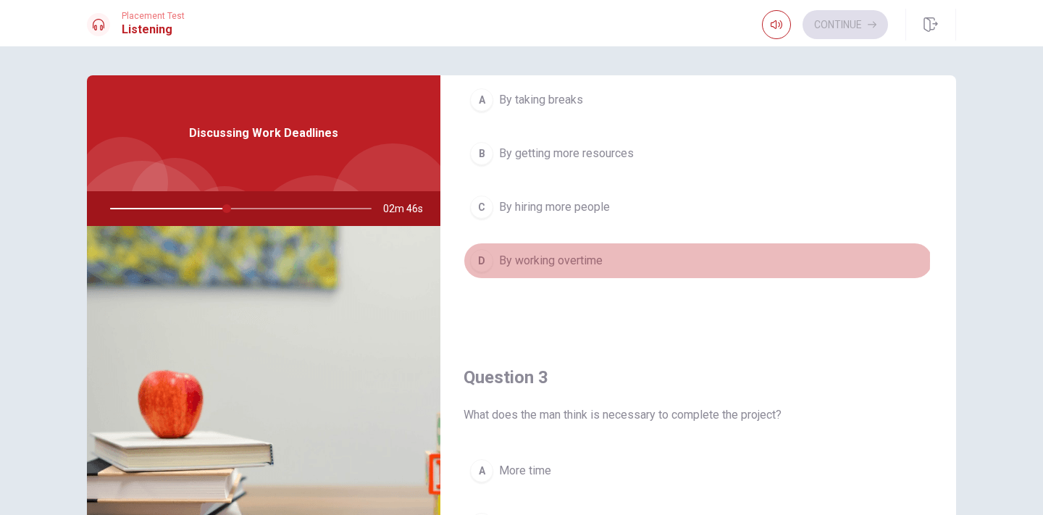
click at [493, 260] on button "D By working overtime" at bounding box center [697, 261] width 469 height 36
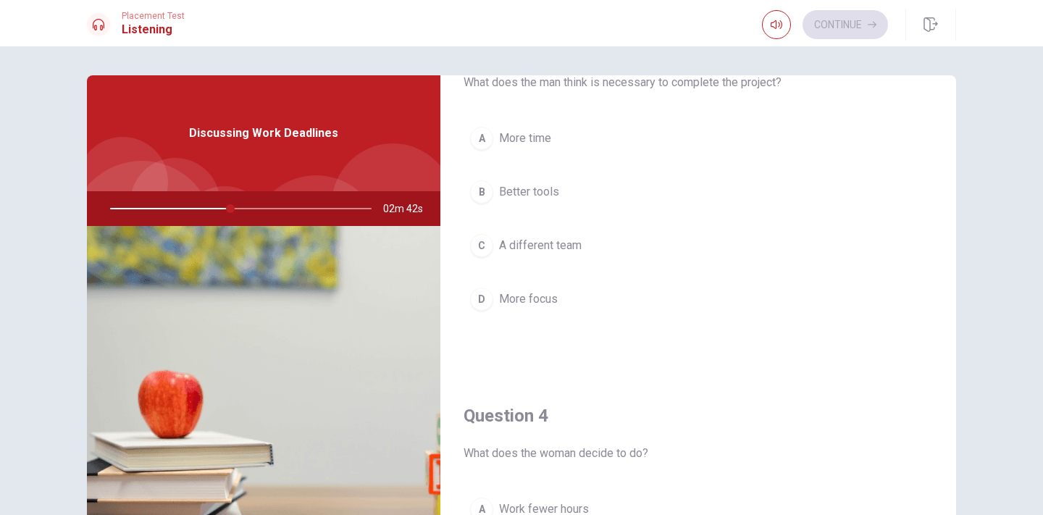
scroll to position [830, 0]
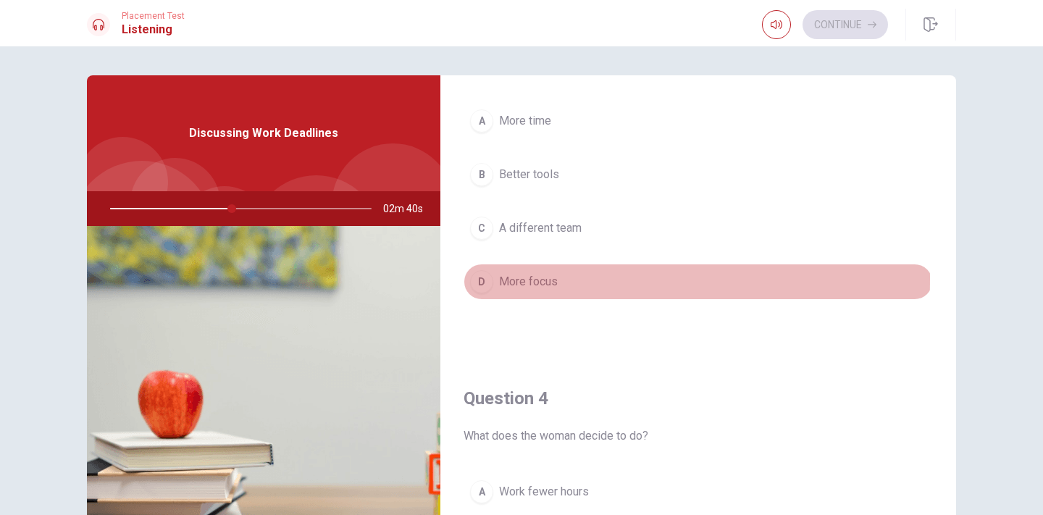
click at [481, 280] on div "D" at bounding box center [481, 281] width 23 height 23
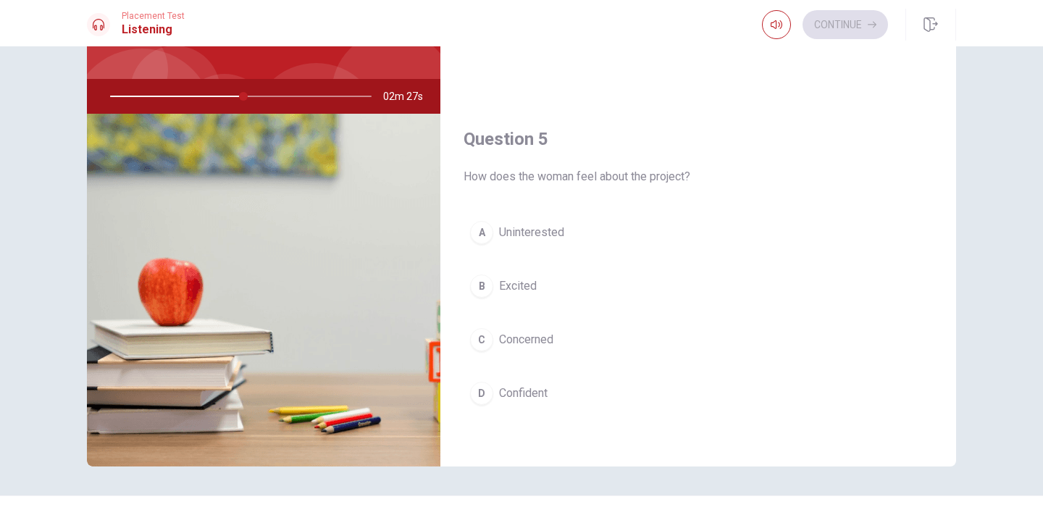
scroll to position [1347, 0]
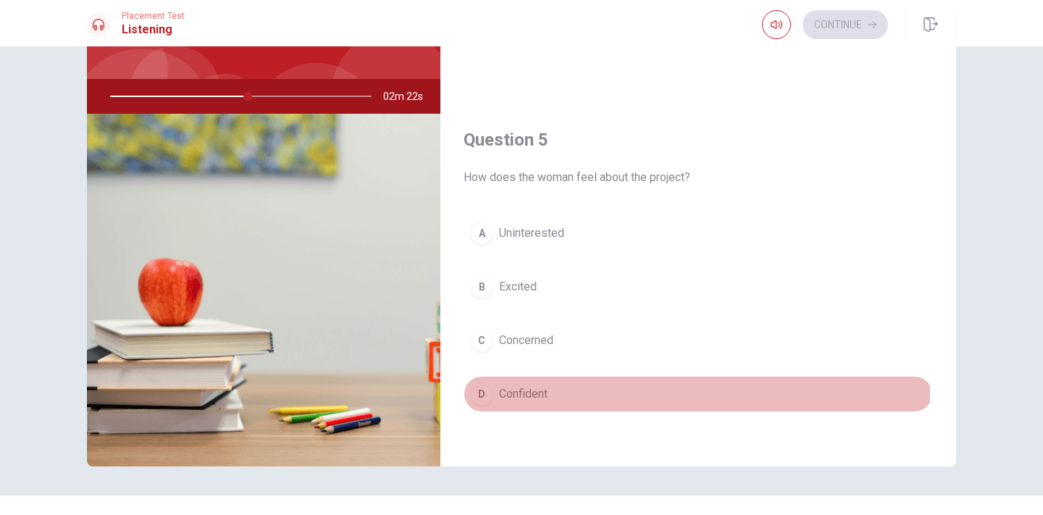
click at [508, 400] on span "Confident" at bounding box center [523, 393] width 49 height 17
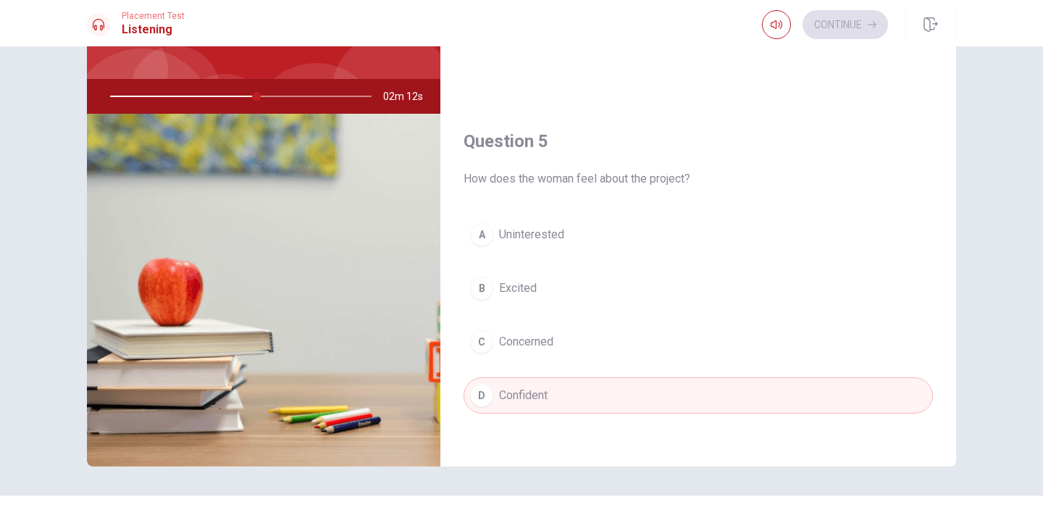
scroll to position [1350, 0]
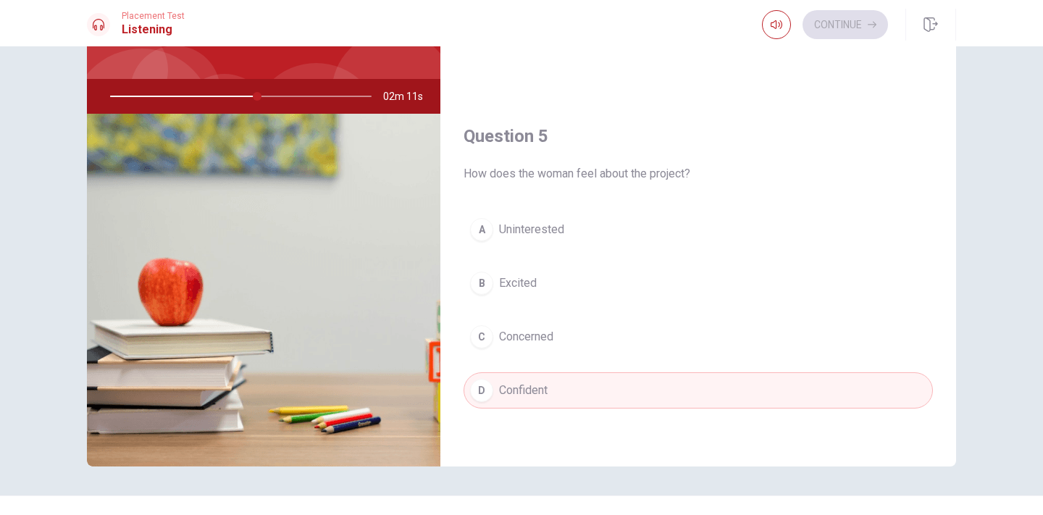
click at [545, 326] on button "C Concerned" at bounding box center [697, 337] width 469 height 36
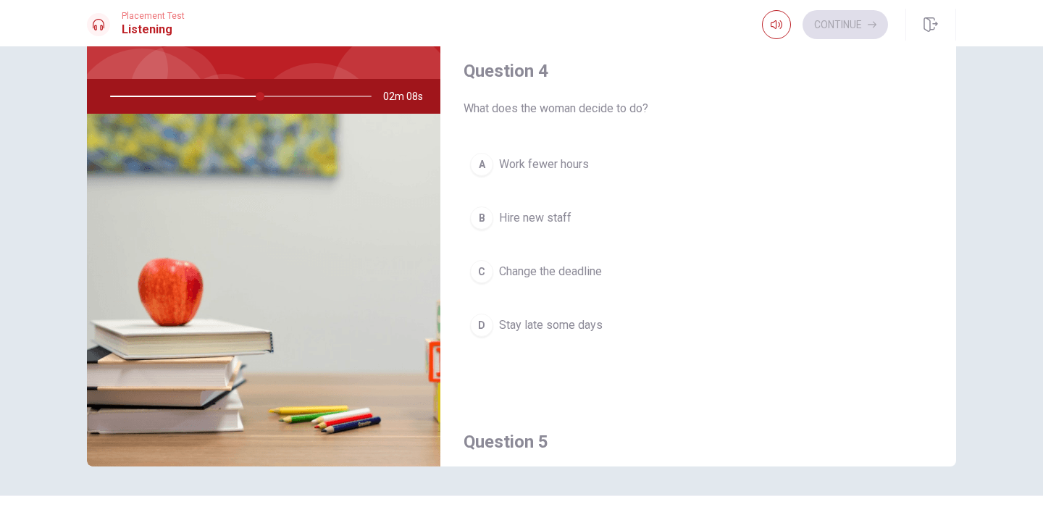
scroll to position [1043, 0]
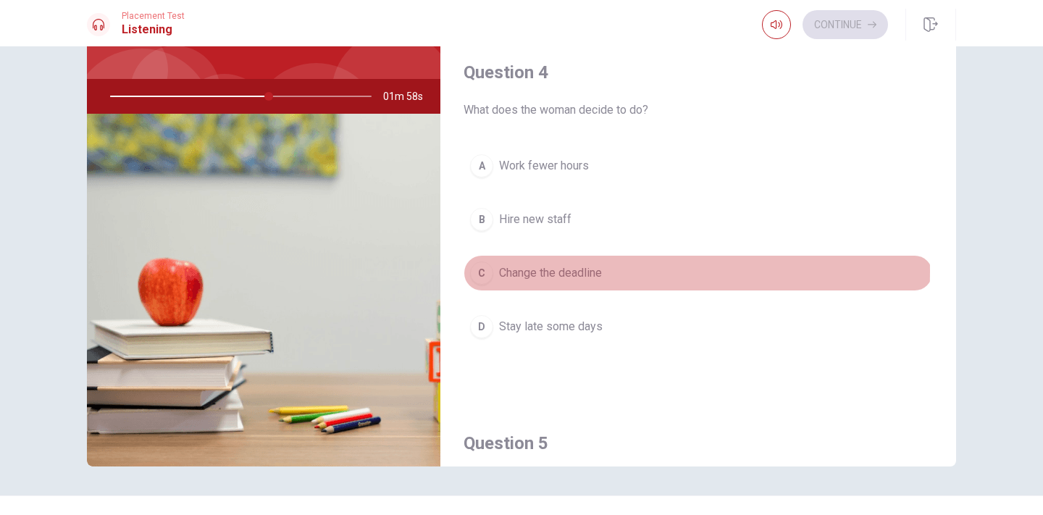
click at [545, 272] on span "Change the deadline" at bounding box center [550, 272] width 103 height 17
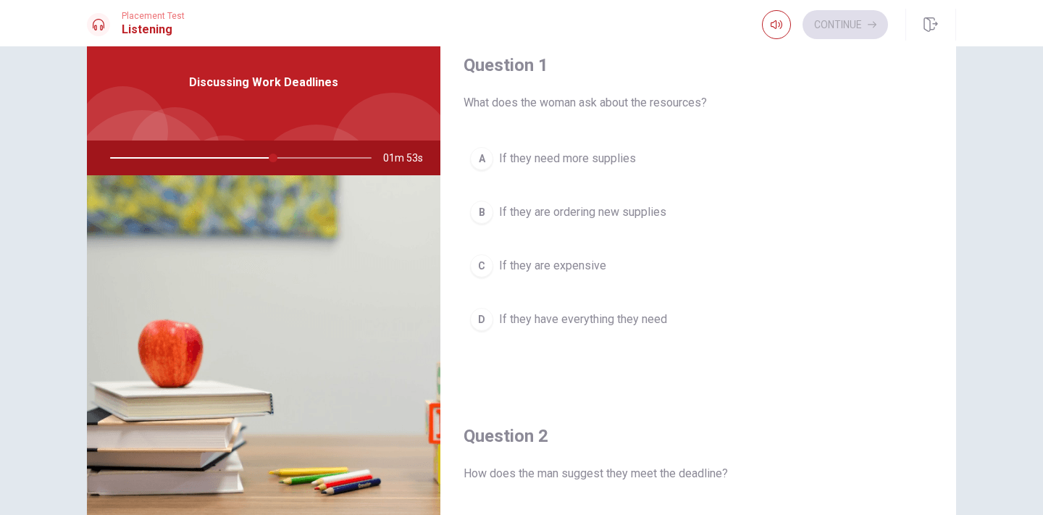
scroll to position [0, 0]
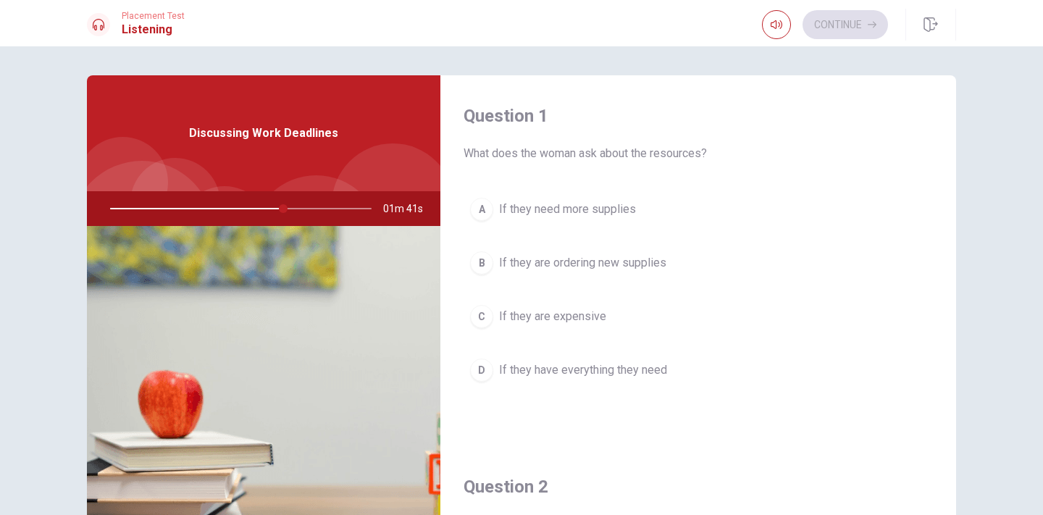
click at [552, 379] on button "D If they have everything they need" at bounding box center [697, 370] width 469 height 36
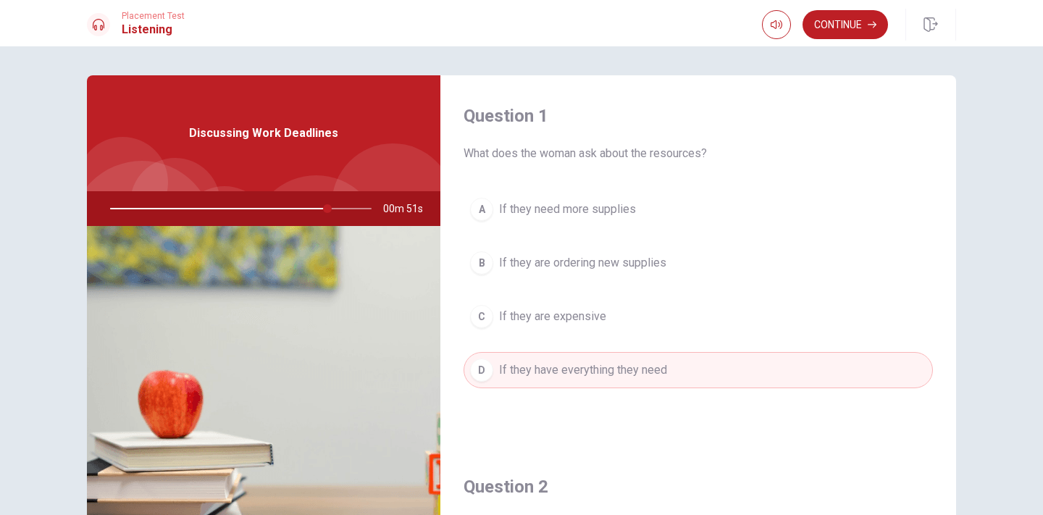
click at [570, 210] on span "If they need more supplies" at bounding box center [567, 209] width 137 height 17
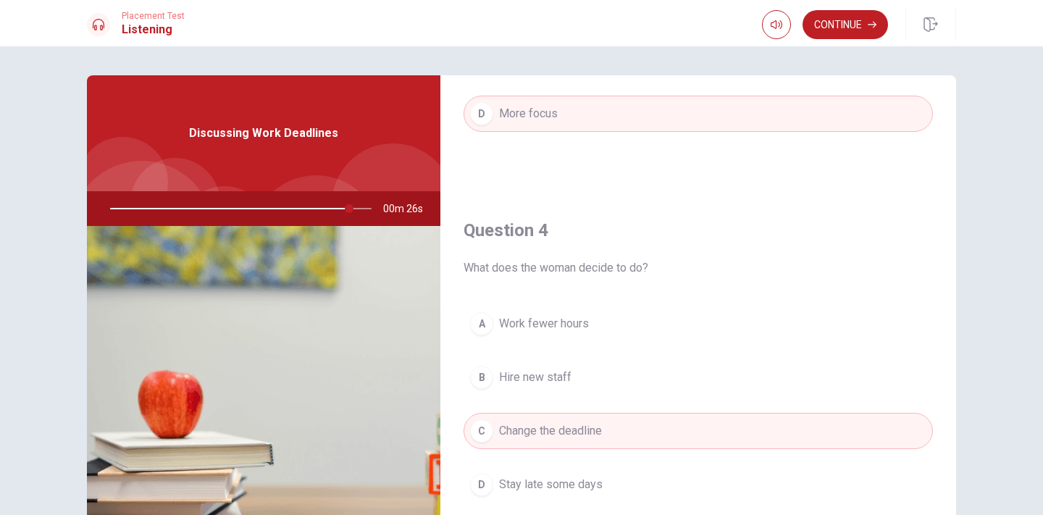
scroll to position [1008, 0]
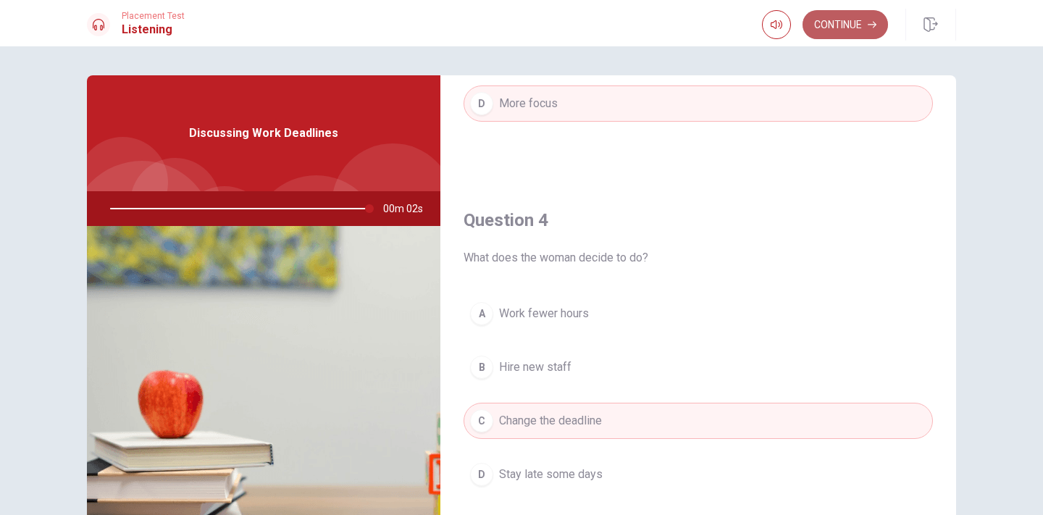
click at [818, 33] on button "Continue" at bounding box center [844, 24] width 85 height 29
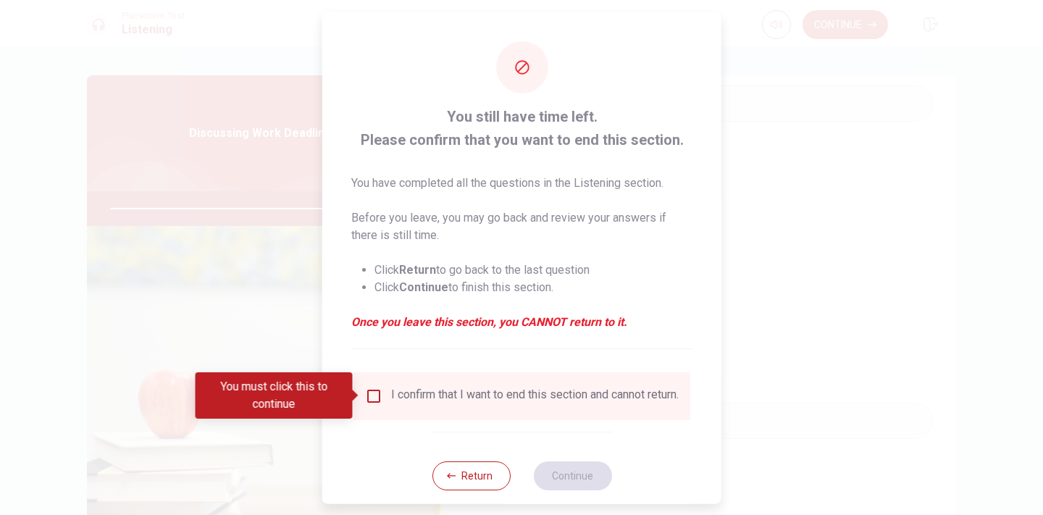
click at [471, 404] on div "I confirm that I want to end this section and cannot return." at bounding box center [534, 395] width 287 height 17
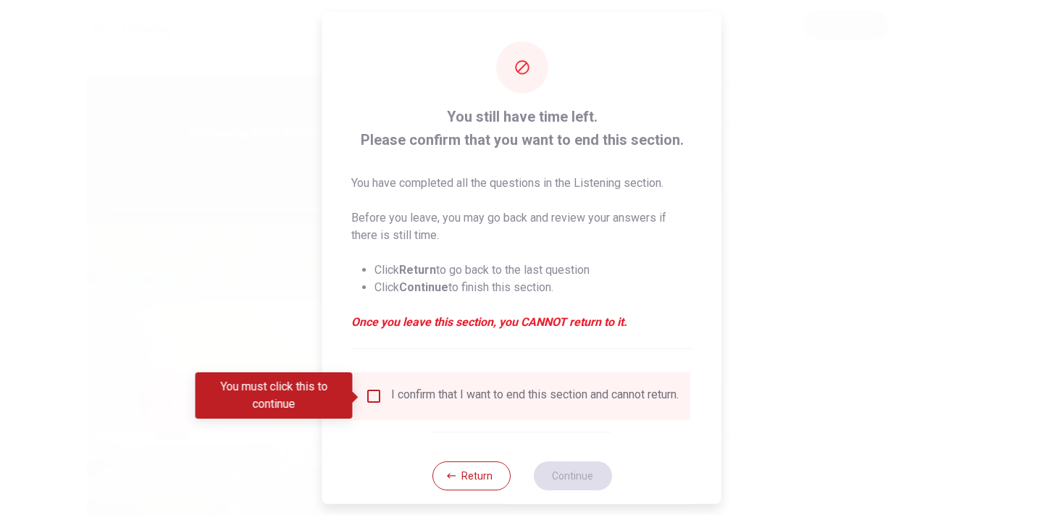
type input "0"
click at [366, 393] on input "You must click this to continue" at bounding box center [373, 395] width 17 height 17
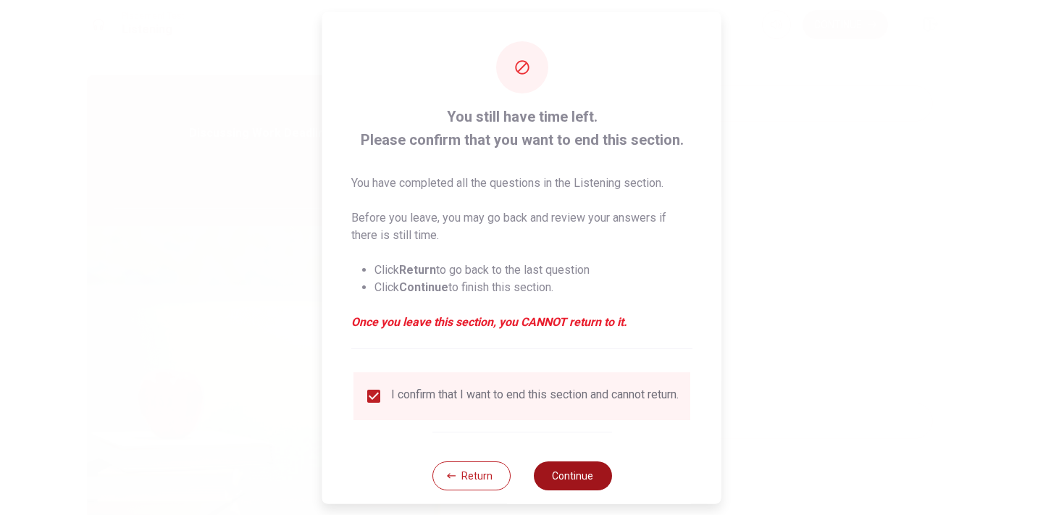
click at [546, 482] on button "Continue" at bounding box center [572, 475] width 78 height 29
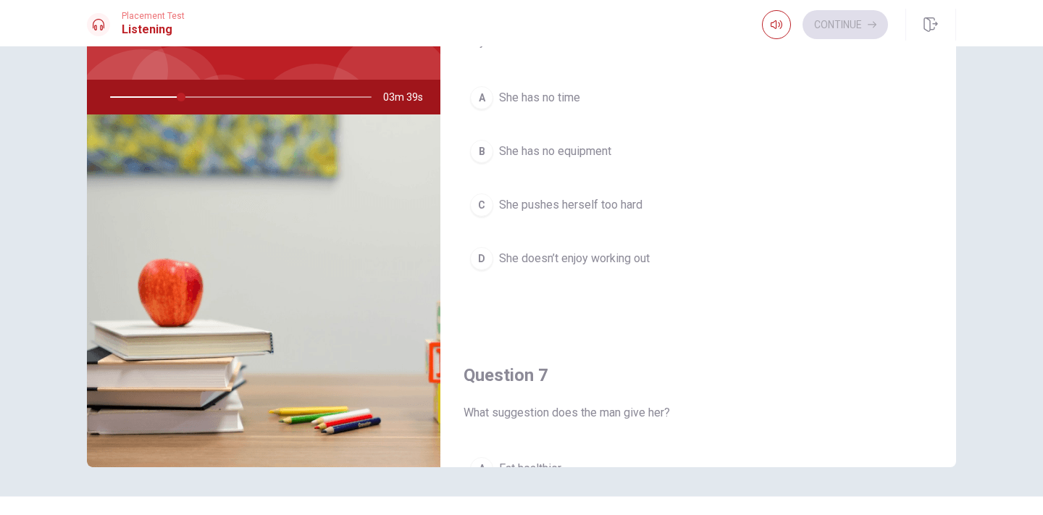
scroll to position [0, 0]
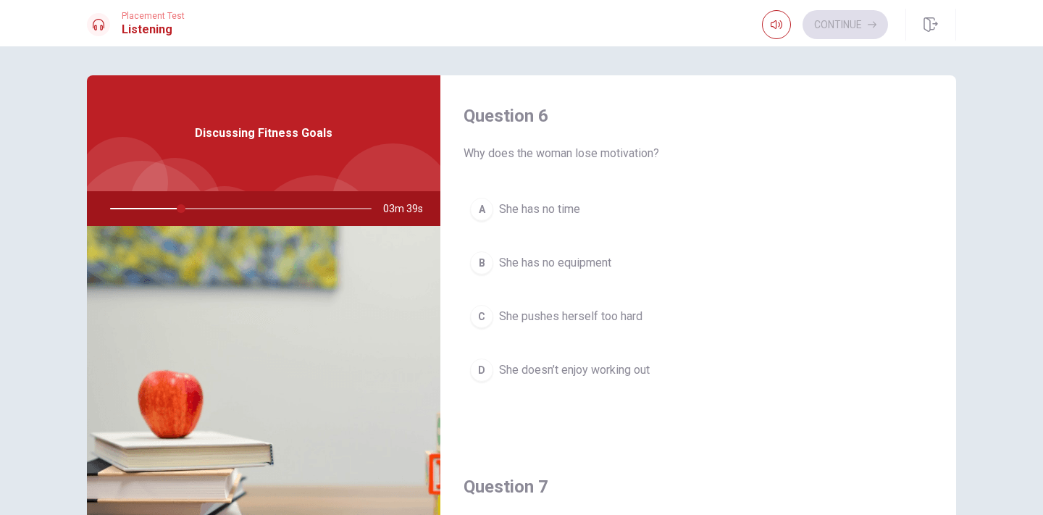
click at [873, 265] on button "B She has no equipment" at bounding box center [697, 263] width 469 height 36
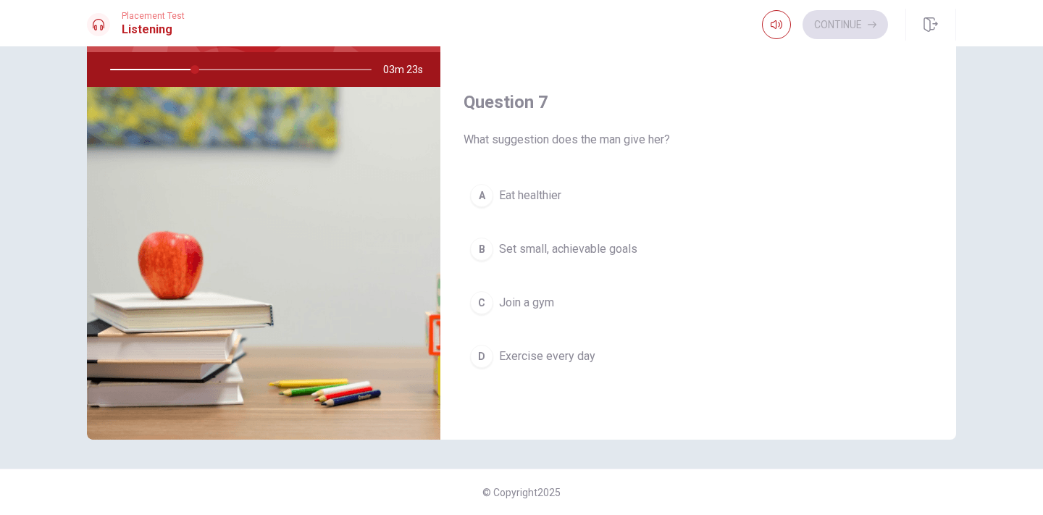
scroll to position [139, 0]
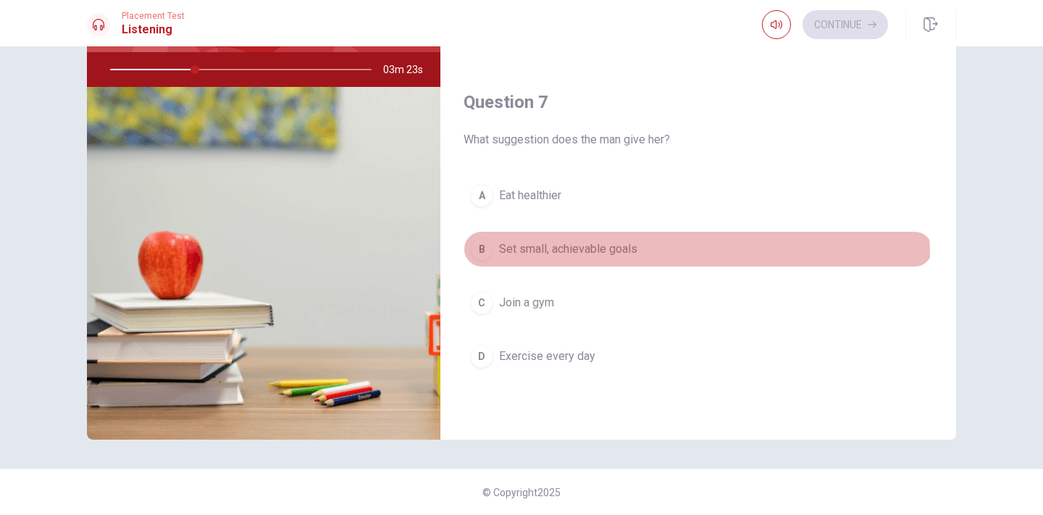
click at [567, 258] on button "B Set small, achievable goals" at bounding box center [697, 249] width 469 height 36
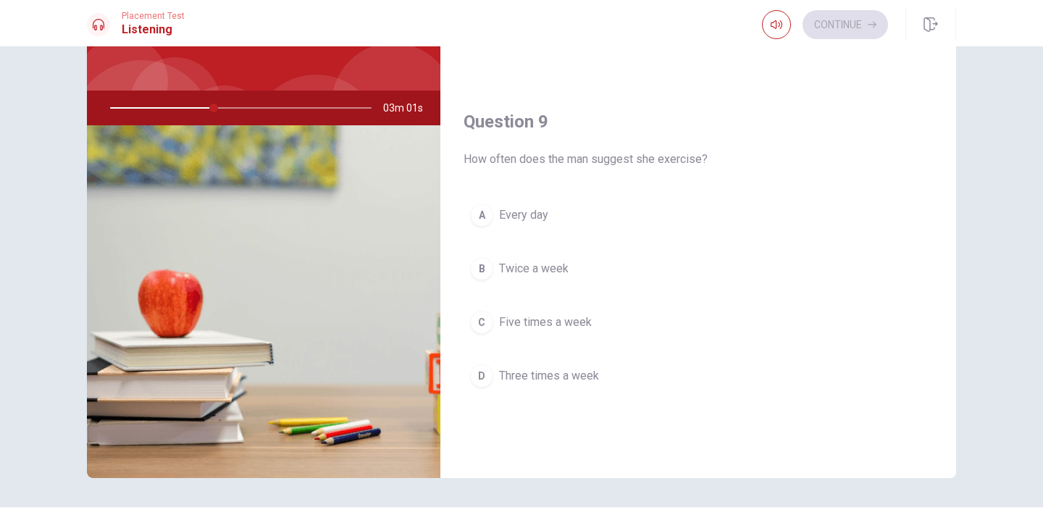
scroll to position [1007, 0]
click at [478, 265] on div "B" at bounding box center [481, 267] width 23 height 23
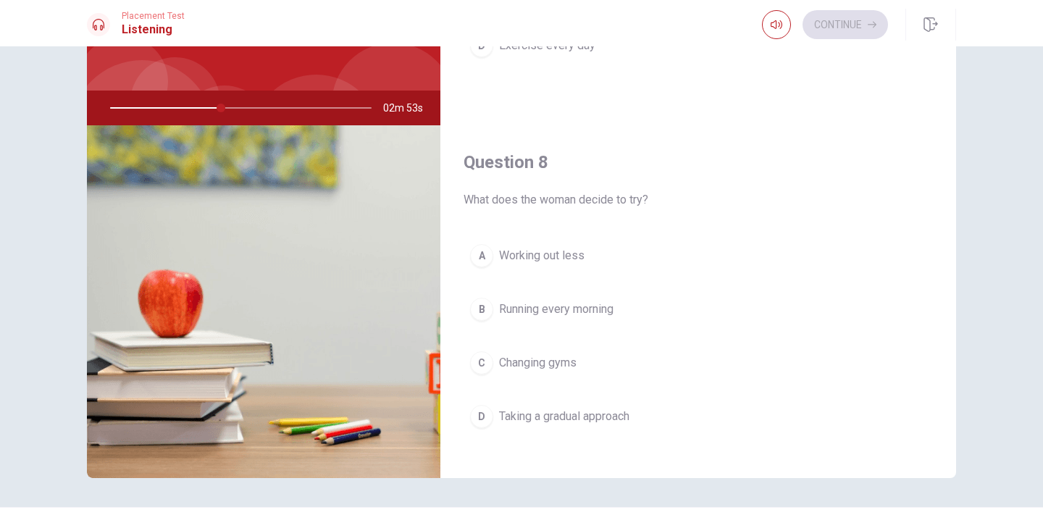
scroll to position [589, 0]
click at [605, 319] on span "Running every morning" at bounding box center [556, 314] width 114 height 17
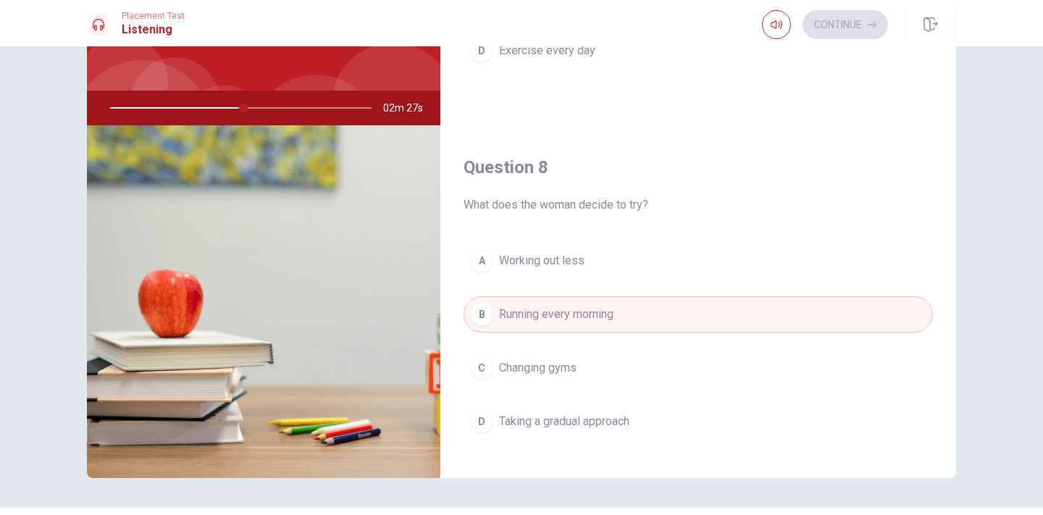
scroll to position [0, 0]
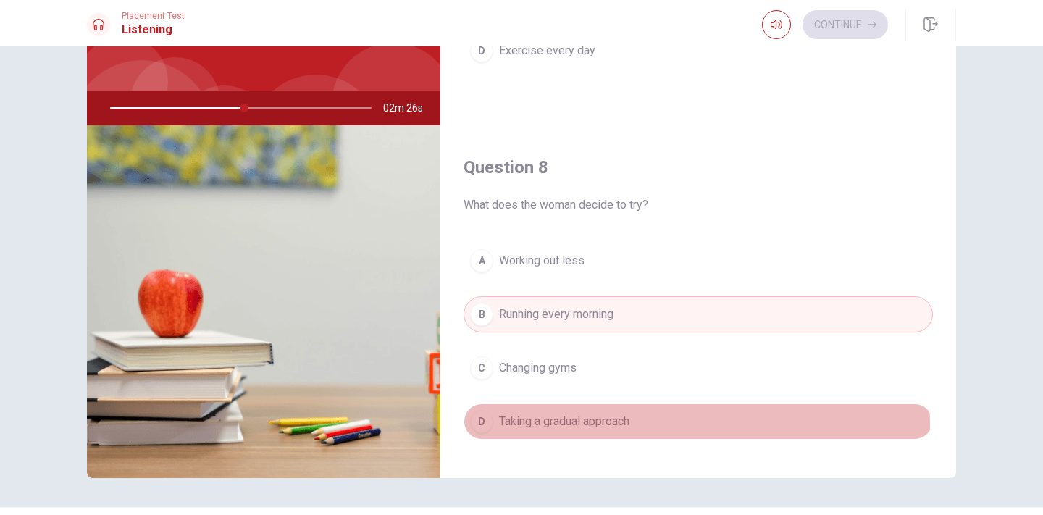
click at [647, 424] on button "D Taking a gradual approach" at bounding box center [697, 421] width 469 height 36
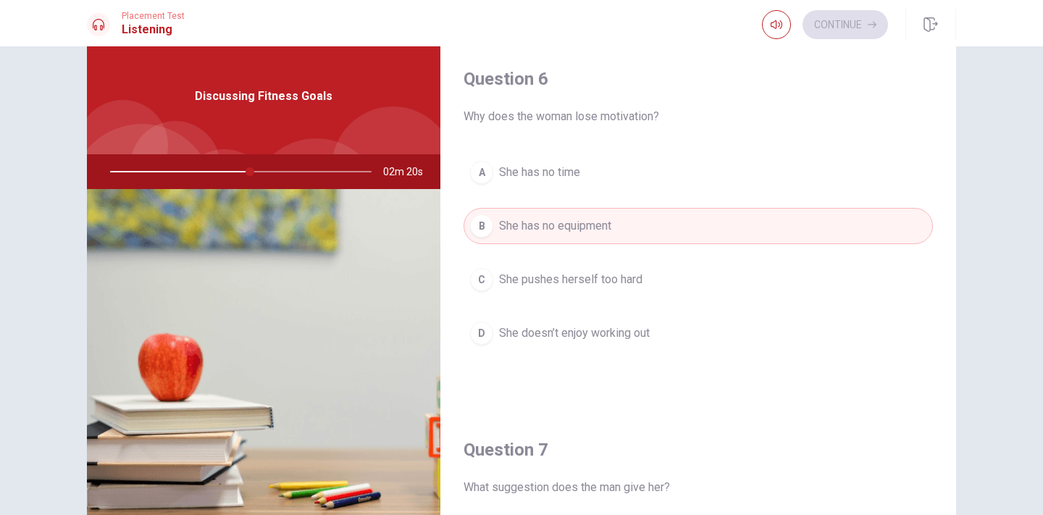
scroll to position [32, 0]
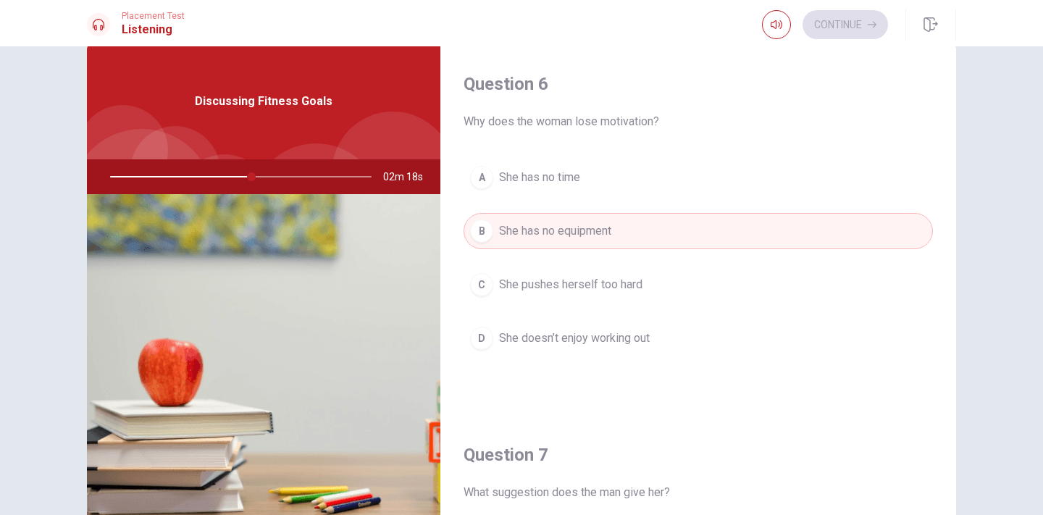
click at [495, 285] on button "C She pushes herself too hard" at bounding box center [697, 284] width 469 height 36
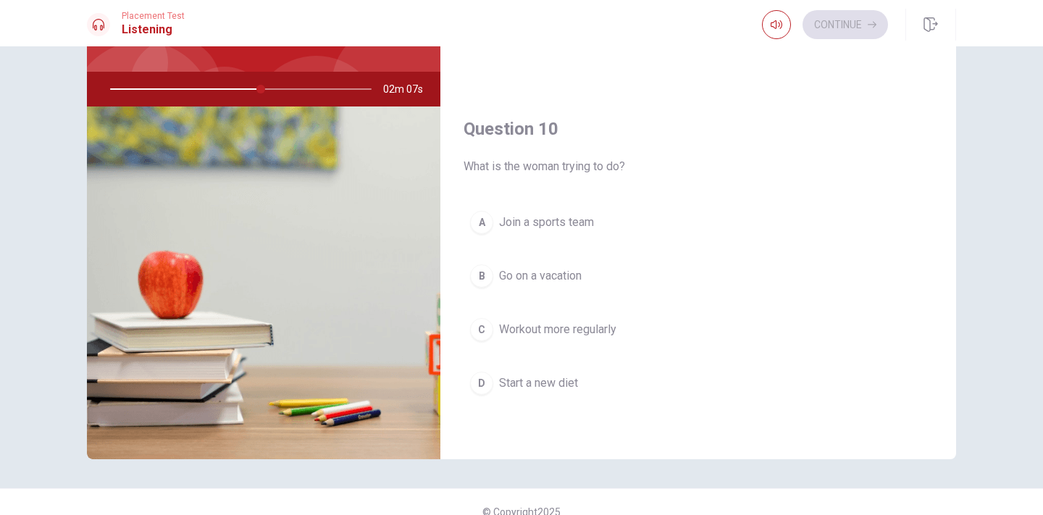
scroll to position [120, 0]
click at [487, 316] on button "C Workout more regularly" at bounding box center [697, 329] width 469 height 36
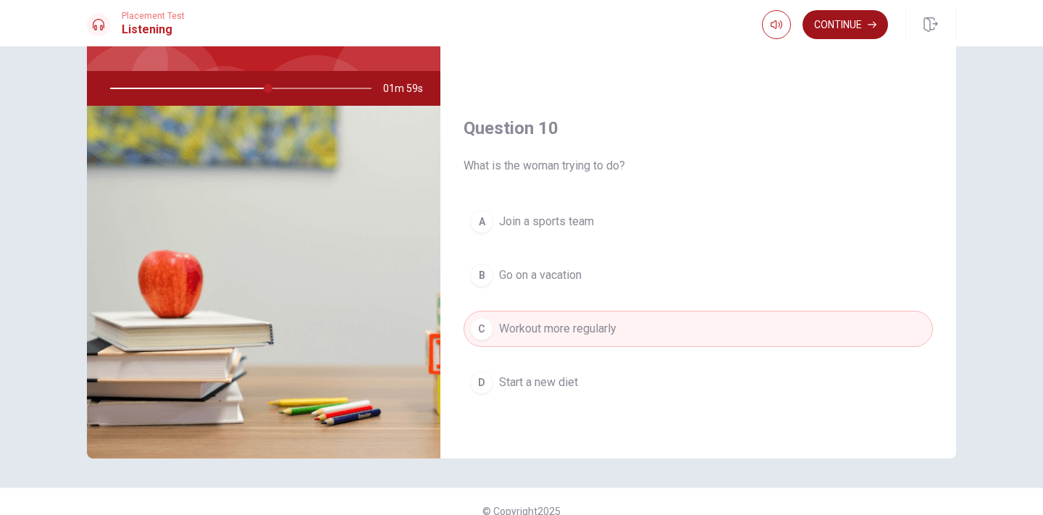
click at [839, 21] on button "Continue" at bounding box center [844, 24] width 85 height 29
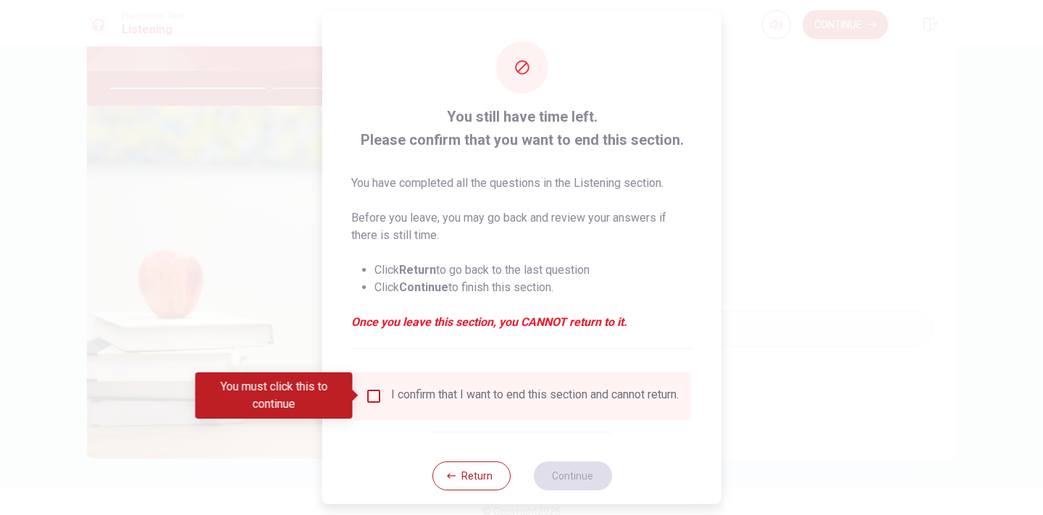
click at [373, 395] on input "You must click this to continue" at bounding box center [373, 395] width 17 height 17
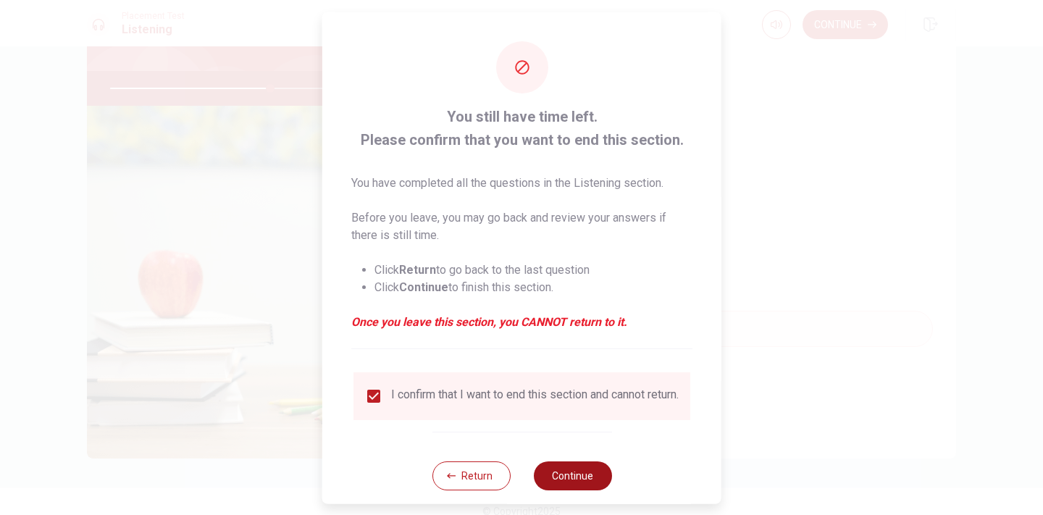
click at [579, 489] on button "Continue" at bounding box center [572, 475] width 78 height 29
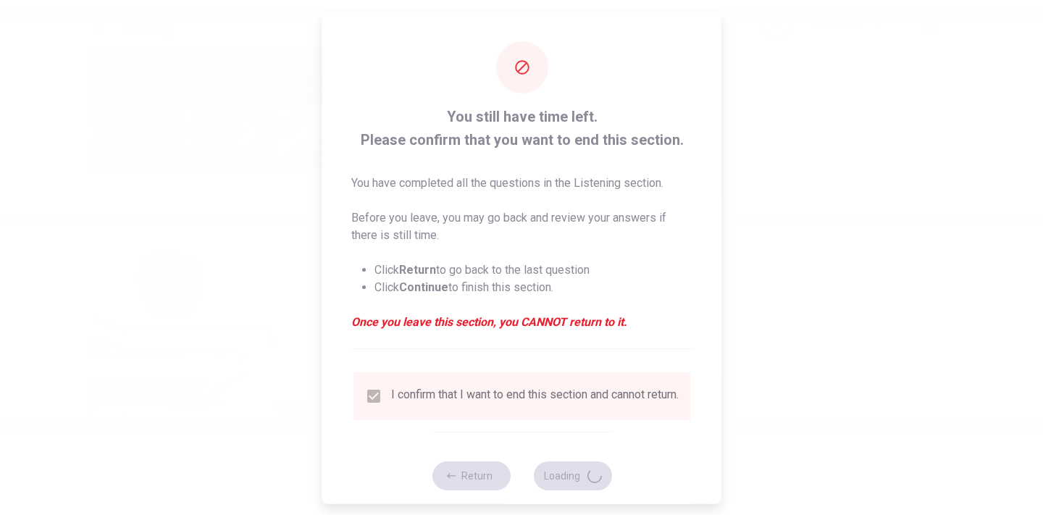
type input "62"
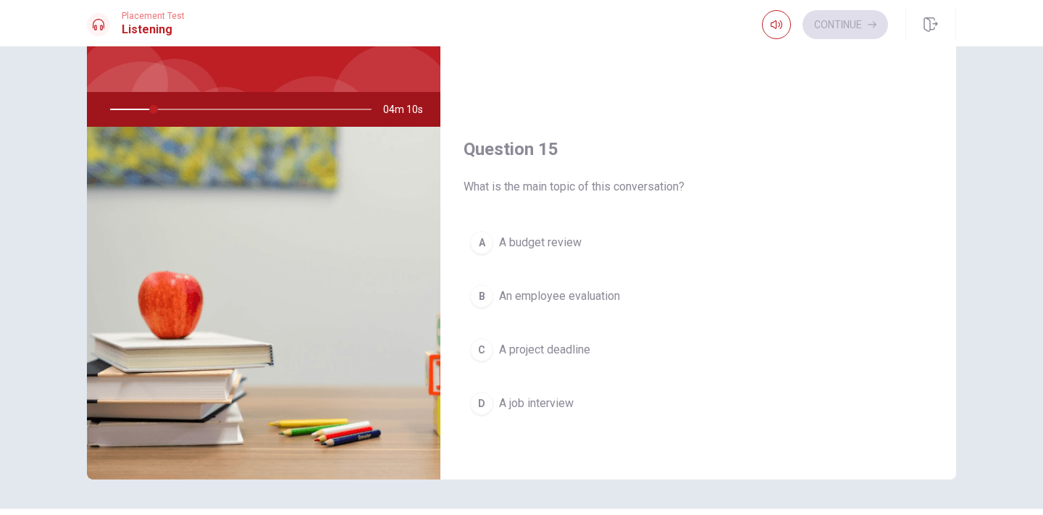
scroll to position [1349, 0]
click at [535, 397] on span "A job interview" at bounding box center [536, 404] width 75 height 17
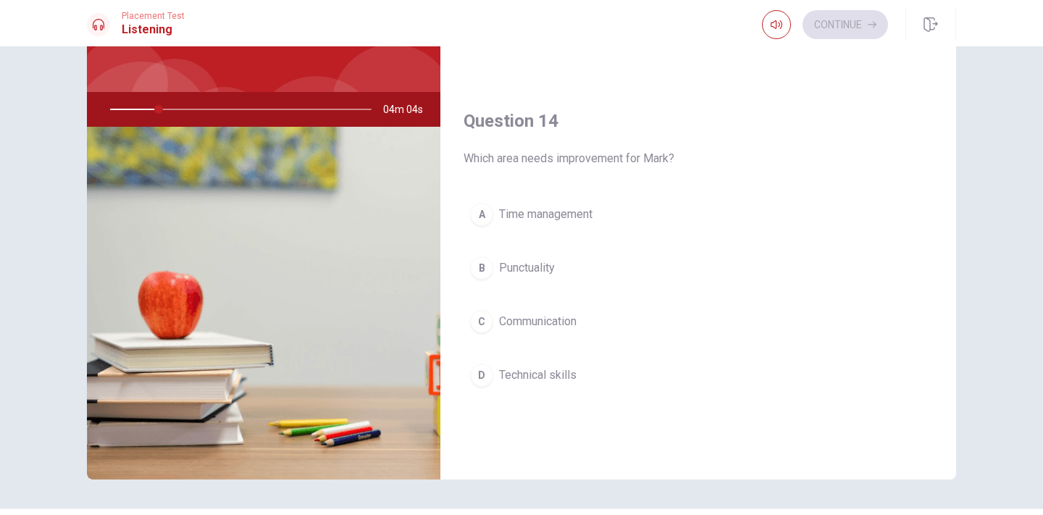
scroll to position [988, 0]
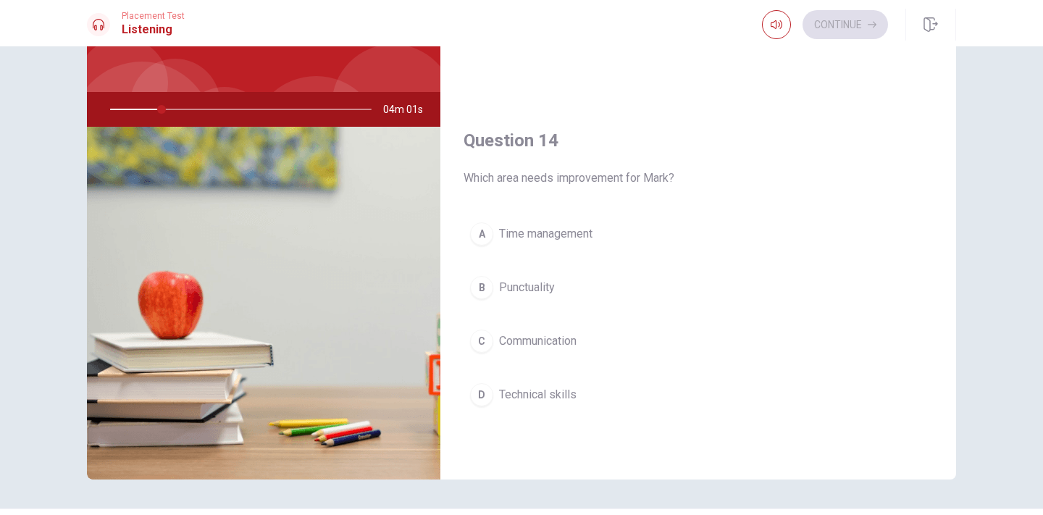
click at [537, 282] on span "Punctuality" at bounding box center [527, 287] width 56 height 17
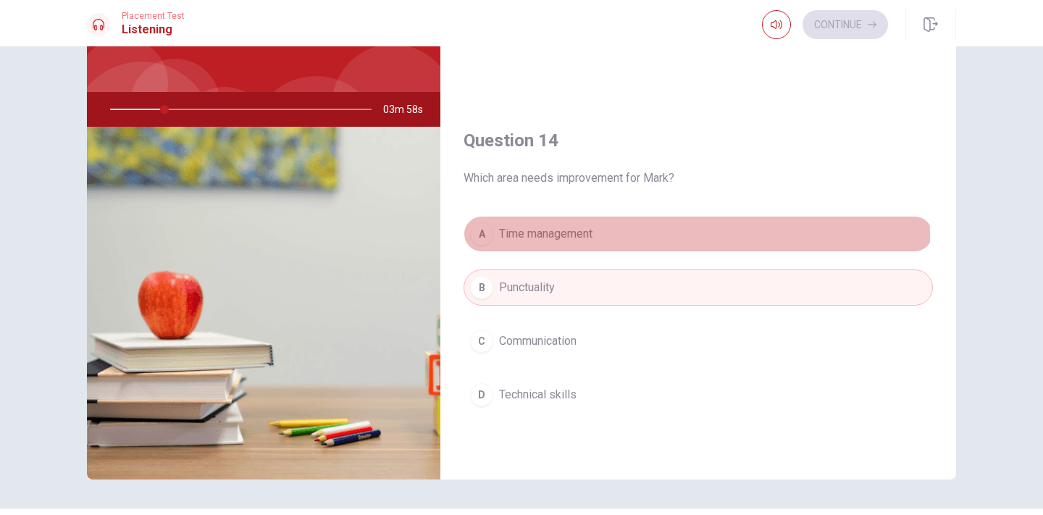
click at [626, 237] on button "A Time management" at bounding box center [697, 234] width 469 height 36
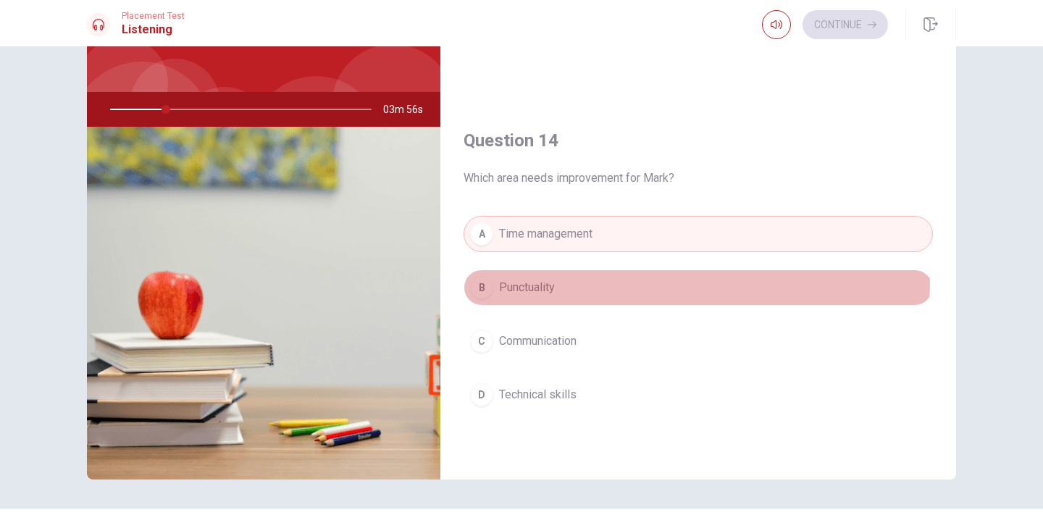
click at [573, 278] on button "B Punctuality" at bounding box center [697, 287] width 469 height 36
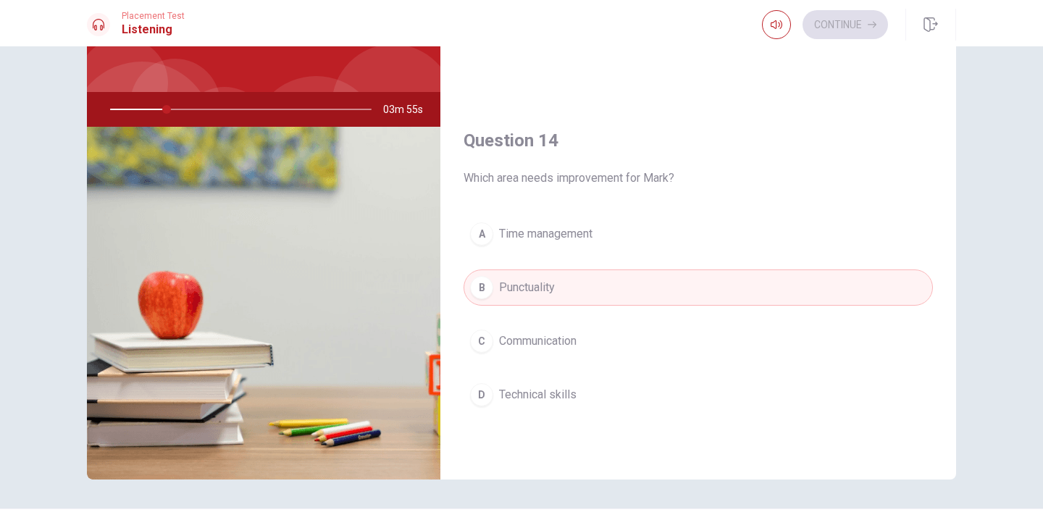
click at [578, 238] on span "Time management" at bounding box center [545, 233] width 93 height 17
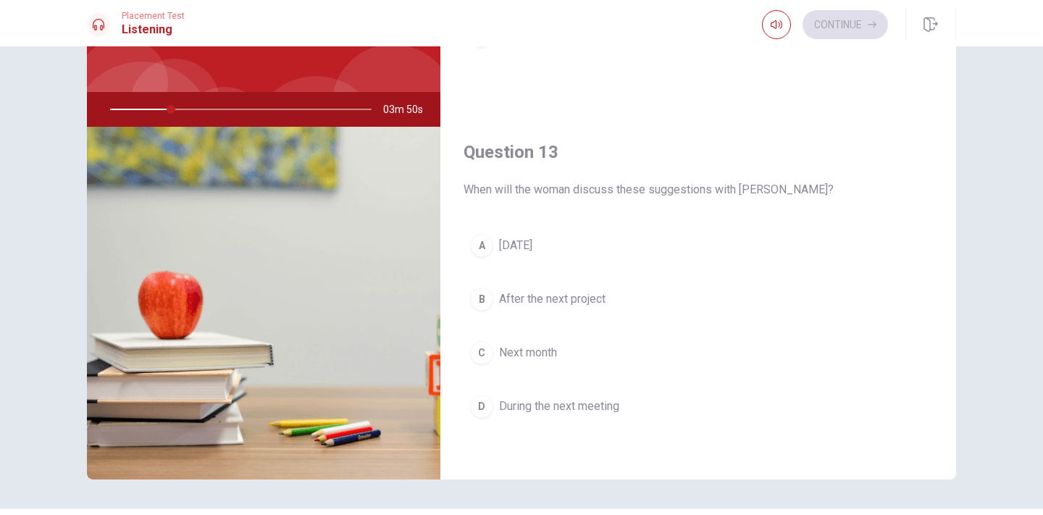
scroll to position [608, 0]
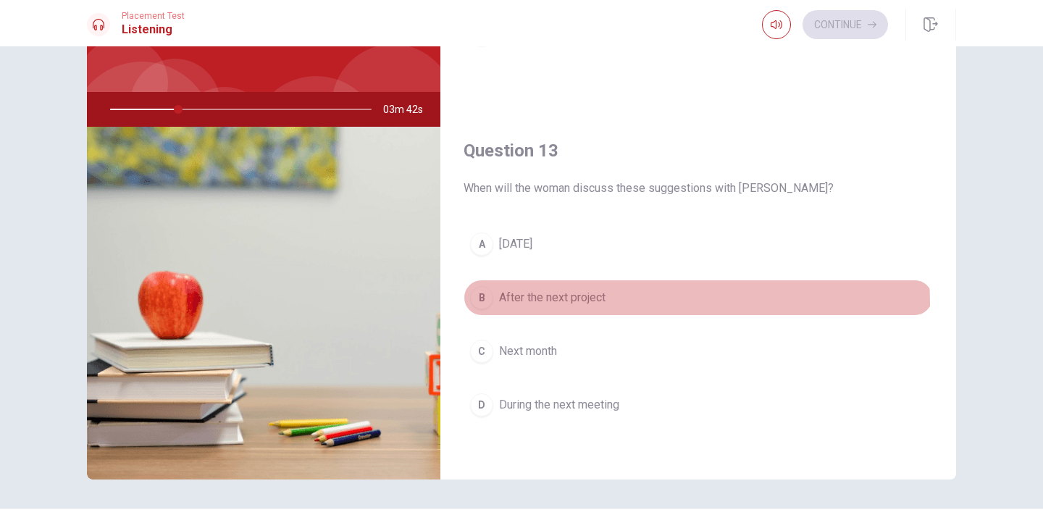
click at [529, 305] on span "After the next project" at bounding box center [552, 297] width 106 height 17
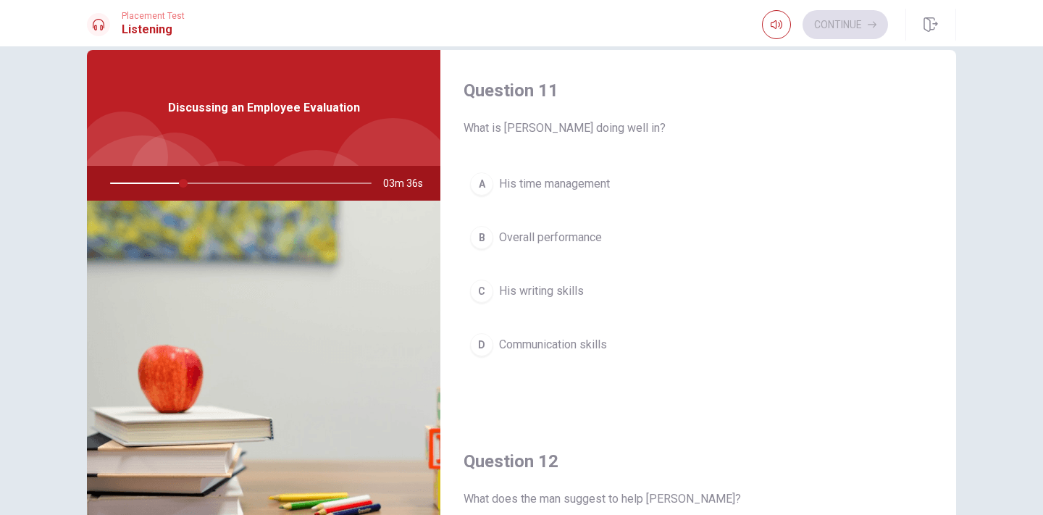
scroll to position [28, 0]
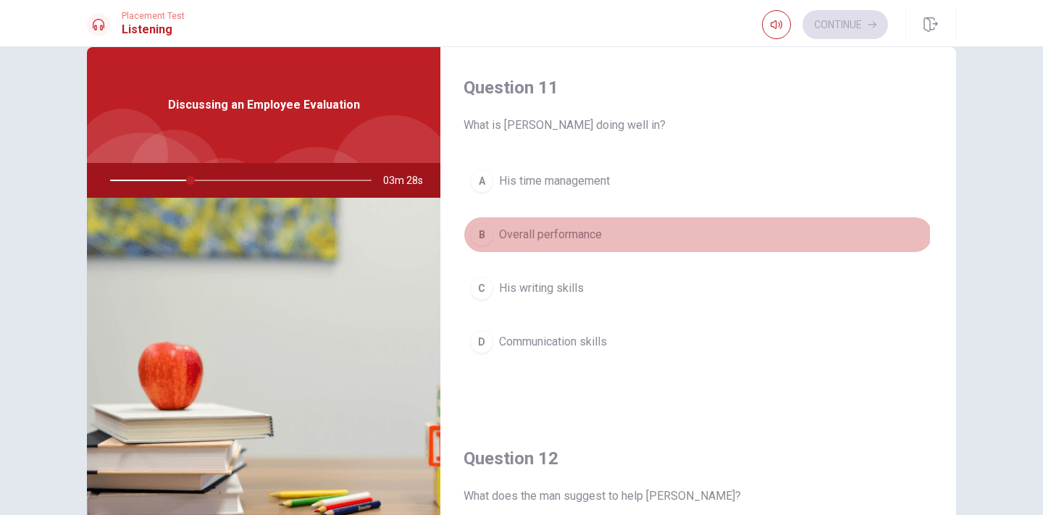
click at [556, 235] on span "Overall performance" at bounding box center [550, 234] width 103 height 17
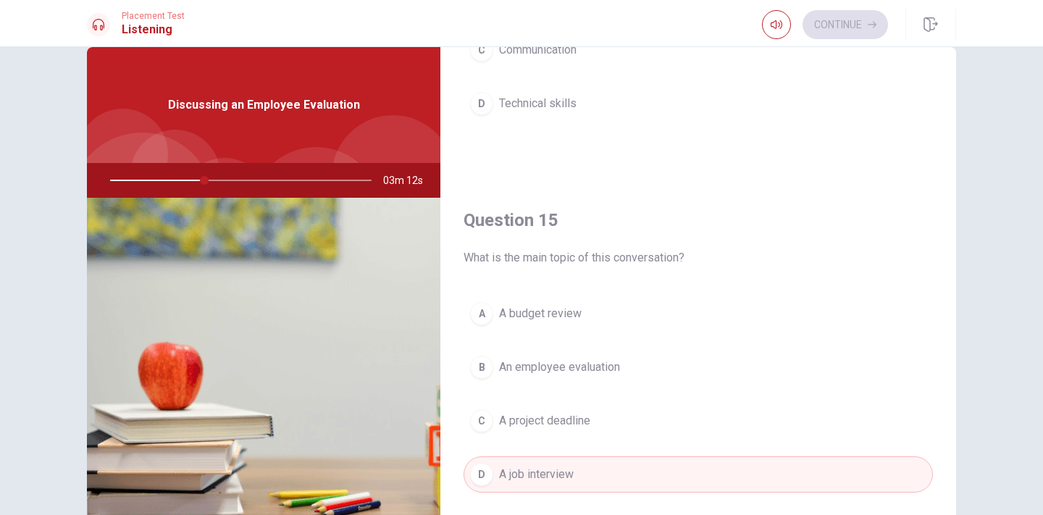
scroll to position [1350, 0]
click at [546, 433] on button "C A project deadline" at bounding box center [697, 421] width 469 height 36
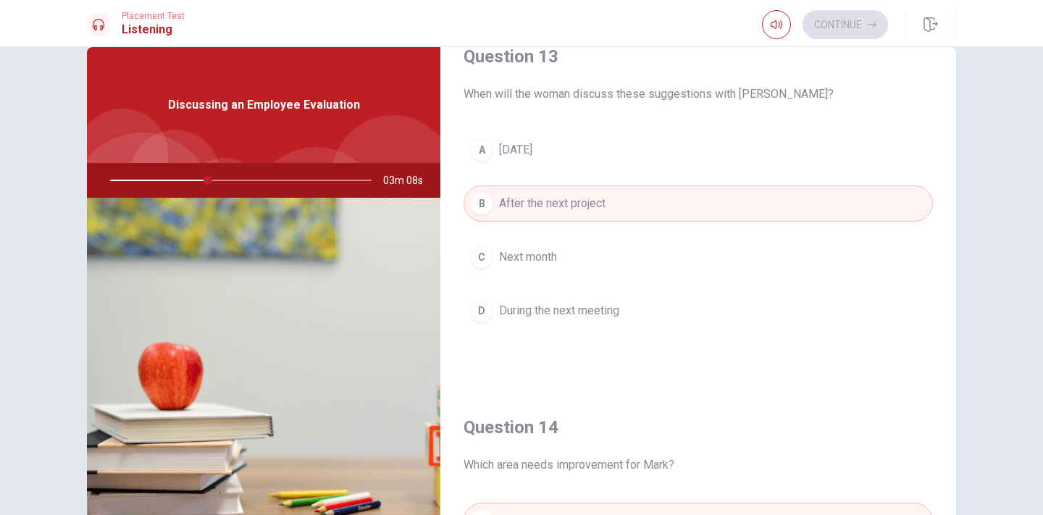
scroll to position [770, 0]
click at [621, 314] on button "D During the next meeting" at bounding box center [697, 313] width 469 height 36
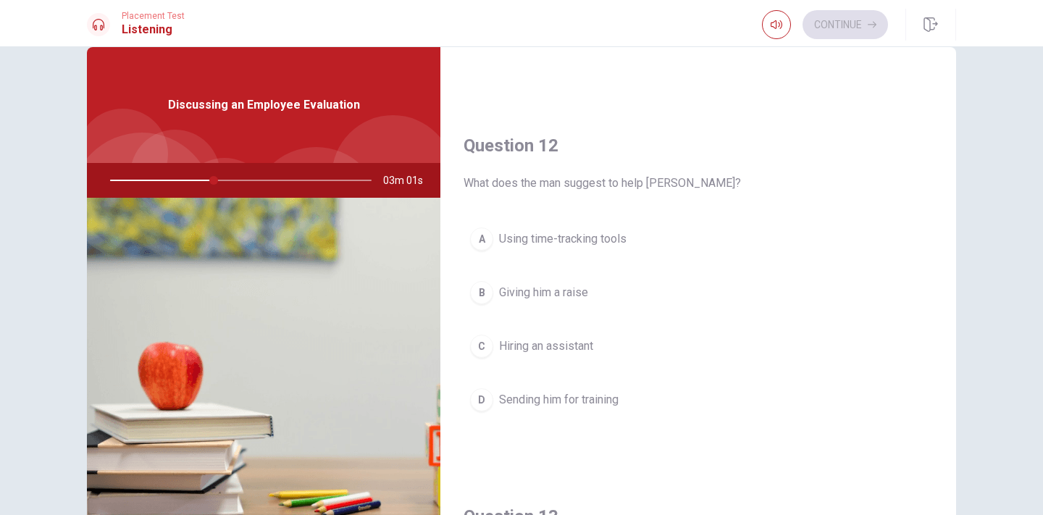
scroll to position [316, 0]
click at [571, 240] on span "Using time-tracking tools" at bounding box center [562, 235] width 127 height 17
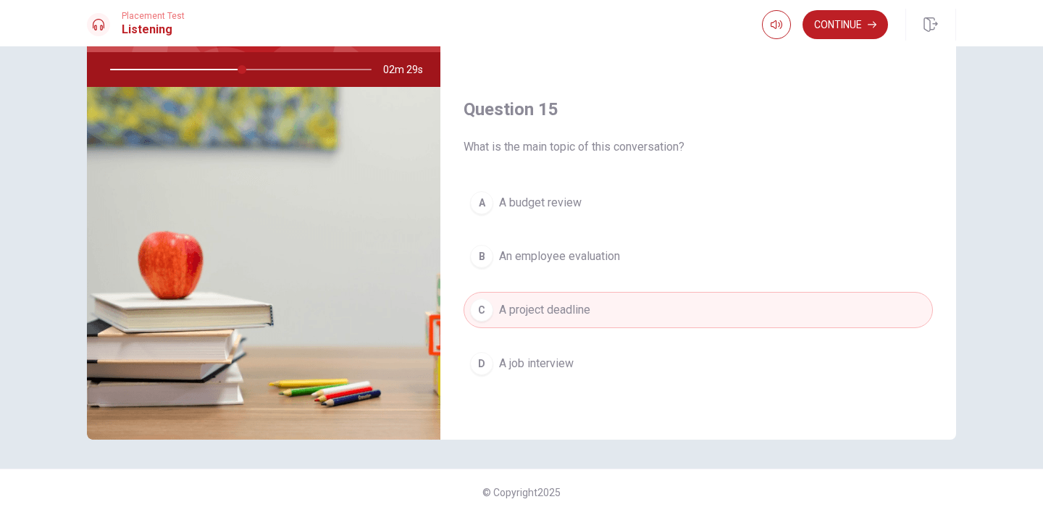
scroll to position [1350, 0]
click at [618, 258] on span "An employee evaluation" at bounding box center [559, 256] width 121 height 17
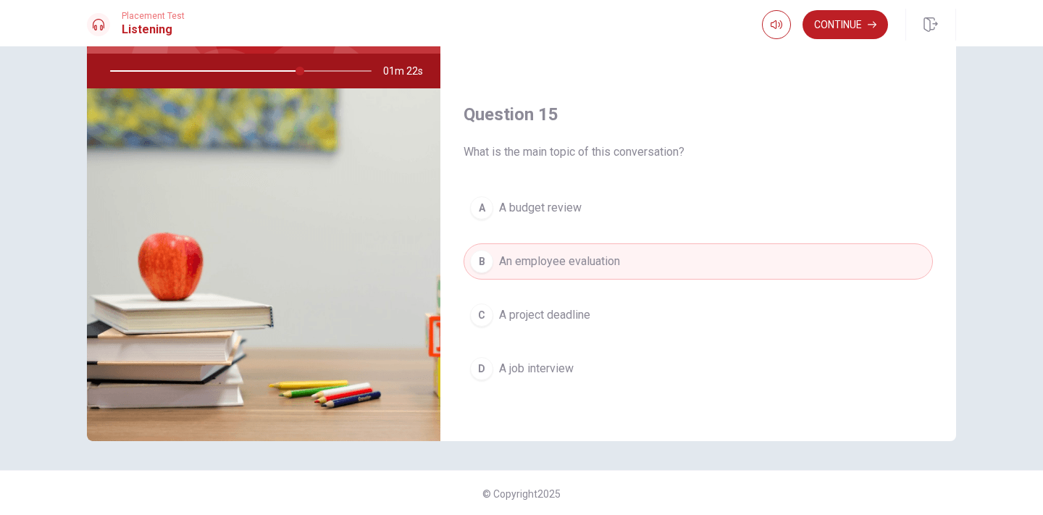
scroll to position [1349, 0]
click at [836, 25] on button "Continue" at bounding box center [844, 24] width 85 height 29
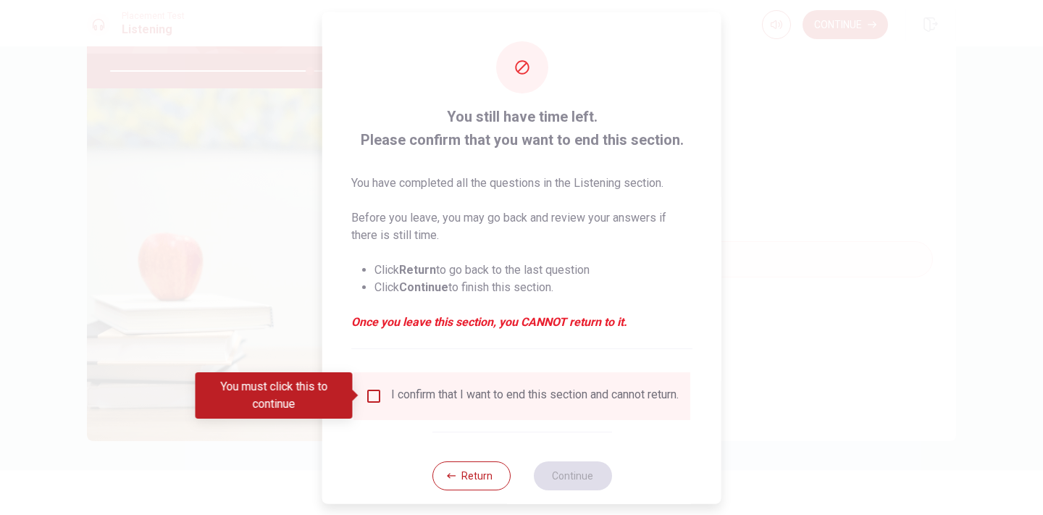
click at [437, 404] on div "I confirm that I want to end this section and cannot return." at bounding box center [534, 395] width 287 height 17
click at [398, 404] on div "I confirm that I want to end this section and cannot return." at bounding box center [534, 395] width 287 height 17
click at [377, 397] on input "You must click this to continue" at bounding box center [373, 395] width 17 height 17
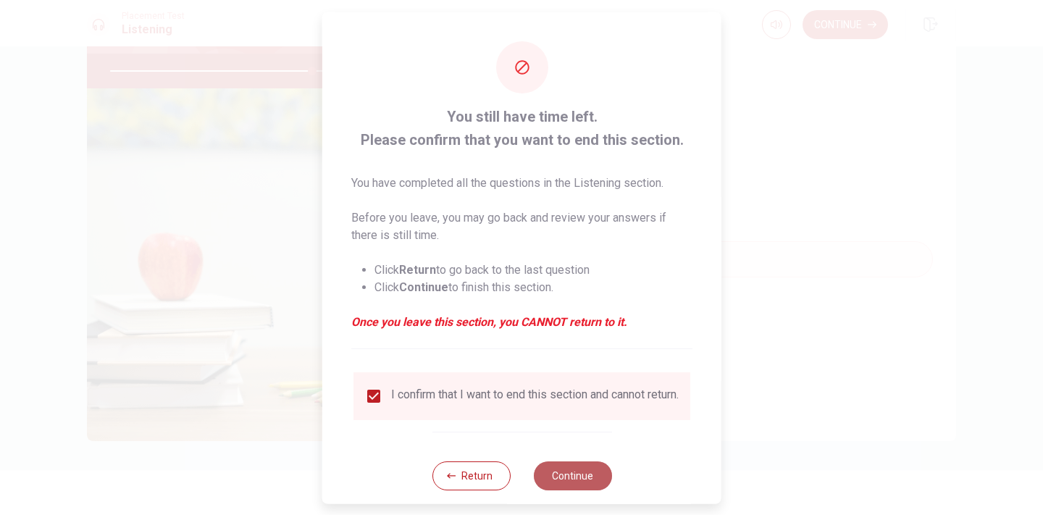
click at [551, 482] on button "Continue" at bounding box center [572, 475] width 78 height 29
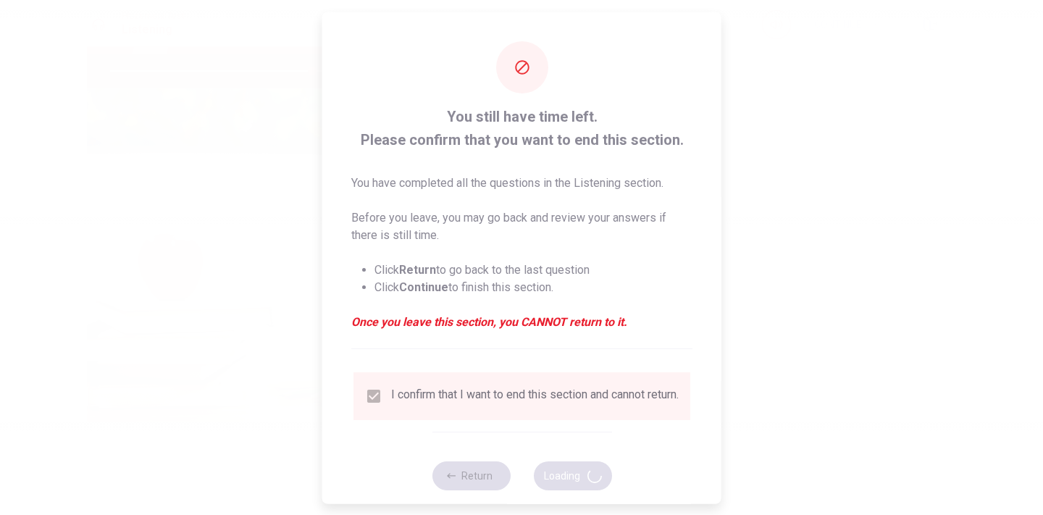
type input "78"
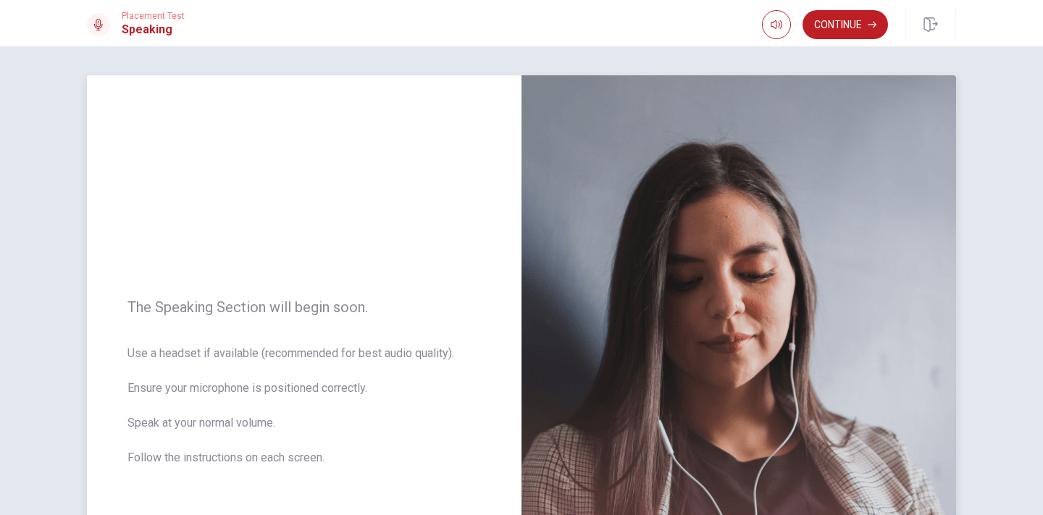
scroll to position [0, 0]
click at [836, 27] on button "Continue" at bounding box center [844, 24] width 85 height 29
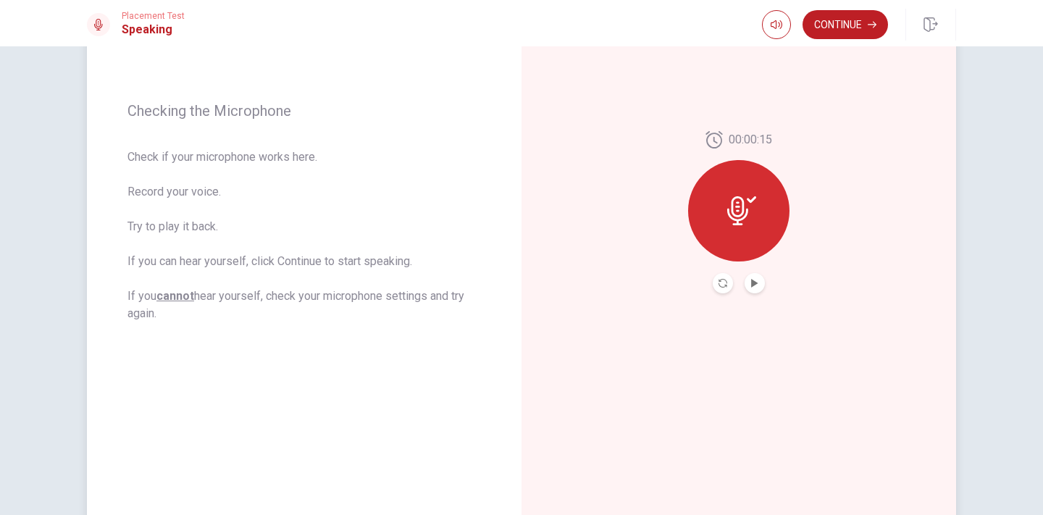
scroll to position [177, 0]
click at [763, 281] on div "00:00:15" at bounding box center [738, 214] width 101 height 162
click at [752, 282] on icon "Play Audio" at bounding box center [754, 285] width 9 height 9
click at [835, 35] on button "Continue" at bounding box center [844, 24] width 85 height 29
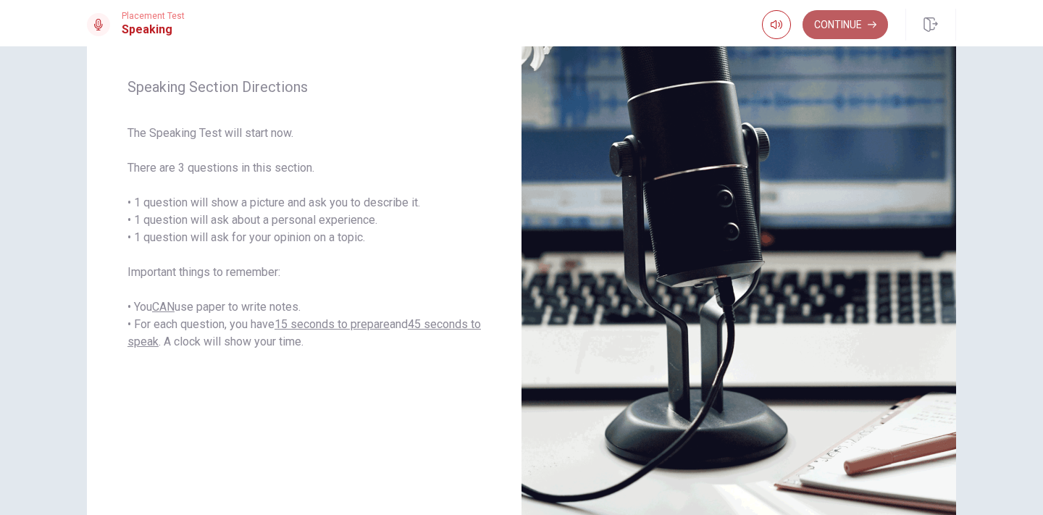
click at [856, 29] on button "Continue" at bounding box center [844, 24] width 85 height 29
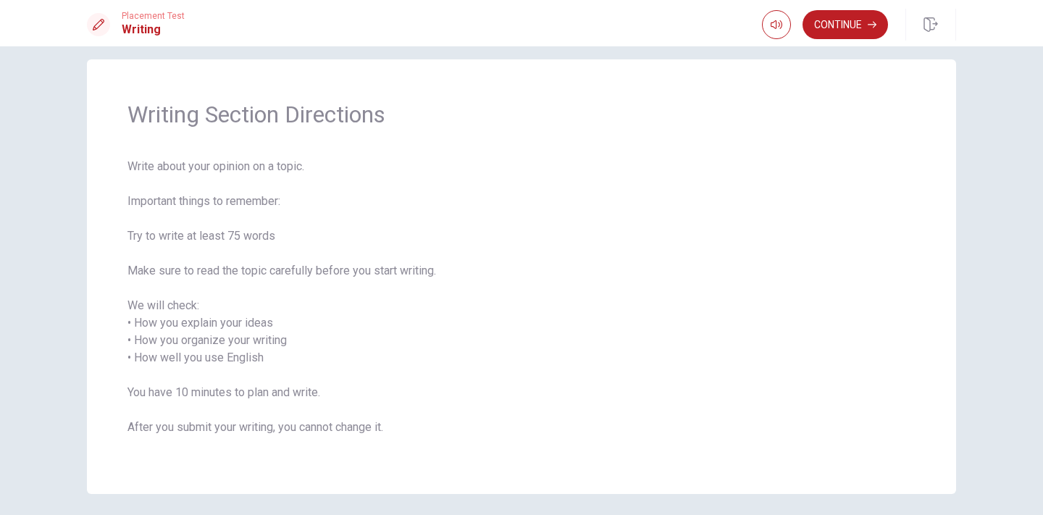
scroll to position [14, 0]
click at [828, 31] on button "Continue" at bounding box center [844, 24] width 85 height 29
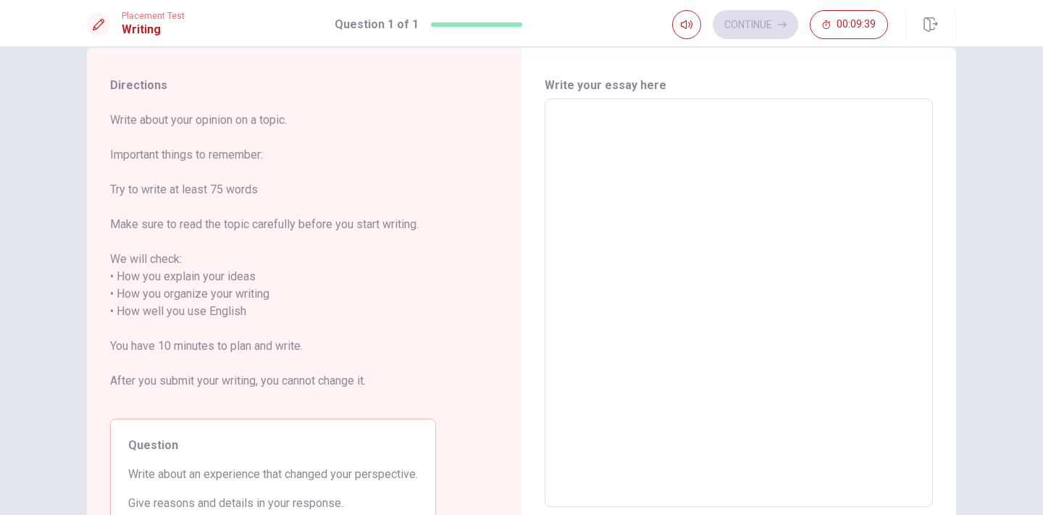
scroll to position [25, 0]
click at [703, 217] on textarea at bounding box center [739, 306] width 368 height 385
type textarea "W"
type textarea "x"
type textarea "Wh"
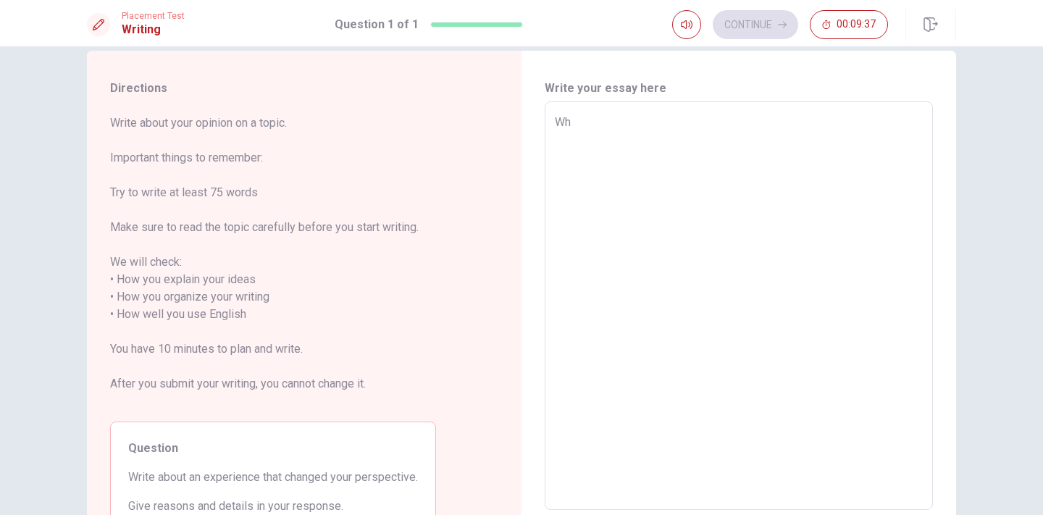
type textarea "x"
type textarea "Whn"
type textarea "x"
type textarea "Wh"
type textarea "x"
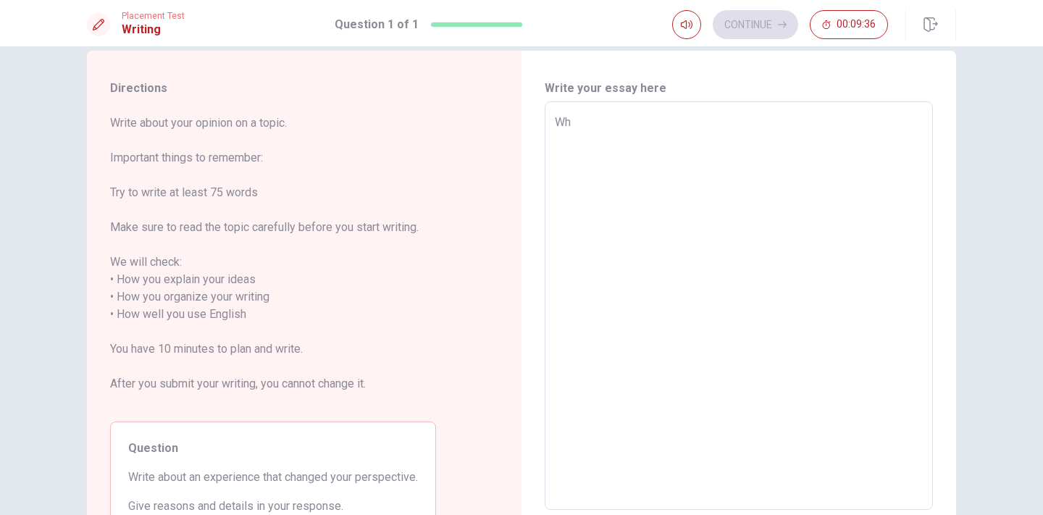
type textarea "Whe"
type textarea "x"
type textarea "When"
type textarea "x"
type textarea "When"
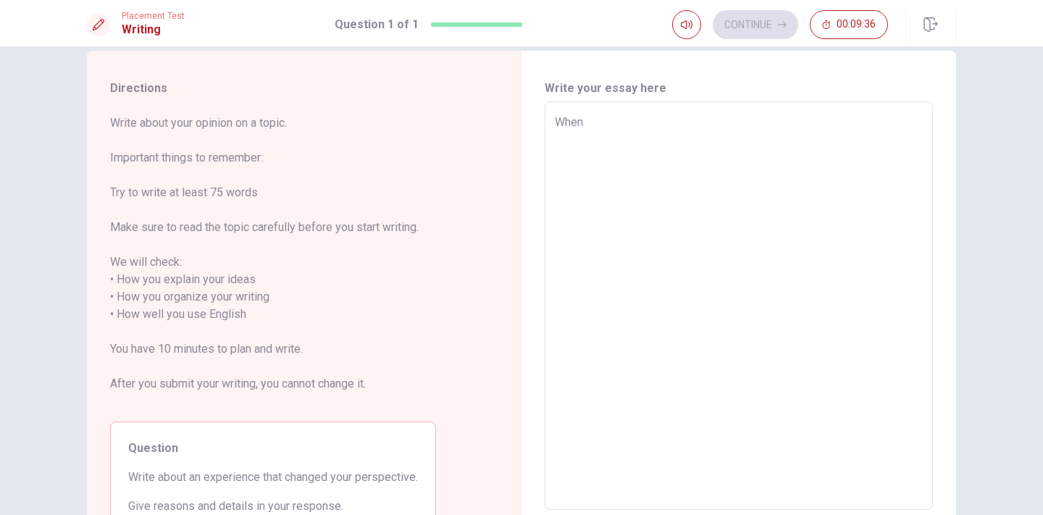
type textarea "x"
type textarea "When O"
type textarea "x"
type textarea "When O"
type textarea "x"
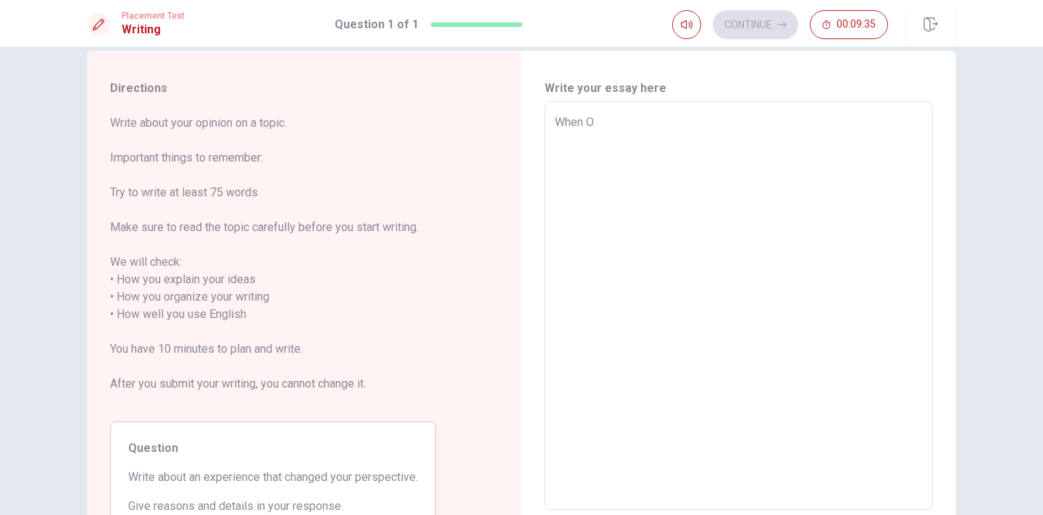
type textarea "When O"
type textarea "x"
type textarea "When"
type textarea "x"
type textarea "When I"
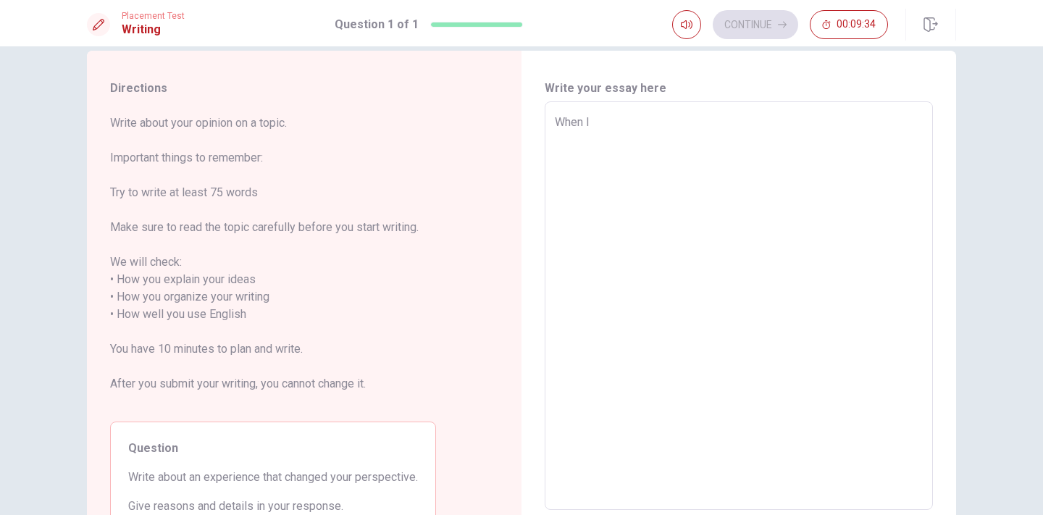
type textarea "x"
type textarea "When I"
type textarea "x"
type textarea "When I w"
type textarea "x"
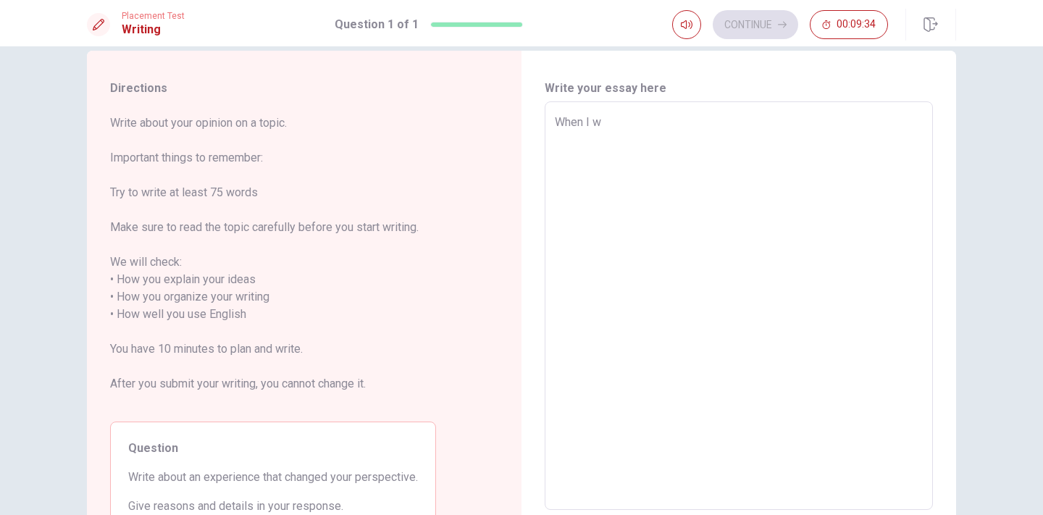
type textarea "When I wa"
type textarea "x"
type textarea "When I was"
type textarea "x"
type textarea "When I was"
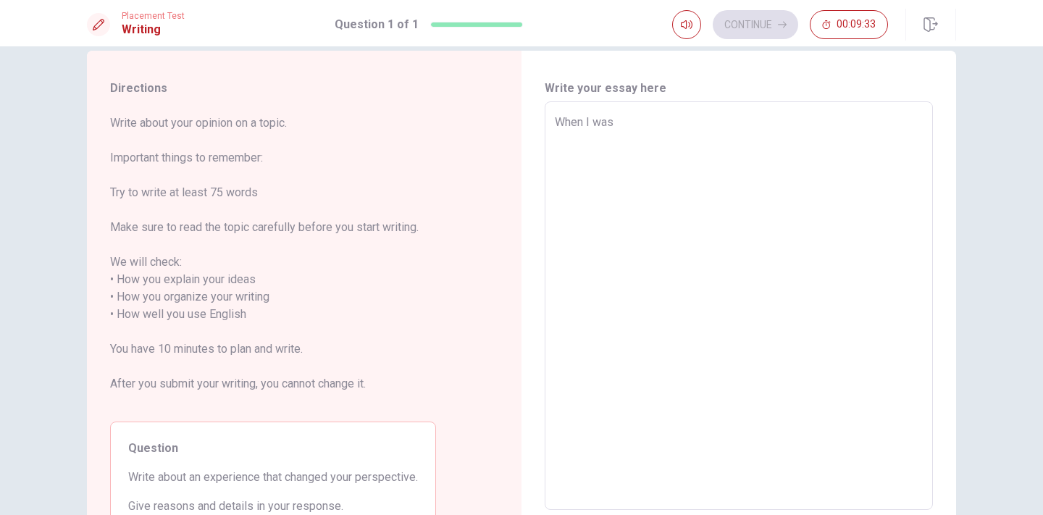
type textarea "x"
type textarea "When I was e"
type textarea "x"
type textarea "When I was en"
type textarea "x"
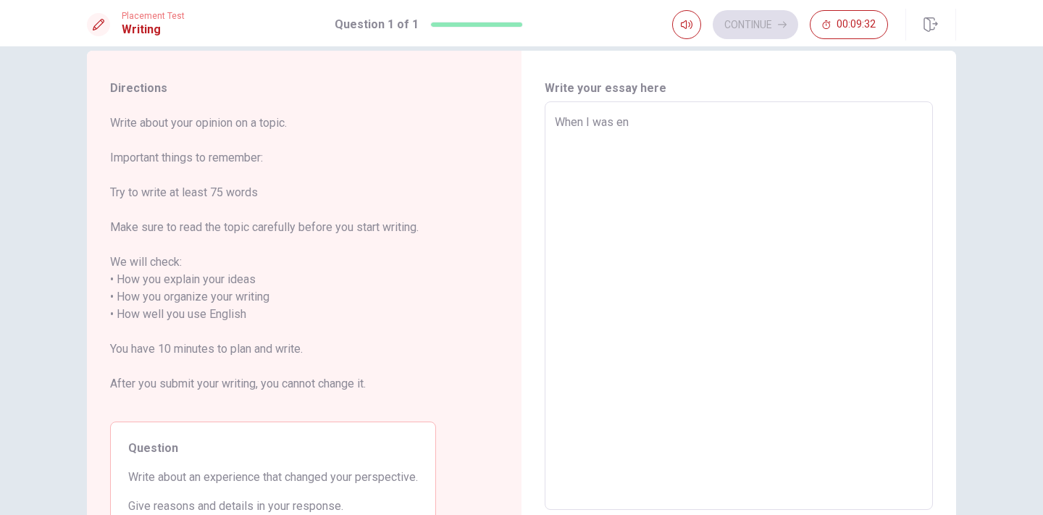
type textarea "When I was e"
type textarea "x"
type textarea "When I was"
type textarea "x"
type textarea "When I was y"
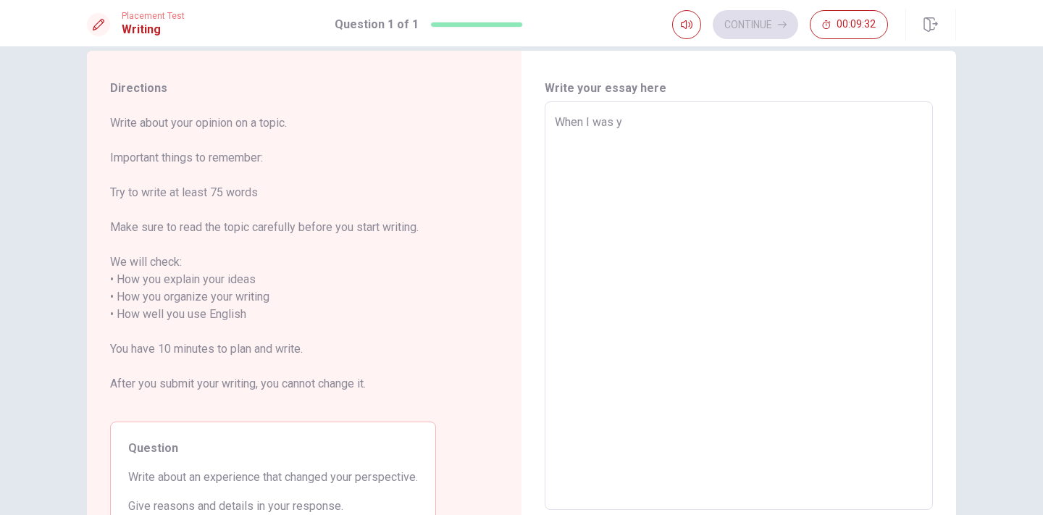
type textarea "x"
type textarea "When I was yo"
type textarea "x"
type textarea "When I was you"
type textarea "x"
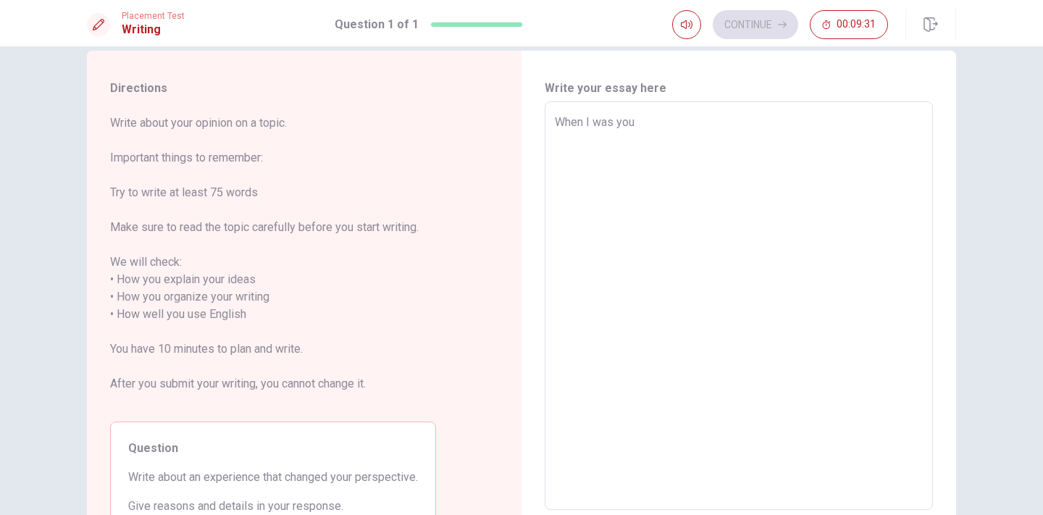
type textarea "When I was youn"
type textarea "x"
type textarea "When I was young"
type textarea "x"
type textarea "When I was younge"
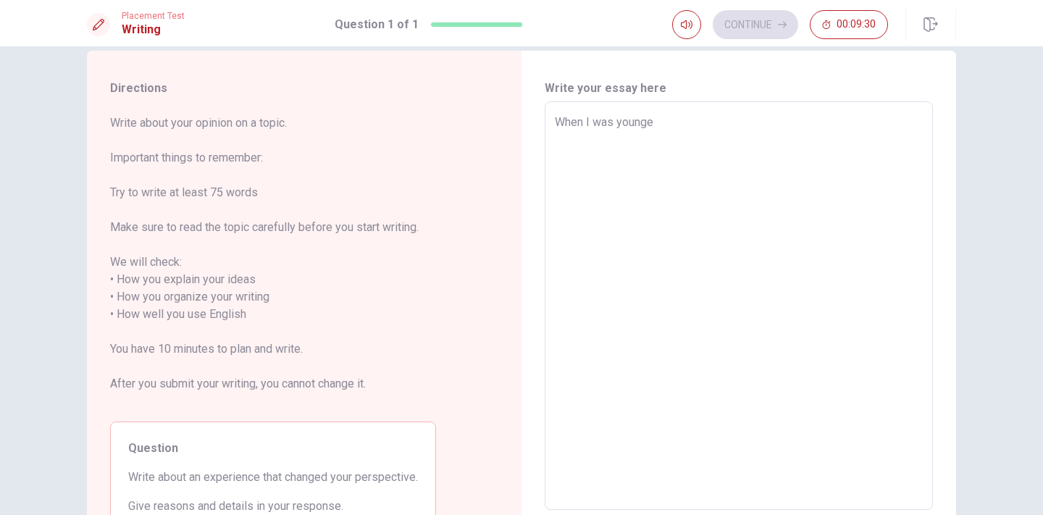
type textarea "x"
type textarea "When I was younger"
type textarea "x"
type textarea "When I was youngerm"
type textarea "x"
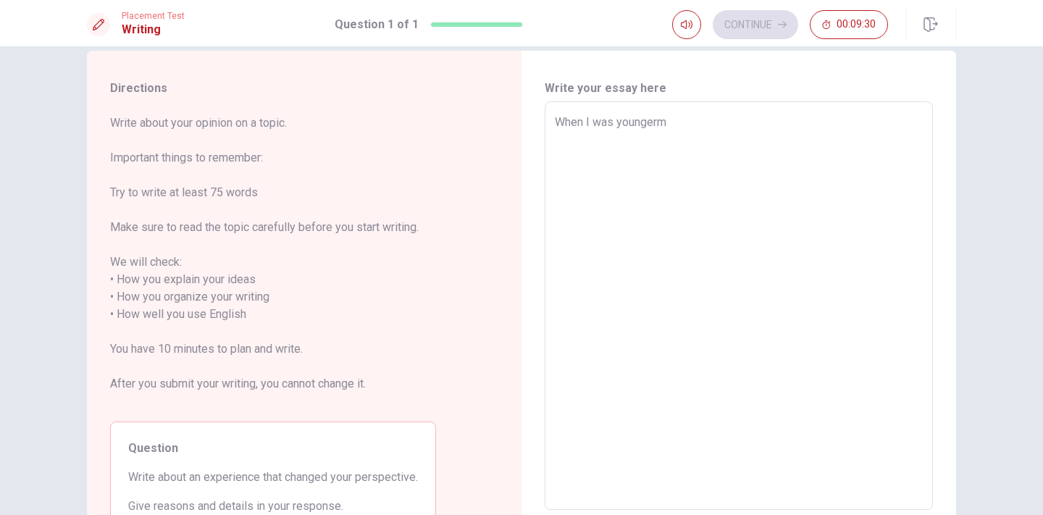
type textarea "When I was youngerm"
type textarea "x"
type textarea "When I was youngerm"
type textarea "x"
type textarea "When I was younger"
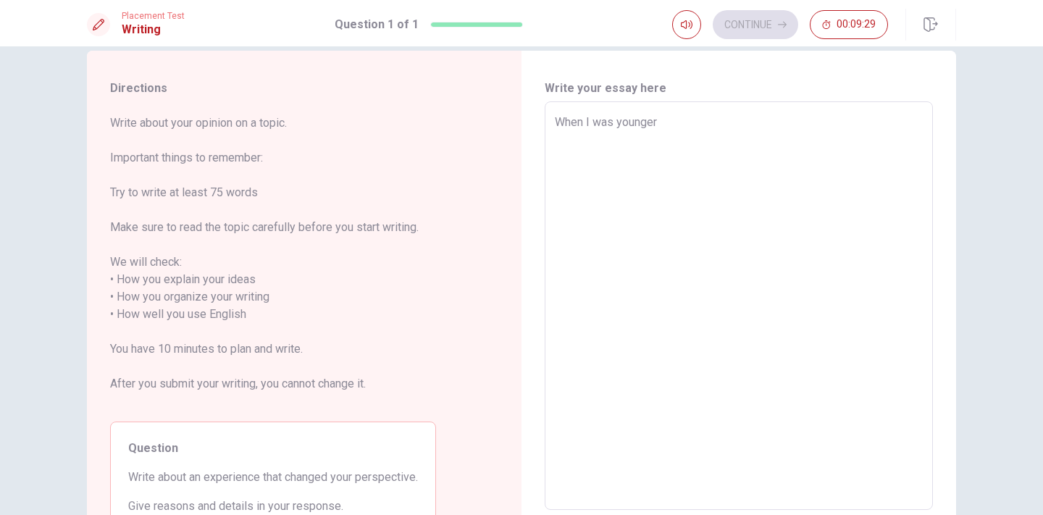
type textarea "x"
type textarea "When I was younger,"
type textarea "x"
type textarea "When I was younger,"
type textarea "x"
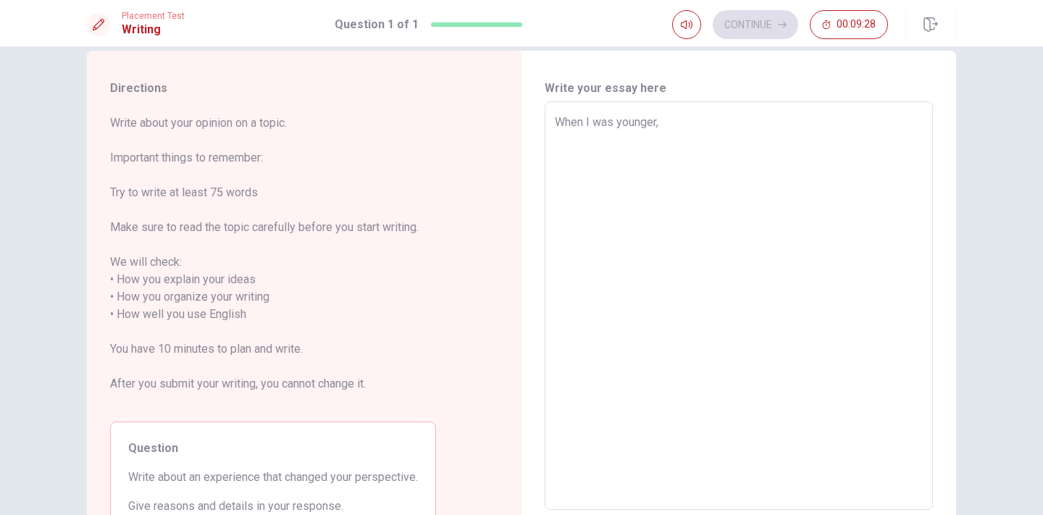
type textarea "When I was younger, I"
type textarea "x"
type textarea "When I was younger, I"
type textarea "x"
type textarea "When I was younger, I d"
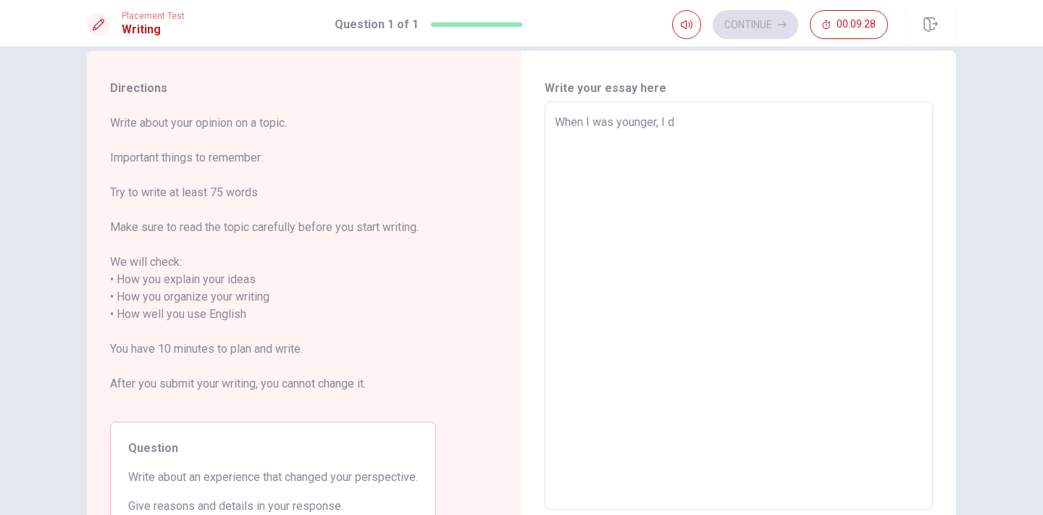
type textarea "x"
type textarea "When I was younger, I di"
type textarea "x"
type textarea "When I was younger, I did"
type textarea "x"
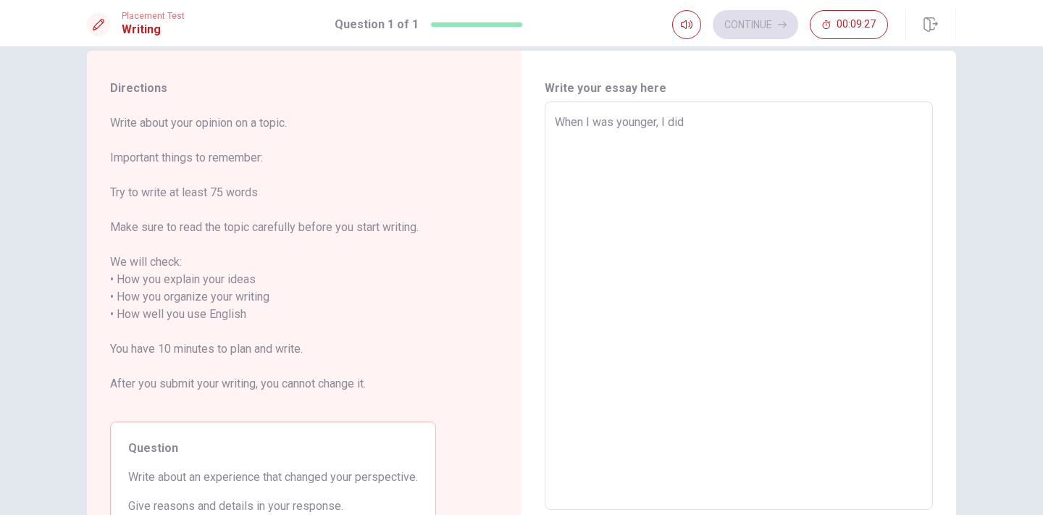
type textarea "When I was younger, I didn"
type textarea "x"
type textarea "When I was younger, I didnl"
type textarea "x"
type textarea "When I was younger, I didnlt"
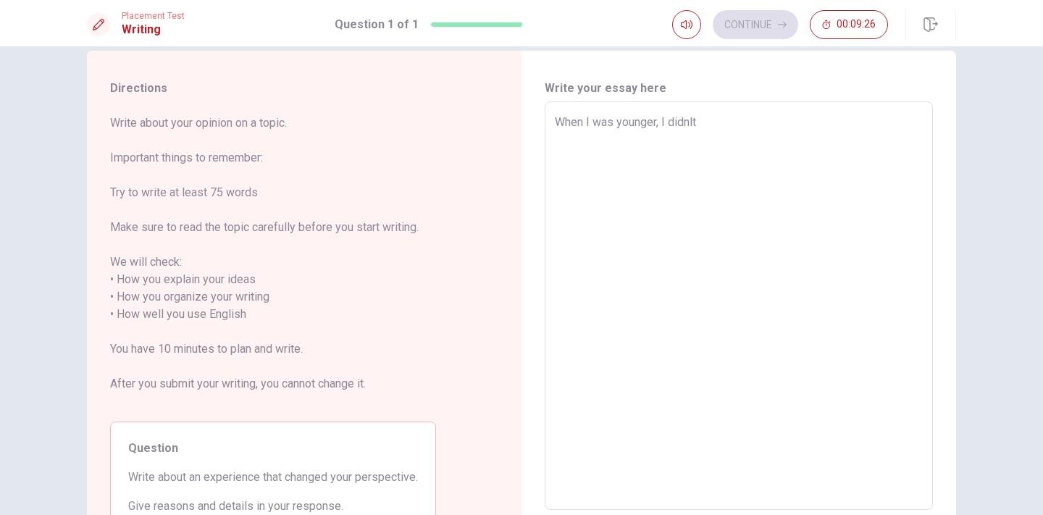
type textarea "x"
type textarea "When I was younger, I didnlt"
type textarea "x"
type textarea "When I was younger, I didnlt ="
type textarea "x"
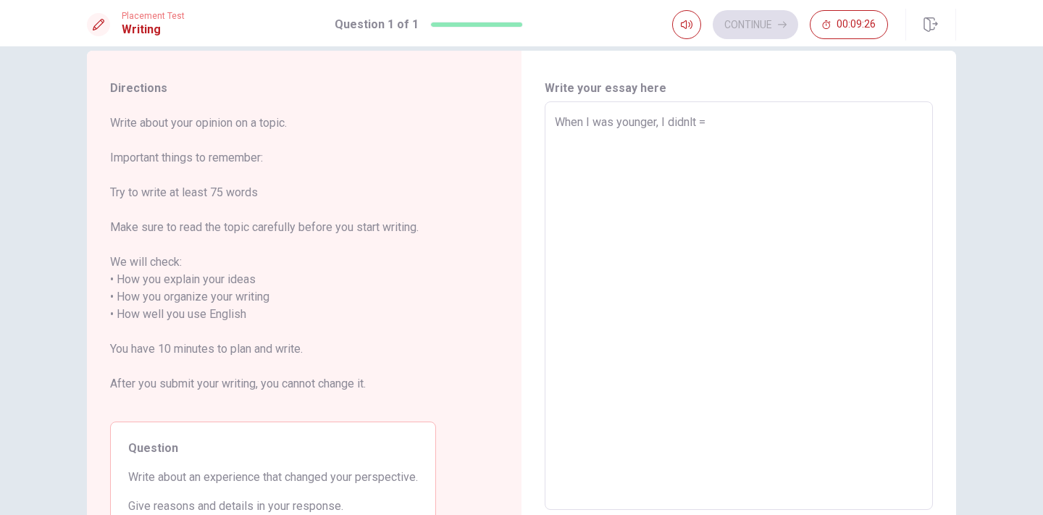
type textarea "When I was younger, I didnlt"
type textarea "x"
type textarea "When I was younger, I didnlt"
type textarea "x"
type textarea "When I was younger, I didnl"
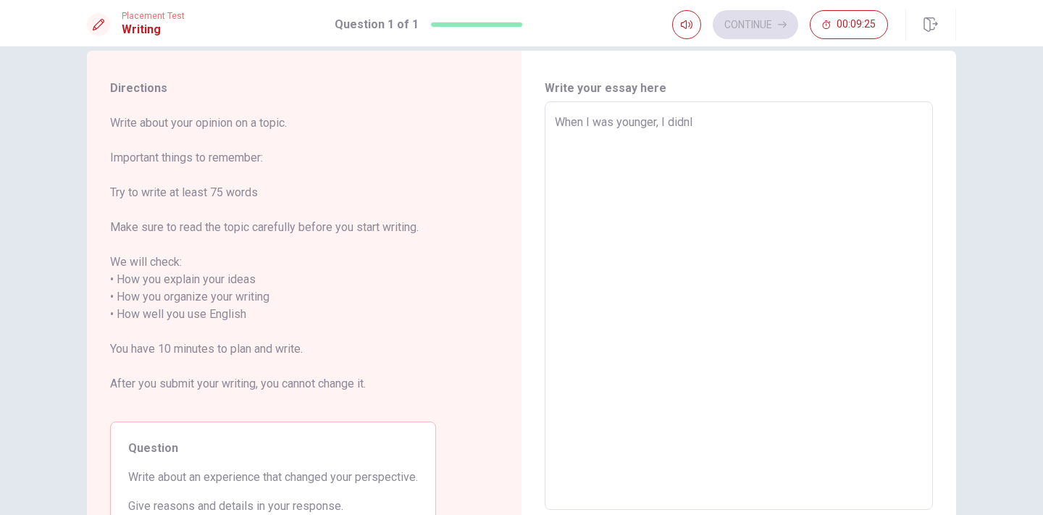
type textarea "x"
type textarea "When I was younger, I didn"
type textarea "x"
type textarea "When I was younger, I didn'"
type textarea "x"
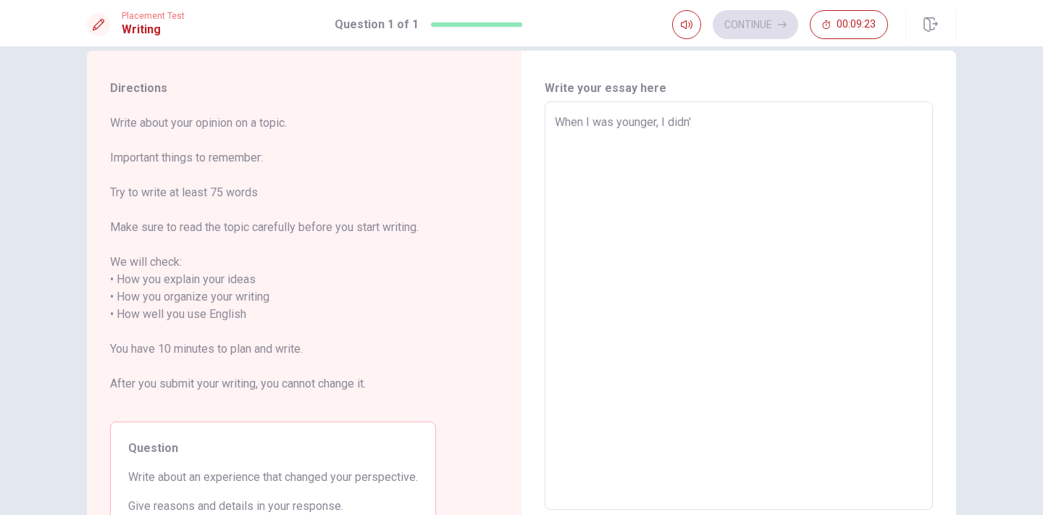
type textarea "When I was younger, I didn't"
type textarea "x"
type textarea "When I was younger, I didn't"
type textarea "x"
type textarea "When I was younger, I didn't r"
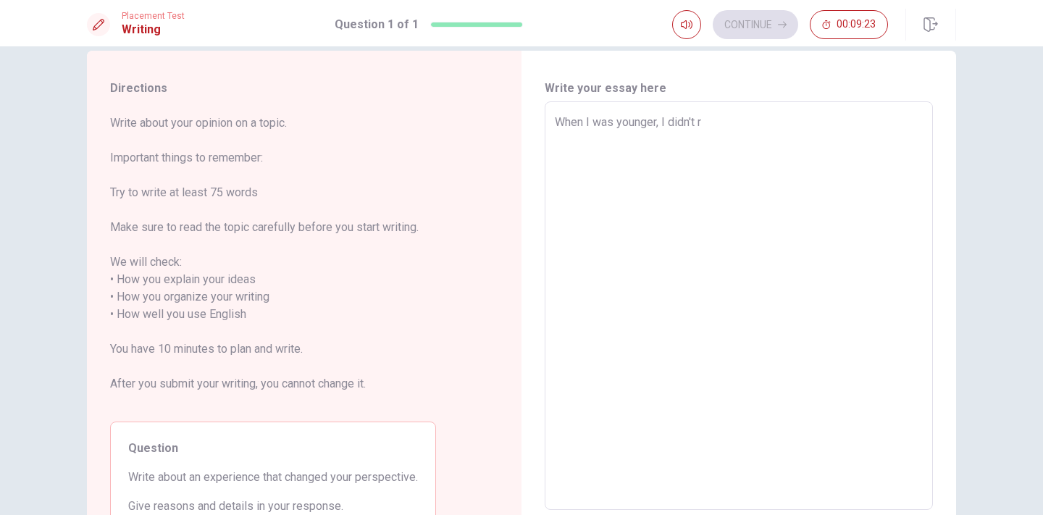
type textarea "x"
type textarea "When I was younger, I didn't re"
type textarea "x"
type textarea "When I was younger, I didn't rea"
type textarea "x"
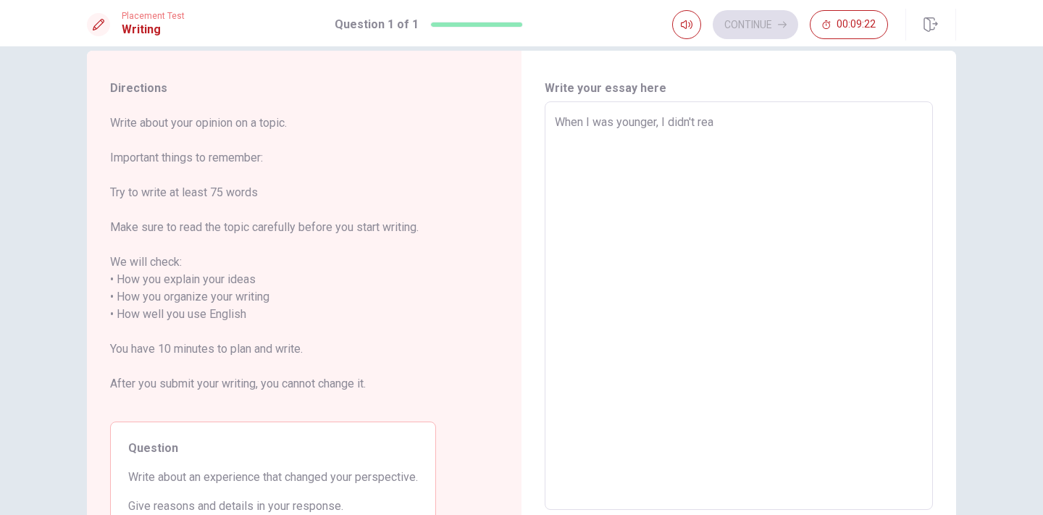
type textarea "When I was younger, I didn't real"
type textarea "x"
type textarea "When I was younger, I didn't reali"
type textarea "x"
type textarea "When I was younger, I didn't realis"
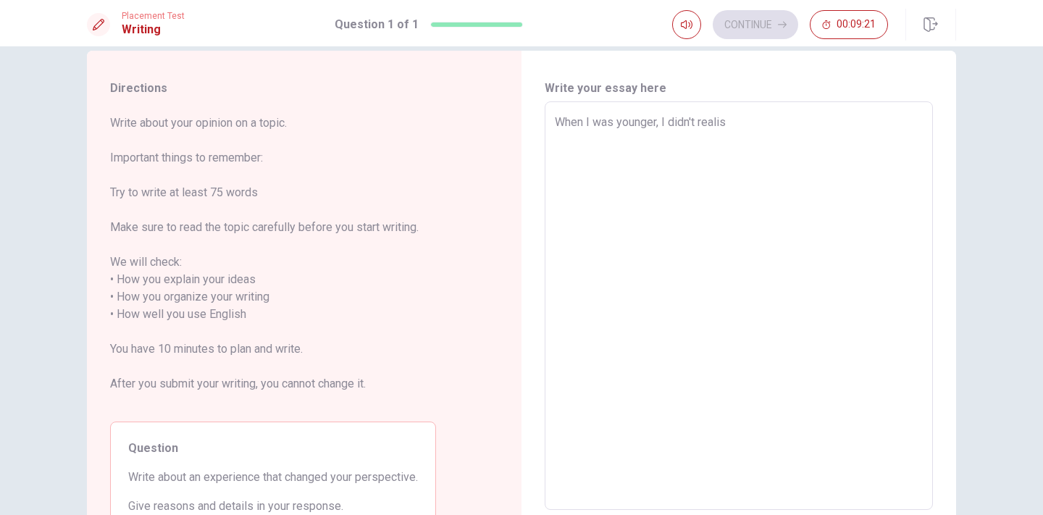
type textarea "x"
type textarea "When I was younger, I didn't reali"
type textarea "x"
type textarea "When I was younger, I didn't realis"
type textarea "x"
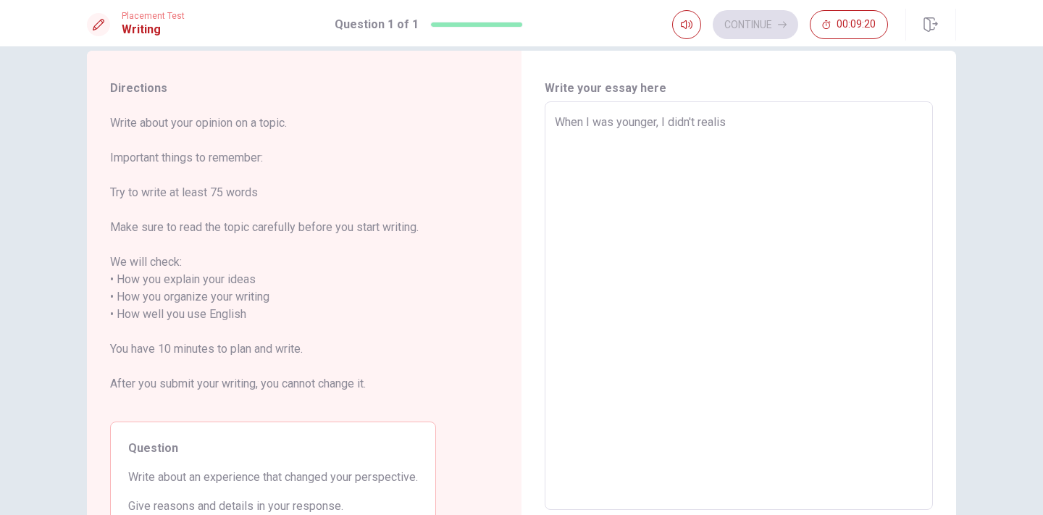
type textarea "When I was younger, I didn't reali"
type textarea "x"
type textarea "When I was younger, I didn't realiz"
type textarea "x"
type textarea "When I was younger, I didn't realize"
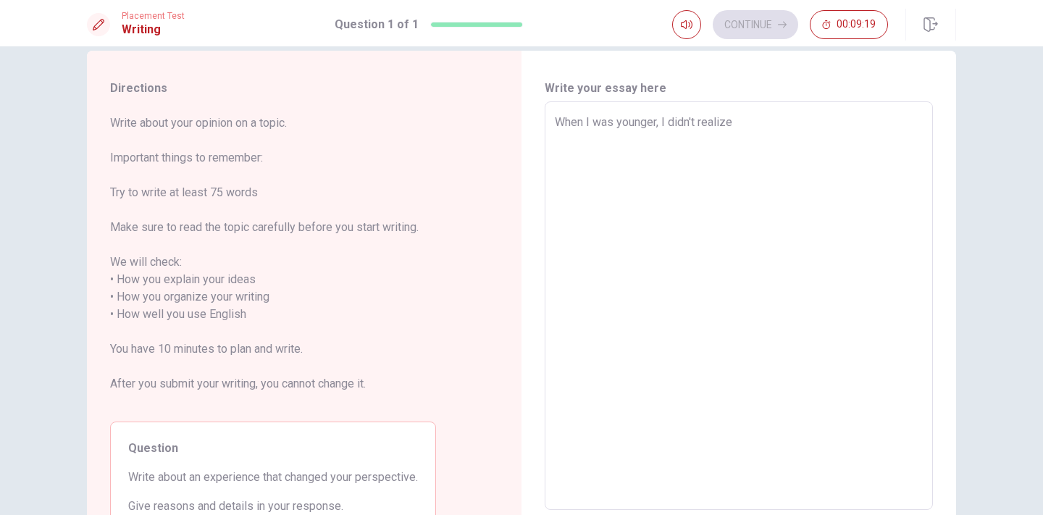
type textarea "x"
type textarea "When I was younger, I didn't realize"
type textarea "x"
type textarea "When I was younger, I didn't realize t"
type textarea "x"
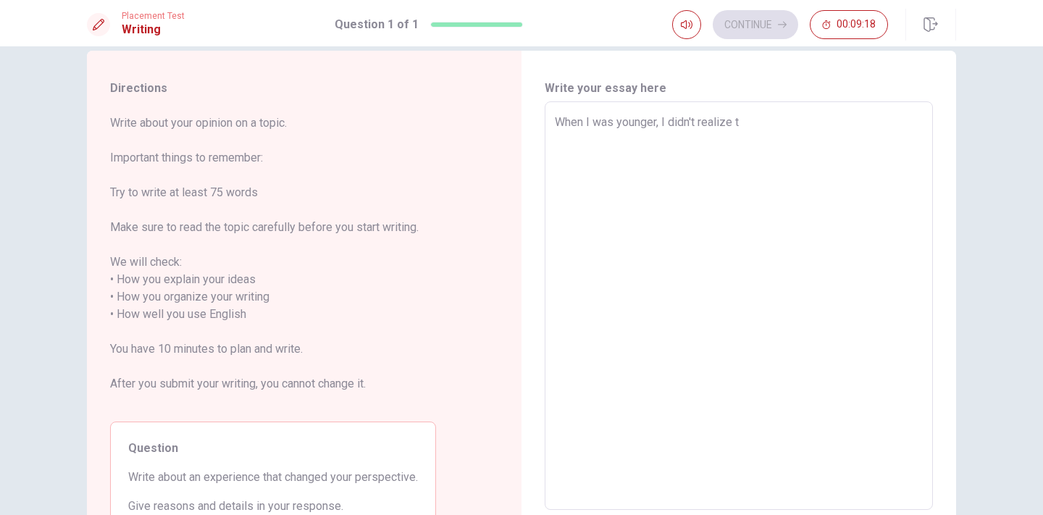
type textarea "When I was younger, I didn't realize th"
type textarea "x"
type textarea "When I was younger, I didn't realize the"
type textarea "x"
type textarea "When I was younger, I didn't realize the"
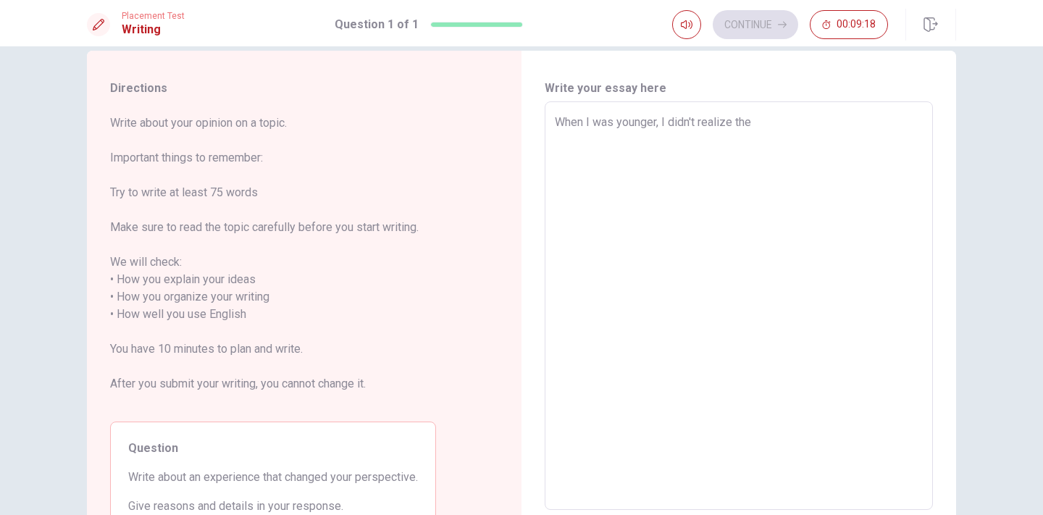
type textarea "x"
type textarea "When I was younger, I didn't realize the i"
type textarea "x"
type textarea "When I was younger, I didn't realize the im"
type textarea "x"
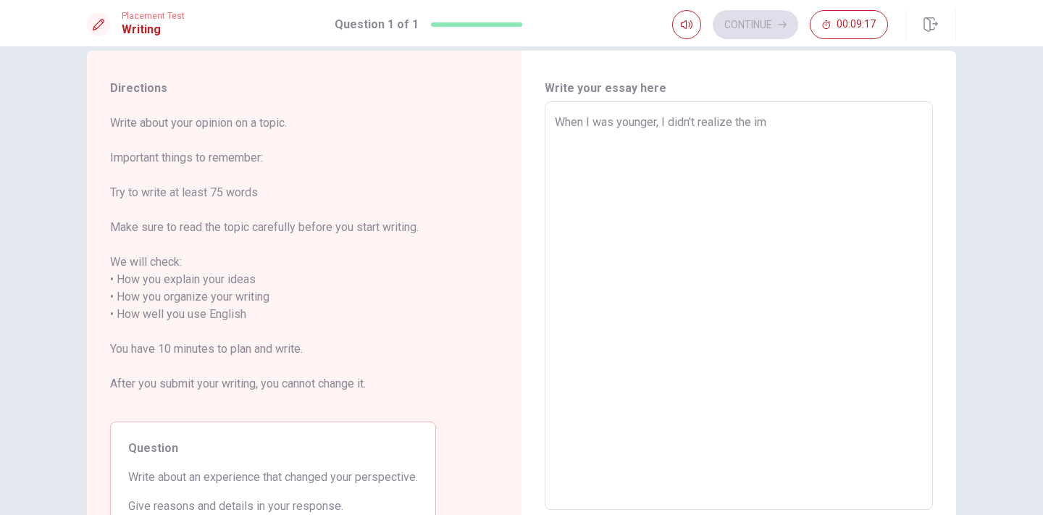
type textarea "When I was younger, I didn't realize the imp"
type textarea "x"
type textarea "When I was younger, I didn't realize the impr"
type textarea "x"
type textarea "When I was younger, I didn't realize the impro"
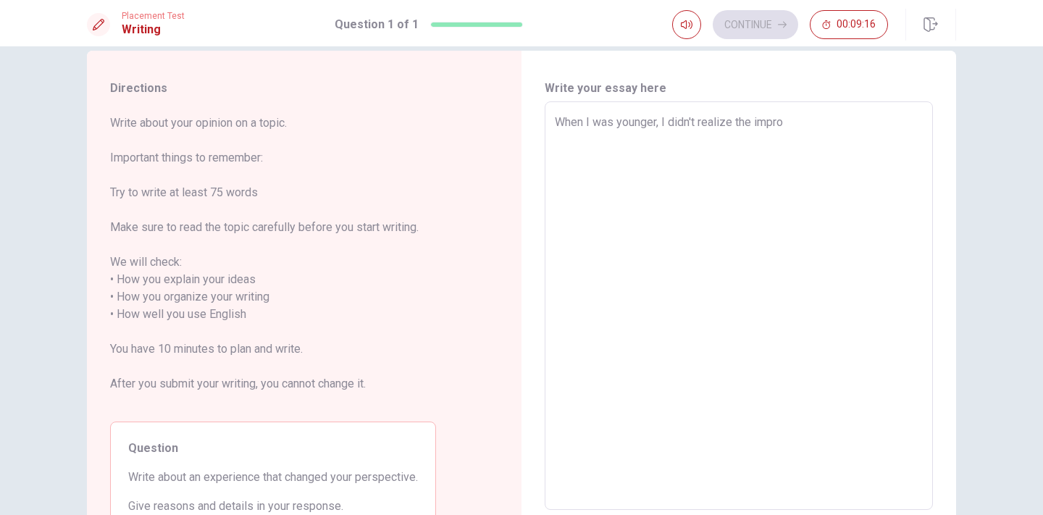
type textarea "x"
type textarea "When I was younger, I didn't realize the impr"
type textarea "x"
type textarea "When I was younger, I didn't realize the imp"
type textarea "x"
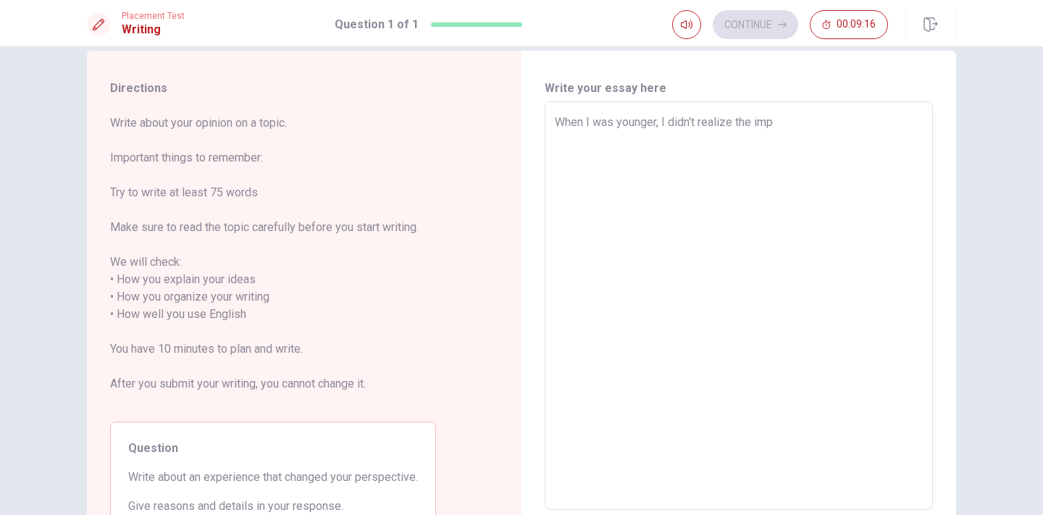
type textarea "When I was younger, I didn't realize the impo"
type textarea "x"
type textarea "When I was younger, I didn't realize the impor"
type textarea "x"
type textarea "When I was younger, I didn't realize the import"
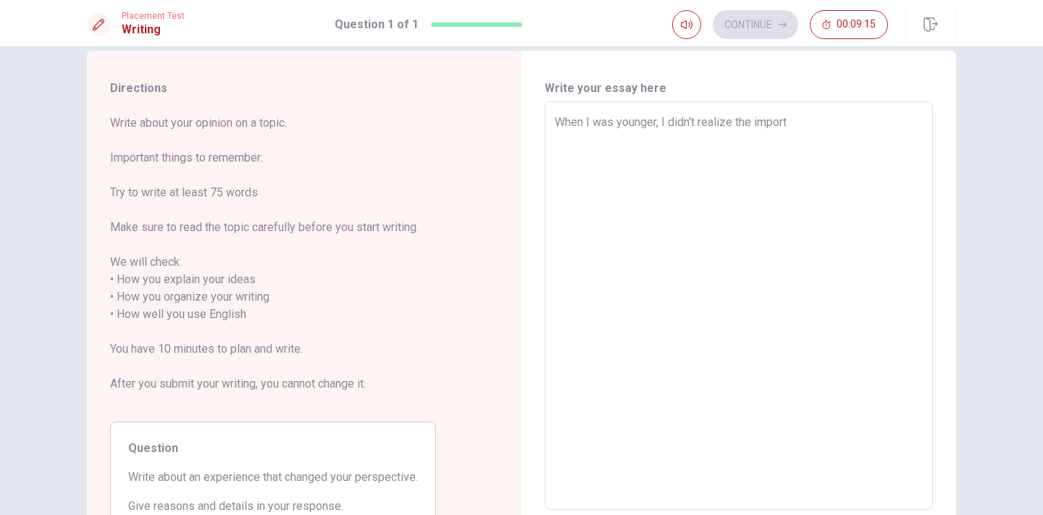
type textarea "x"
type textarea "When I was younger, I didn't realize the importa"
type textarea "x"
type textarea "When I was younger, I didn't realize the importan"
type textarea "x"
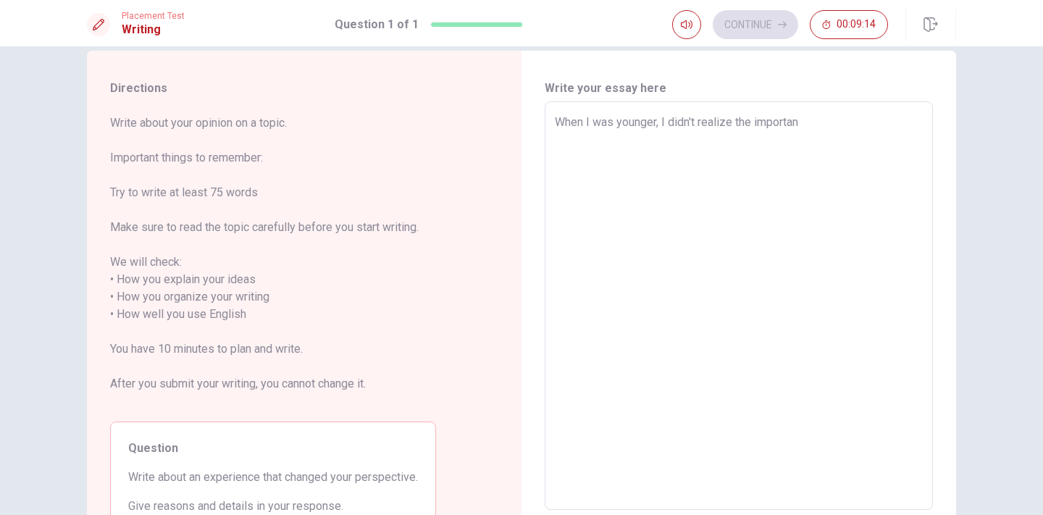
type textarea "When I was younger, I didn't realize the importanc"
type textarea "x"
type textarea "When I was younger, I didn't realize the importance"
type textarea "x"
type textarea "When I was younger, I didn't realize the importance"
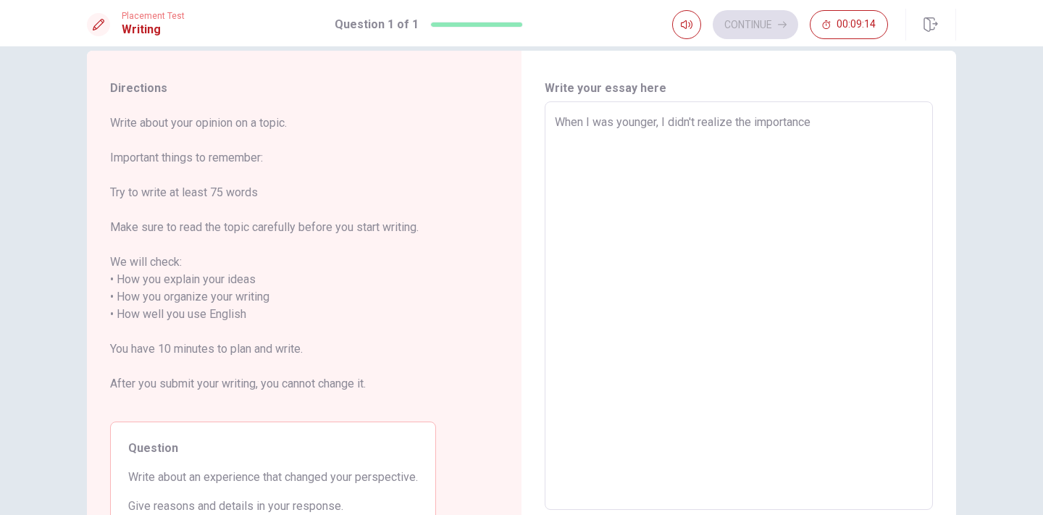
type textarea "x"
type textarea "When I was younger, I didn't realize the importance o"
type textarea "x"
type textarea "When I was younger, I didn't realize the importance of"
type textarea "x"
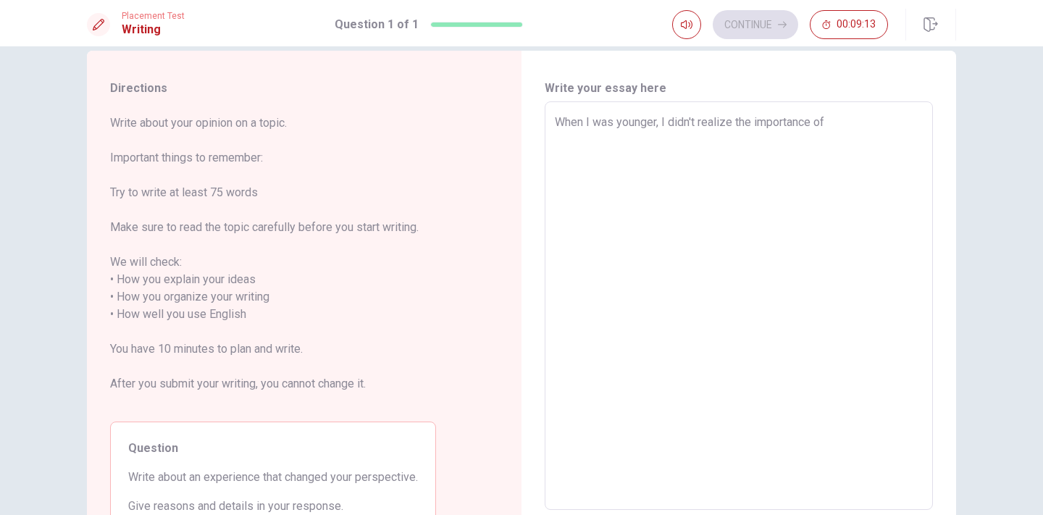
type textarea "When I was younger, I didn't realize the importance of"
type textarea "x"
type textarea "When I was younger, I didn't realize th importance of"
type textarea "x"
type textarea "When I was younger, I didn't realize t importance of"
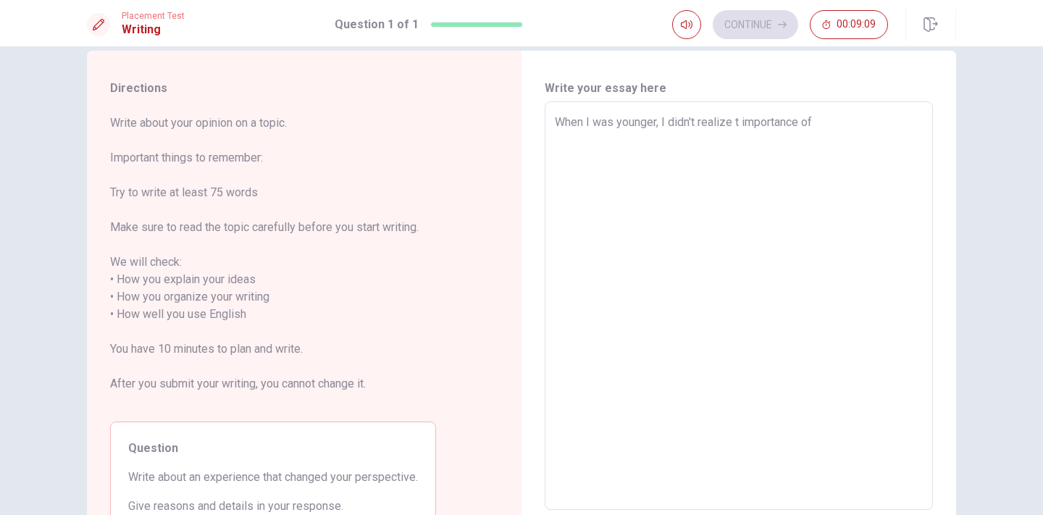
type textarea "x"
type textarea "When I was younger, I didn't realize importance of"
type textarea "x"
type textarea "When I was younger, I didn't realize importance of"
type textarea "x"
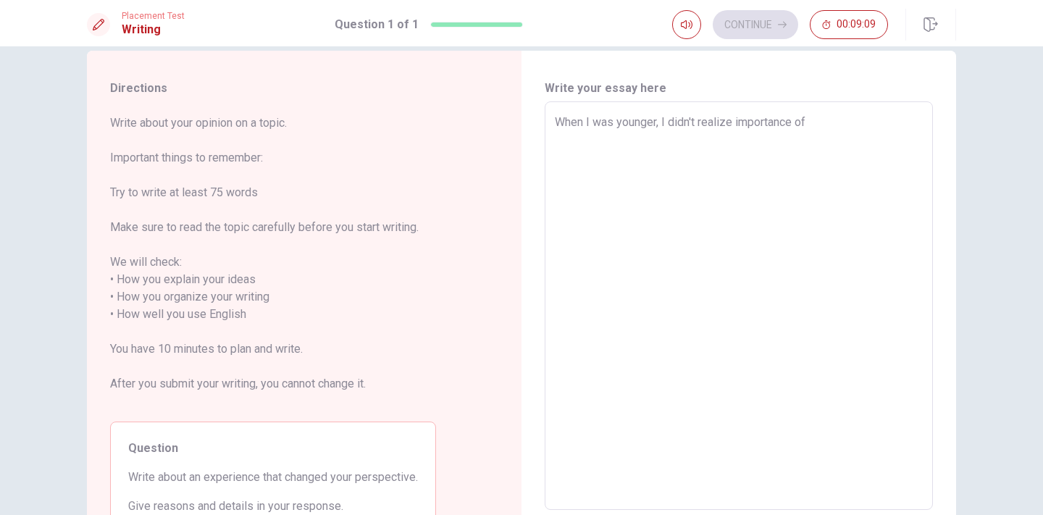
type textarea "When I was younger, I didn't realizea importance of"
type textarea "x"
type textarea "When I was younger, I didn't realize importance of"
type textarea "x"
type textarea "When I was younger, I didn't realizea importance of"
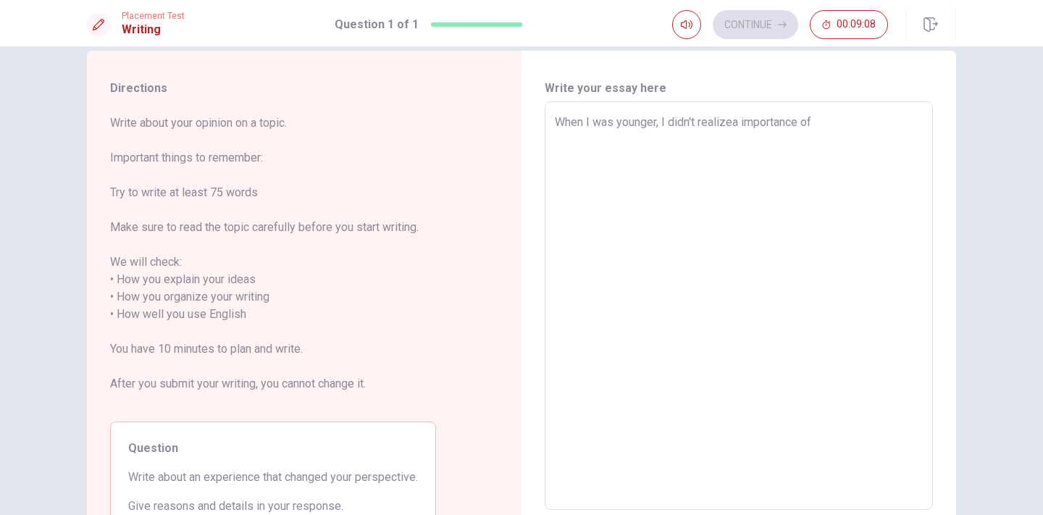
type textarea "x"
type textarea "When I was younger, I didn't realizea importance of"
type textarea "x"
type textarea "When I was younger, I didn't realizea importance of"
type textarea "x"
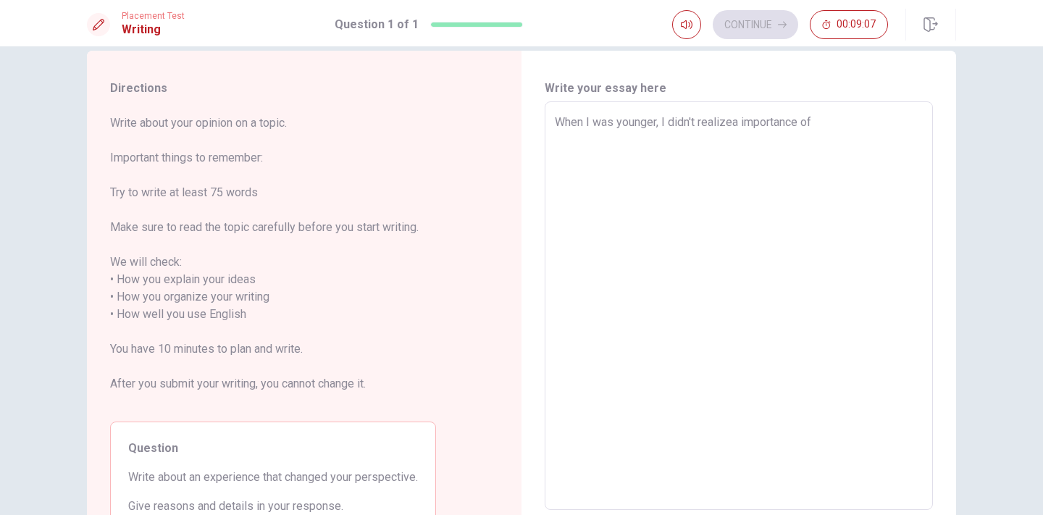
type textarea "When I was younger, I didn't realize importance of"
type textarea "x"
type textarea "When I was younger, I didn't realize importance of"
type textarea "x"
type textarea "When I was younger, I didn't realize a importance of"
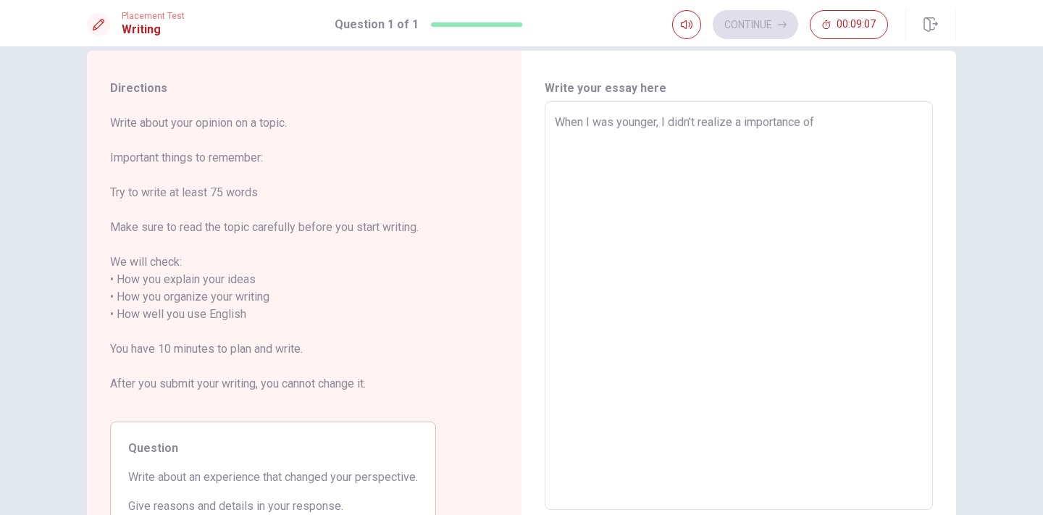
type textarea "x"
type textarea "When I was younger, I didn't realize importance of"
type textarea "x"
type textarea "When I was younger, I didn't realize t importance of"
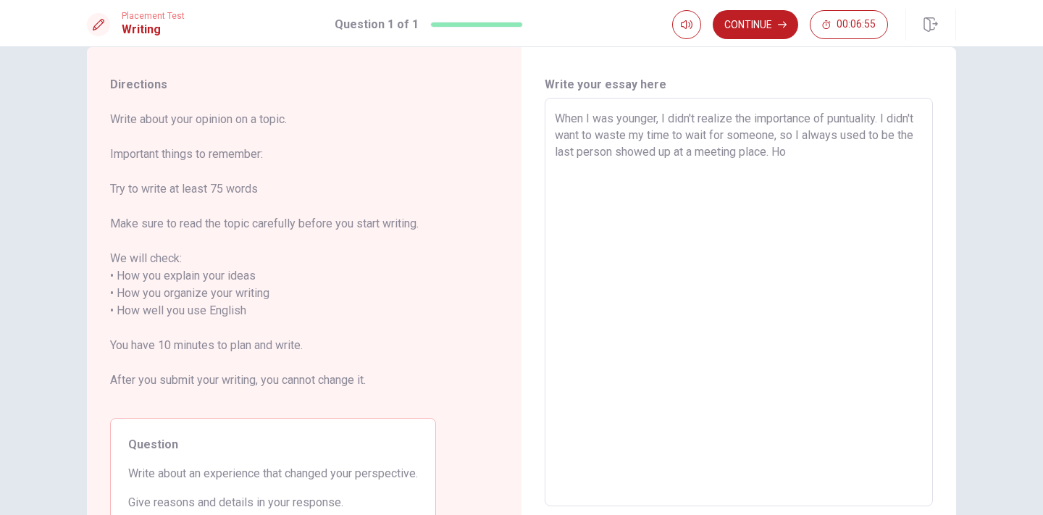
scroll to position [33, 0]
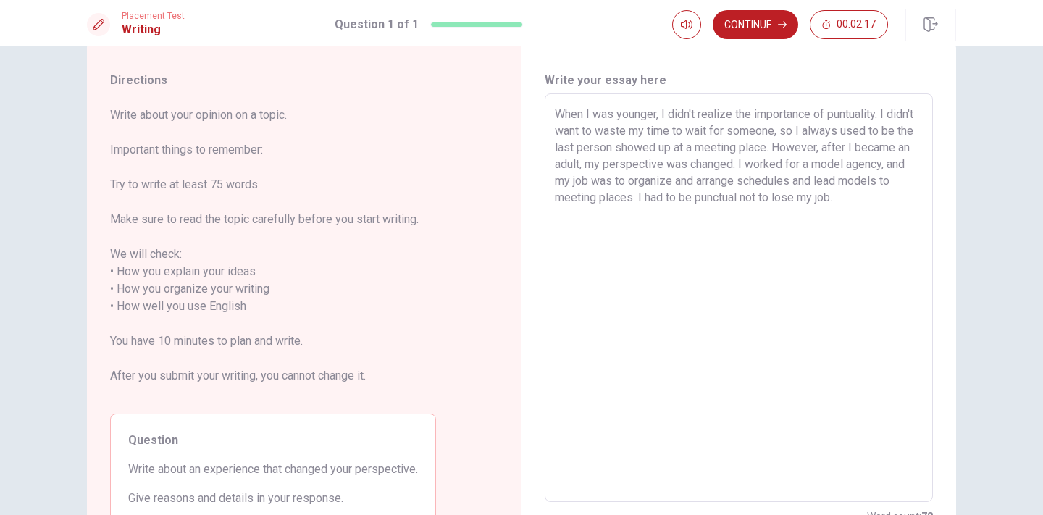
click at [908, 201] on textarea "When I was younger, I didn't realize the importance of puntuality. I didn't wan…" at bounding box center [739, 298] width 368 height 385
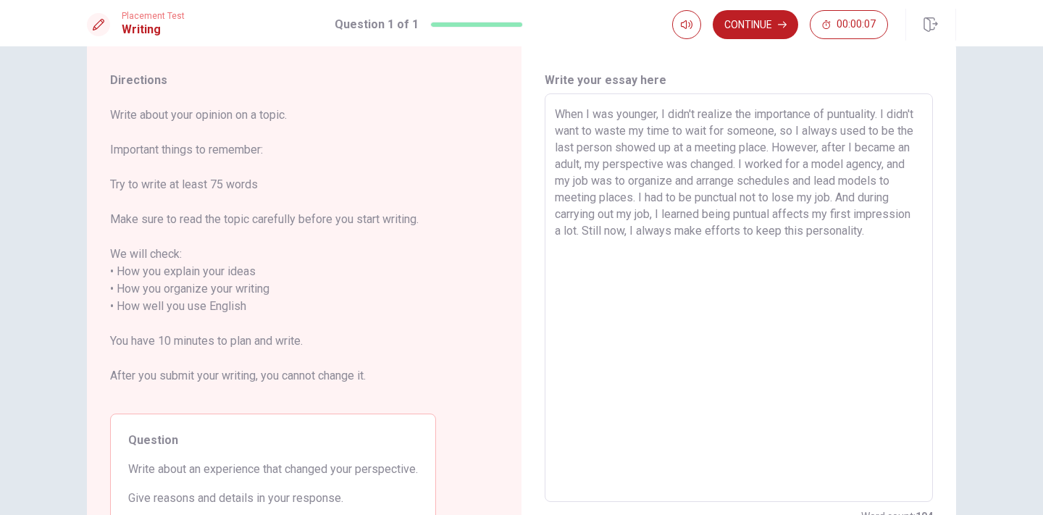
click at [838, 234] on textarea "When I was younger, I didn't realize the importance of puntuality. I didn't wan…" at bounding box center [739, 298] width 368 height 385
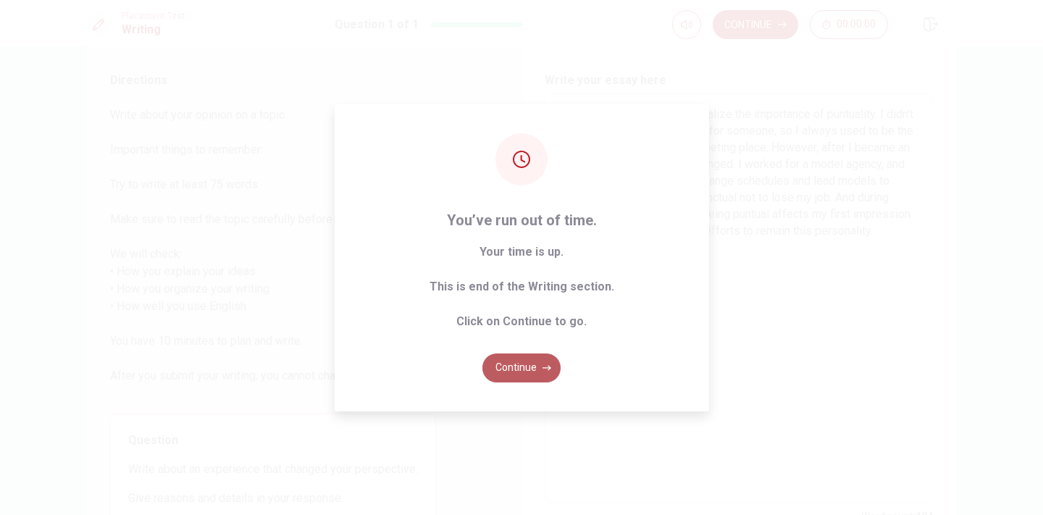
click at [513, 375] on button "Continue" at bounding box center [521, 367] width 78 height 29
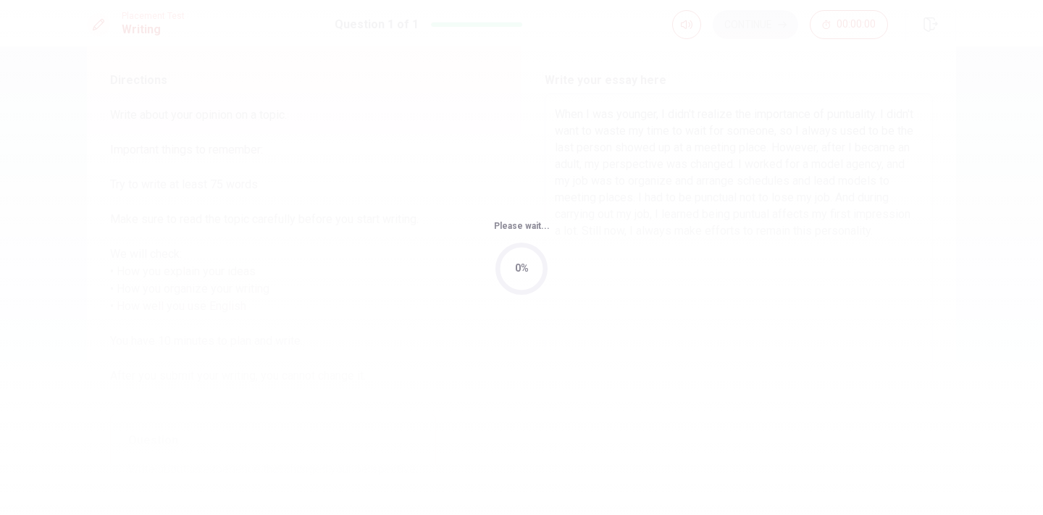
scroll to position [0, 0]
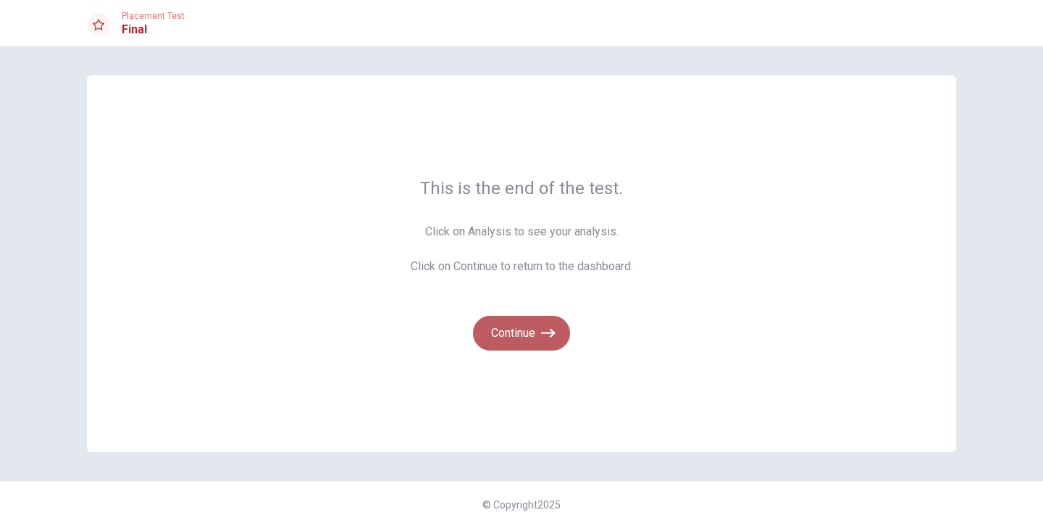
click at [524, 333] on button "Continue" at bounding box center [521, 333] width 97 height 35
